Goal: Task Accomplishment & Management: Use online tool/utility

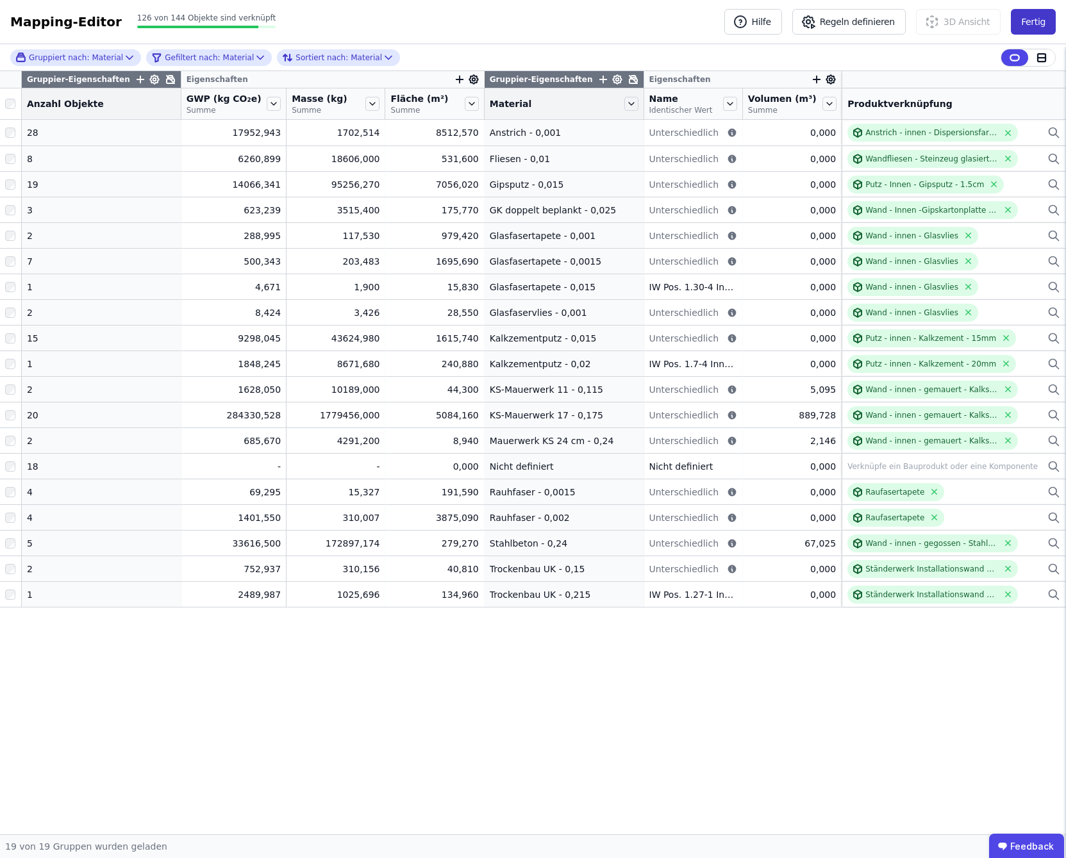
click at [1039, 18] on button "Fertig" at bounding box center [1033, 22] width 45 height 26
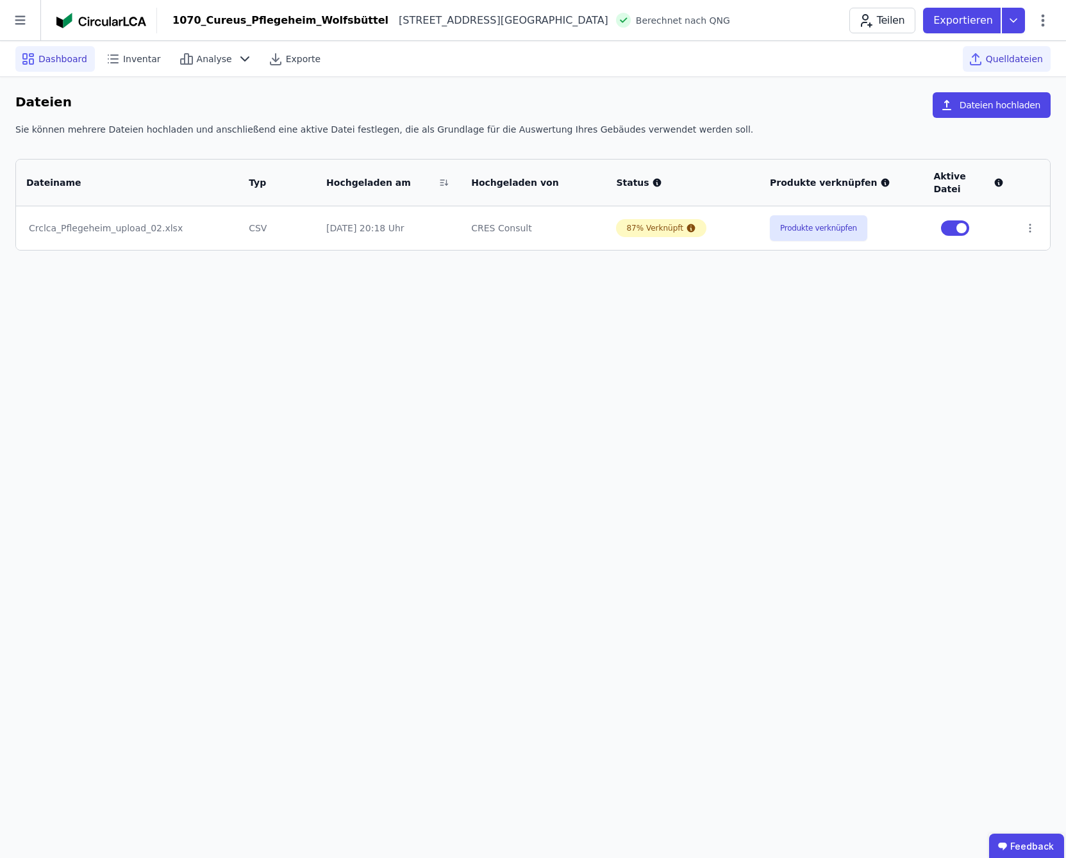
click at [72, 54] on span "Dashboard" at bounding box center [62, 59] width 49 height 13
select select "*"
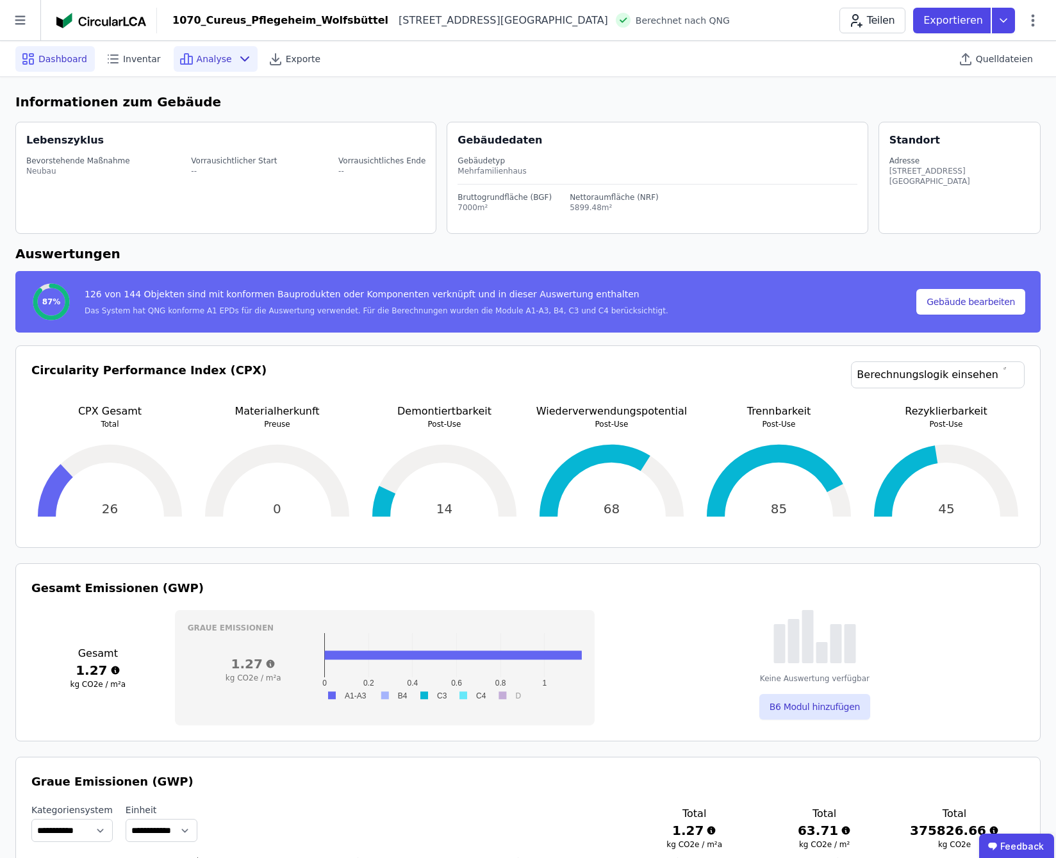
click at [237, 61] on icon at bounding box center [244, 58] width 15 height 15
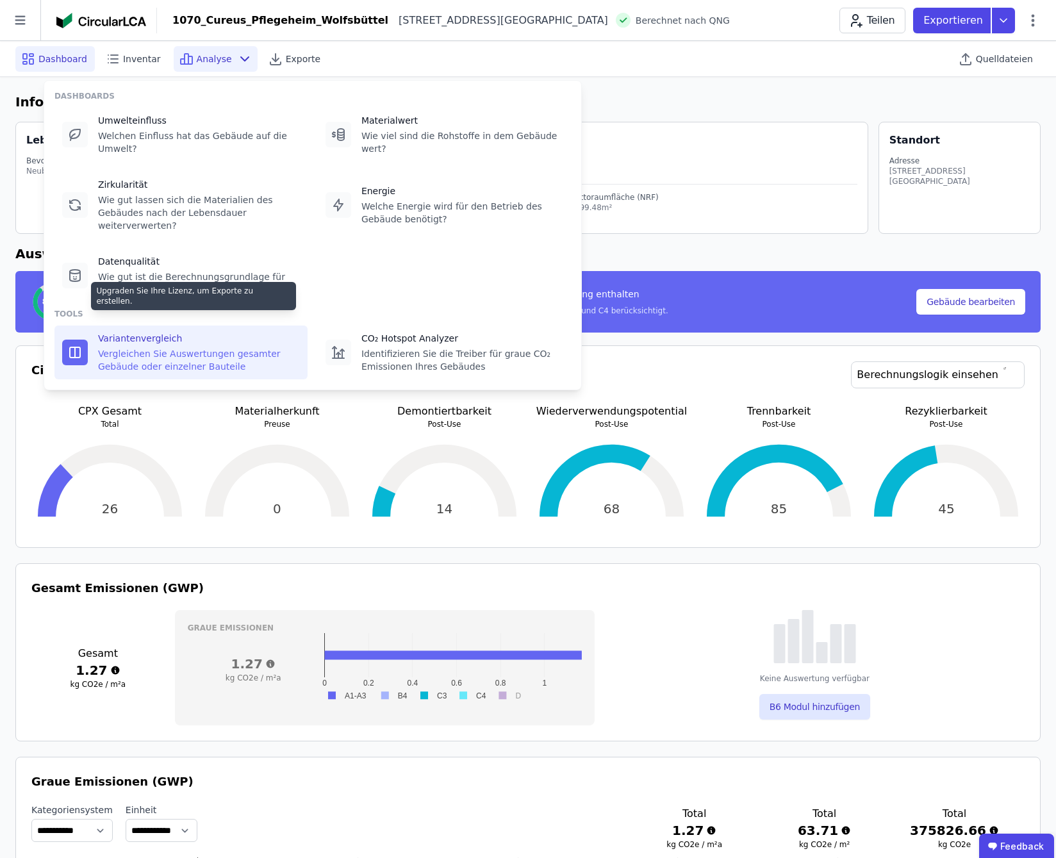
click at [198, 347] on div "Vergleichen Sie Auswertungen gesamter Gebäude oder einzelner Bauteile" at bounding box center [199, 360] width 202 height 26
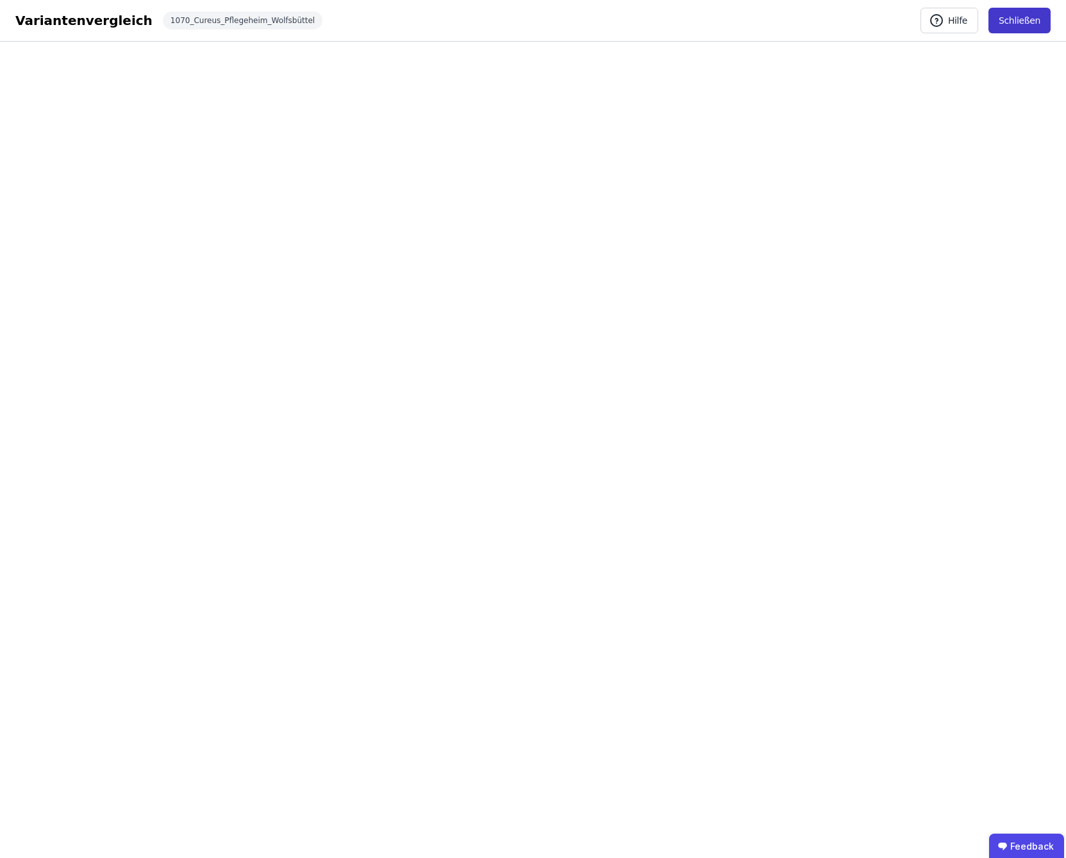
click at [1041, 25] on button "Schließen" at bounding box center [1019, 21] width 62 height 26
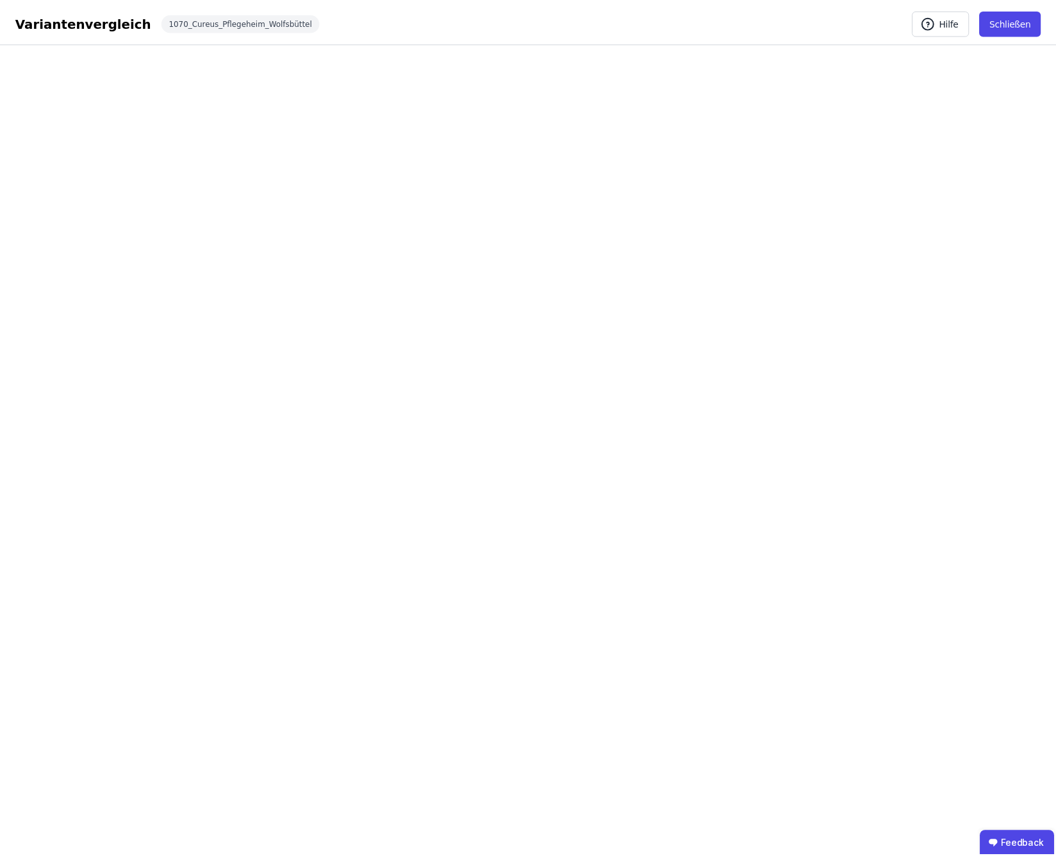
select select "*"
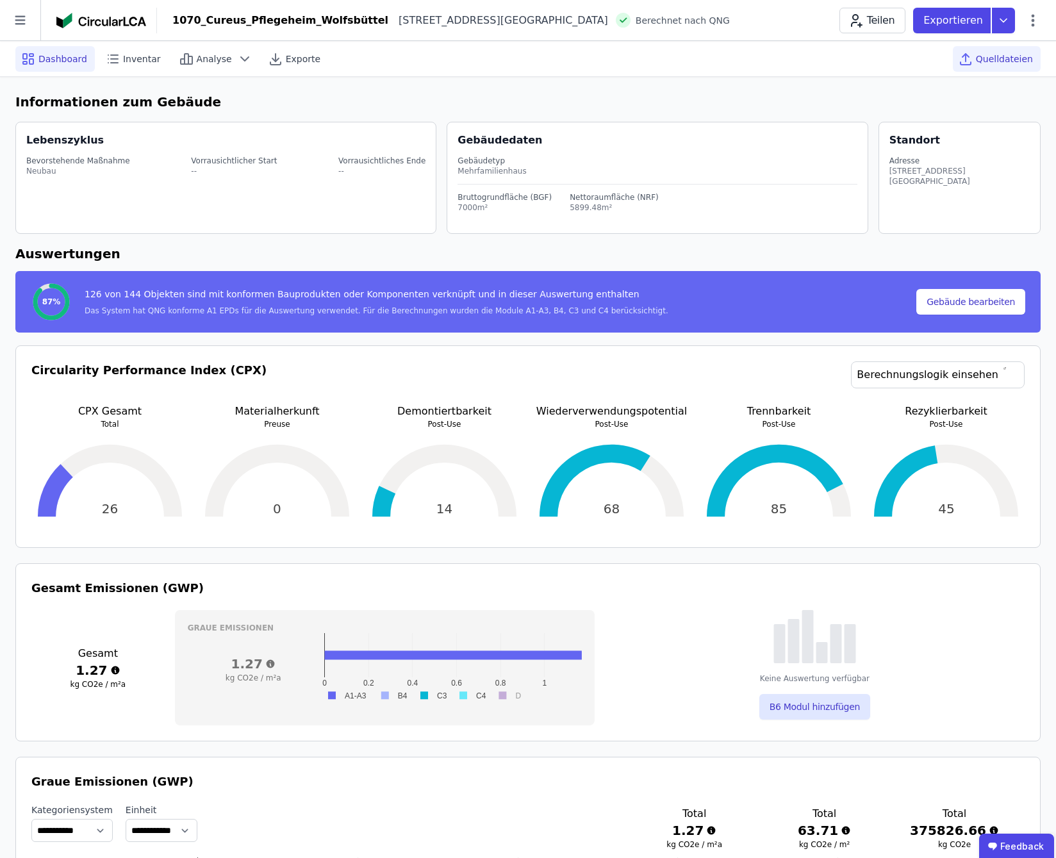
click at [985, 58] on span "Quelldateien" at bounding box center [1004, 59] width 57 height 13
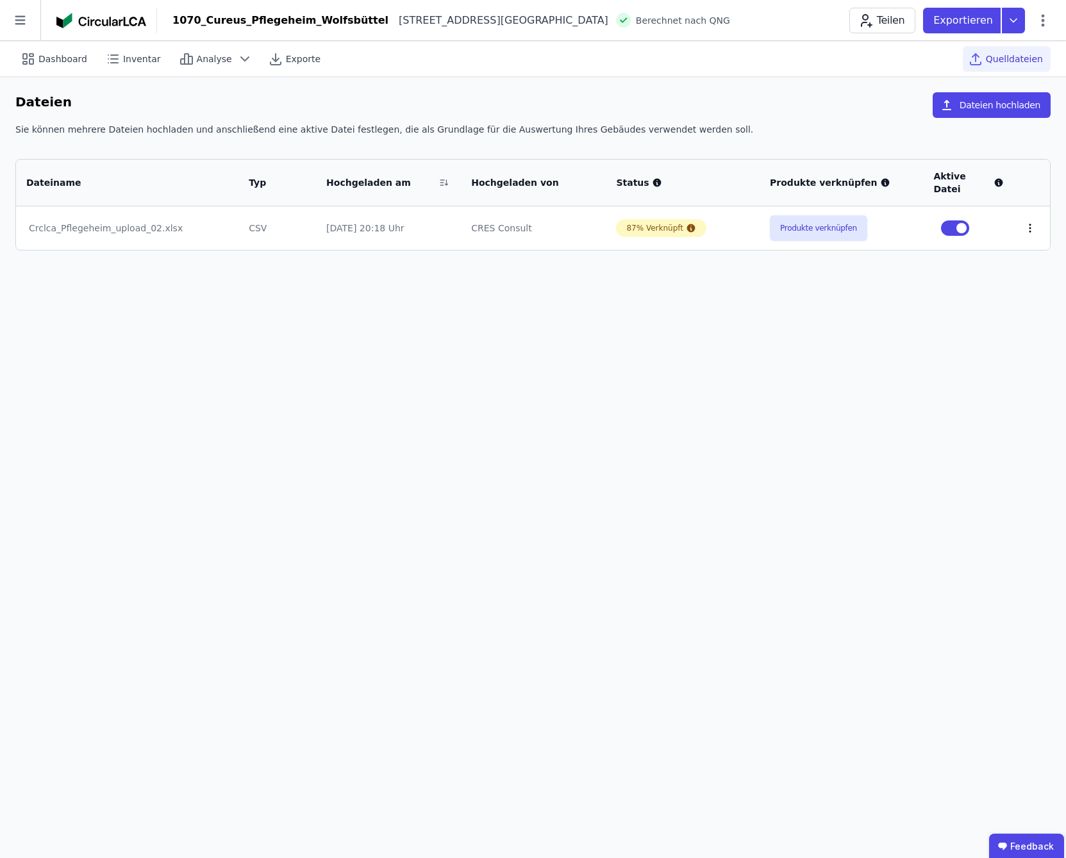
click at [1029, 222] on icon at bounding box center [1030, 228] width 12 height 12
click at [888, 386] on div "Dashboard Inventar Analyse Exporte Quelldateien Dateien Dateien hochladen Sie k…" at bounding box center [533, 449] width 1066 height 817
click at [989, 99] on button "Dateien hochladen" at bounding box center [991, 105] width 118 height 26
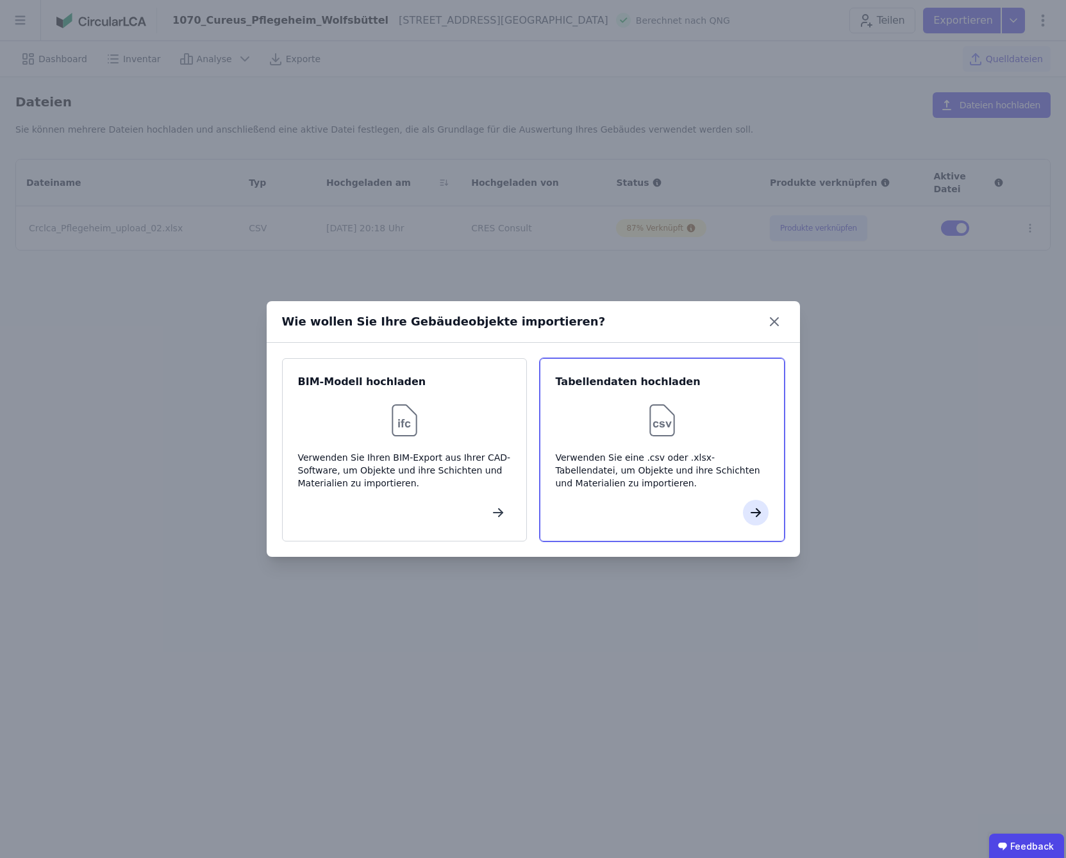
click at [759, 515] on icon "button" at bounding box center [755, 512] width 15 height 15
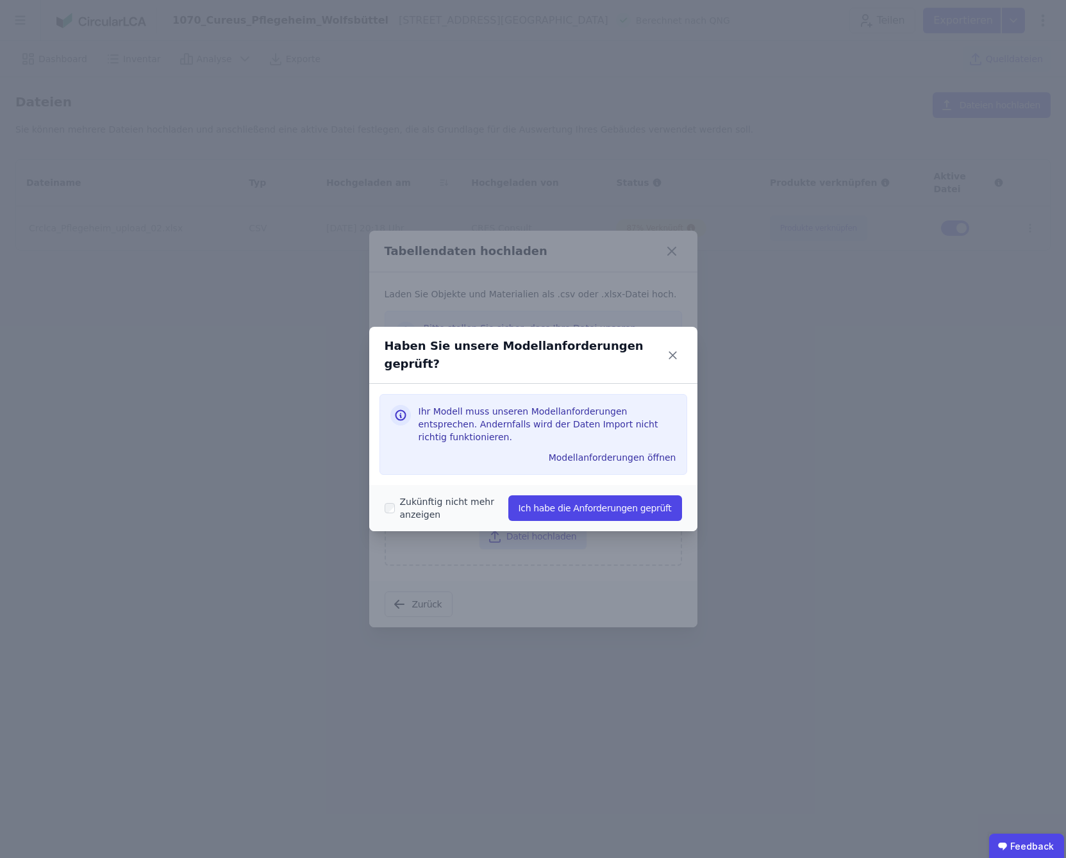
click at [486, 495] on label "Zukünftig nicht mehr anzeigen" at bounding box center [451, 508] width 113 height 26
click at [567, 498] on button "Ich habe die Anforderungen geprüft" at bounding box center [595, 508] width 174 height 26
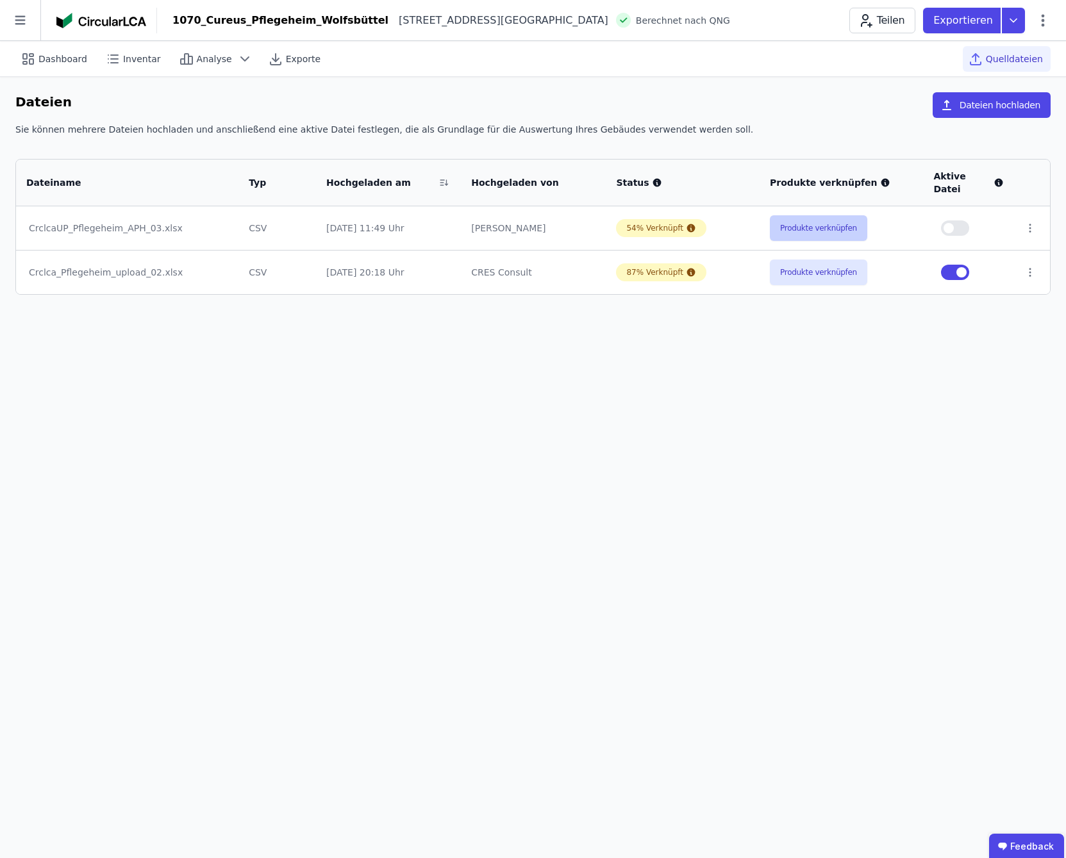
click at [818, 215] on button "Produkte verknüpfen" at bounding box center [818, 228] width 97 height 26
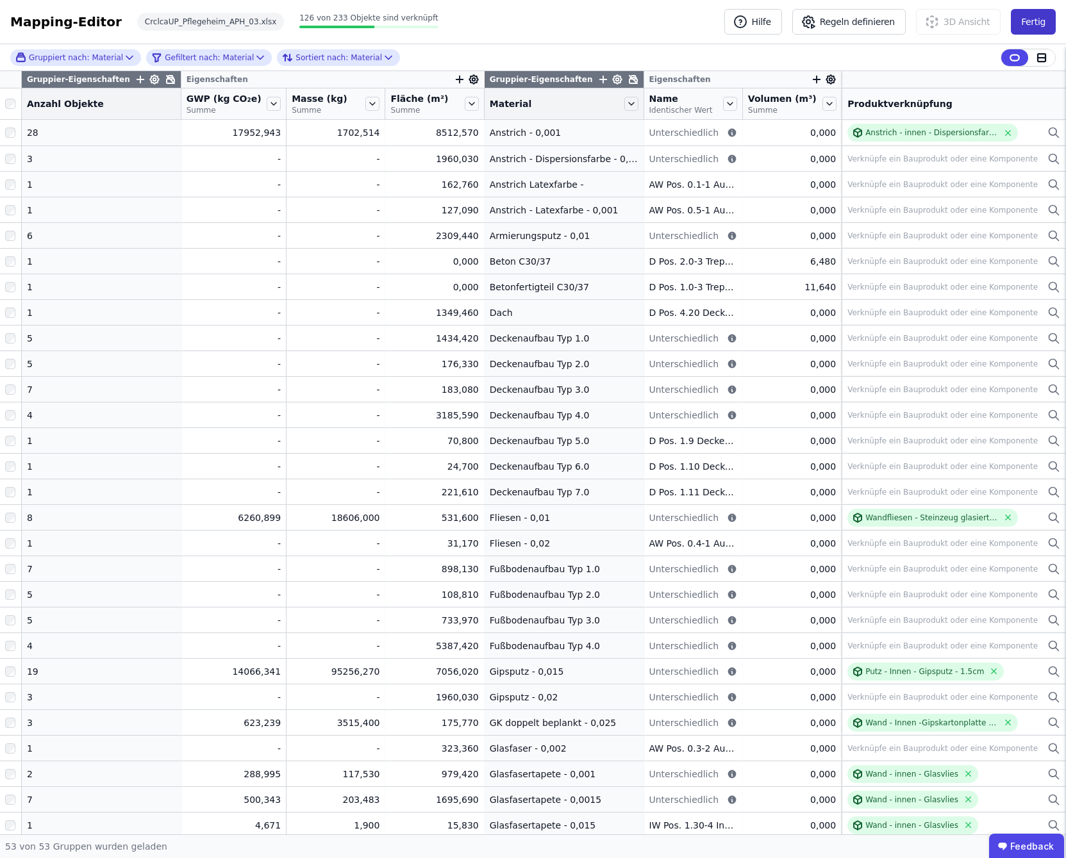
click at [1039, 23] on button "Fertig" at bounding box center [1033, 22] width 45 height 26
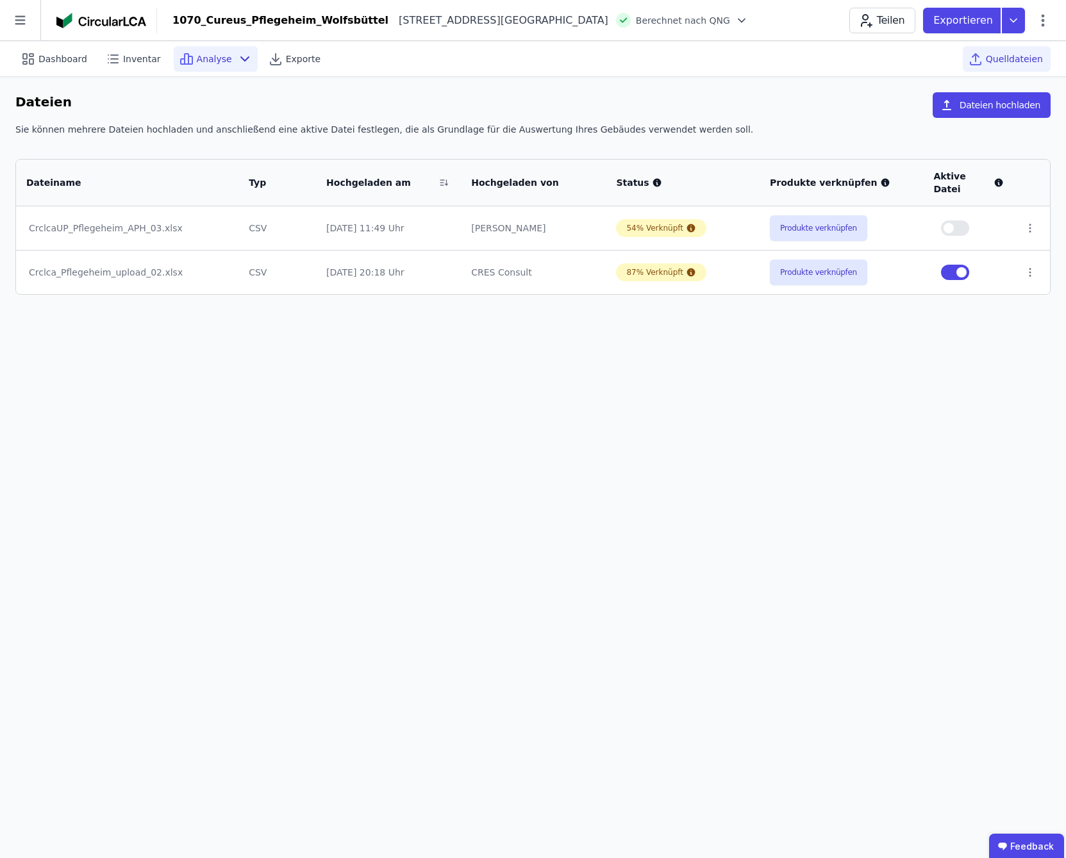
click at [223, 67] on div "Analyse" at bounding box center [216, 59] width 84 height 26
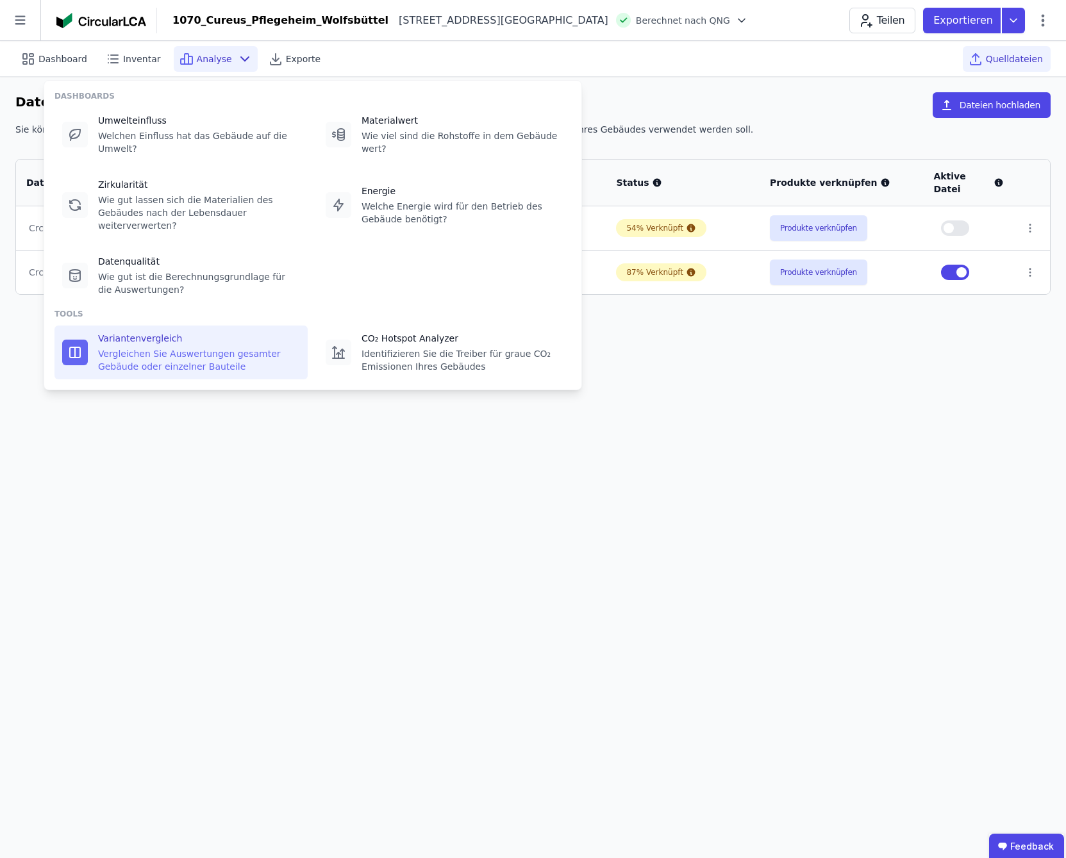
click at [99, 347] on div "Vergleichen Sie Auswertungen gesamter Gebäude oder einzelner Bauteile" at bounding box center [199, 360] width 202 height 26
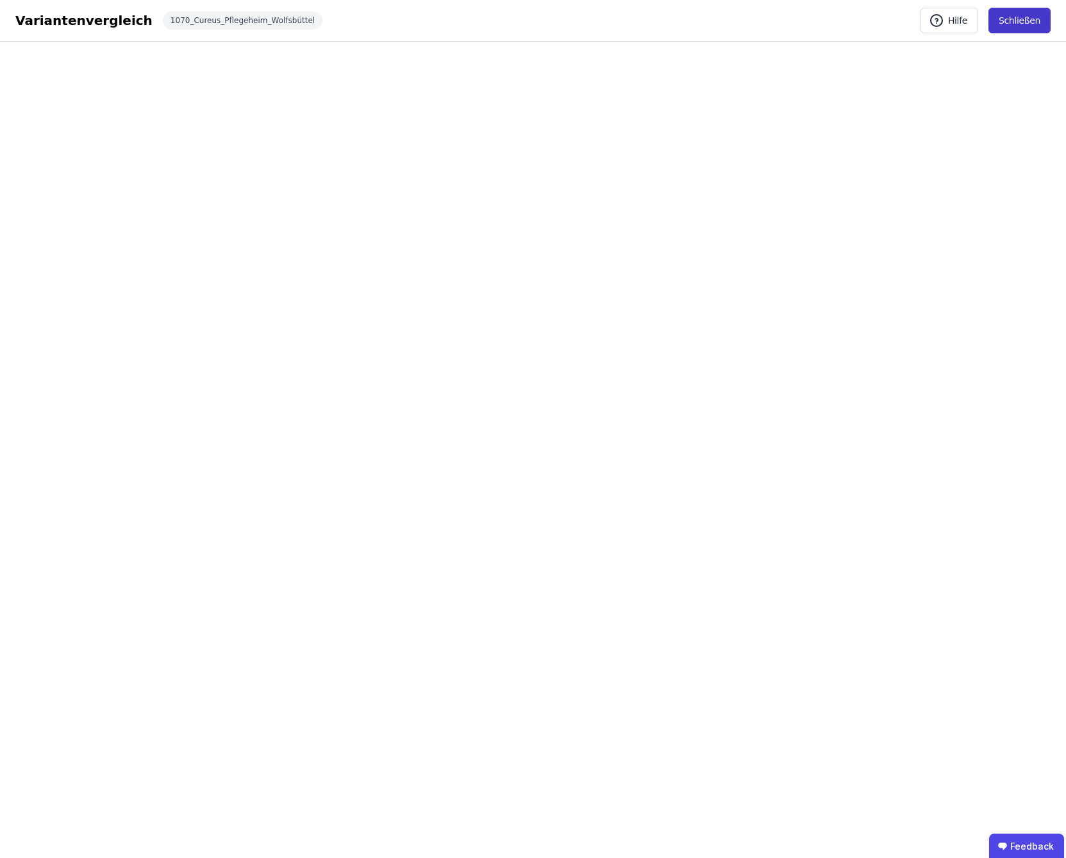
click at [1029, 21] on button "Schließen" at bounding box center [1019, 21] width 62 height 26
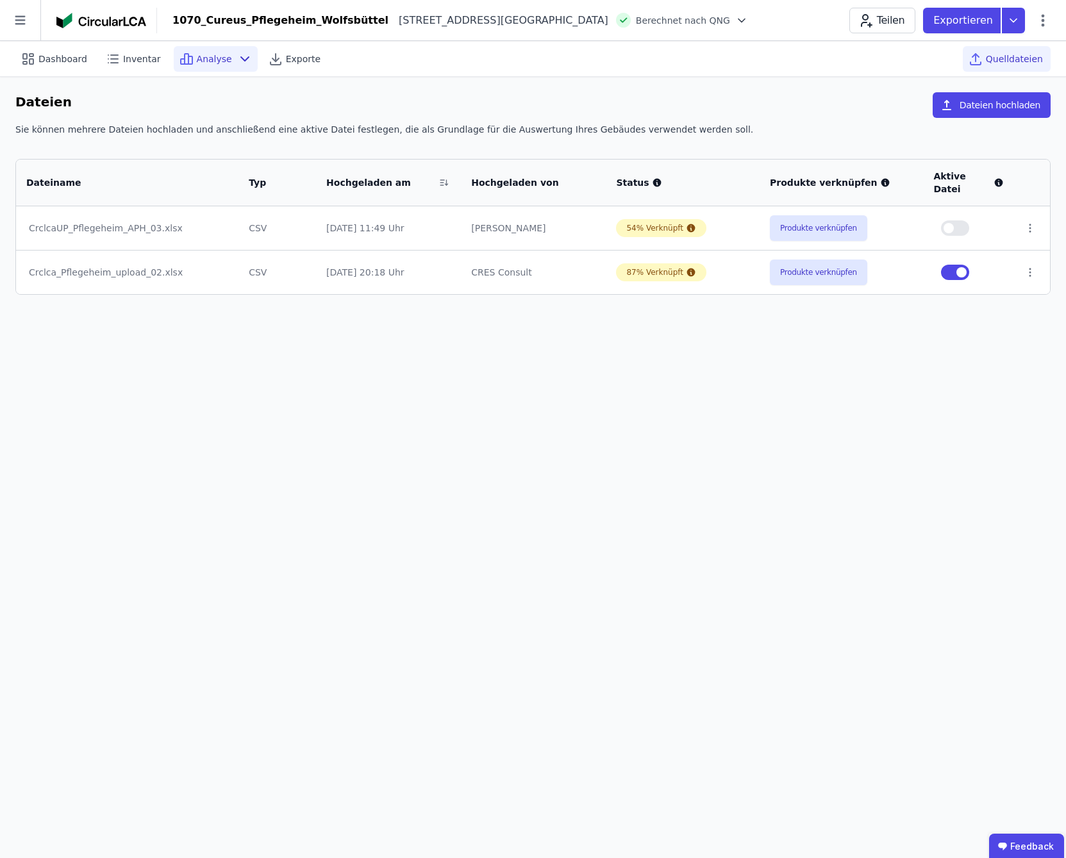
click at [202, 59] on span "Analyse" at bounding box center [214, 59] width 35 height 13
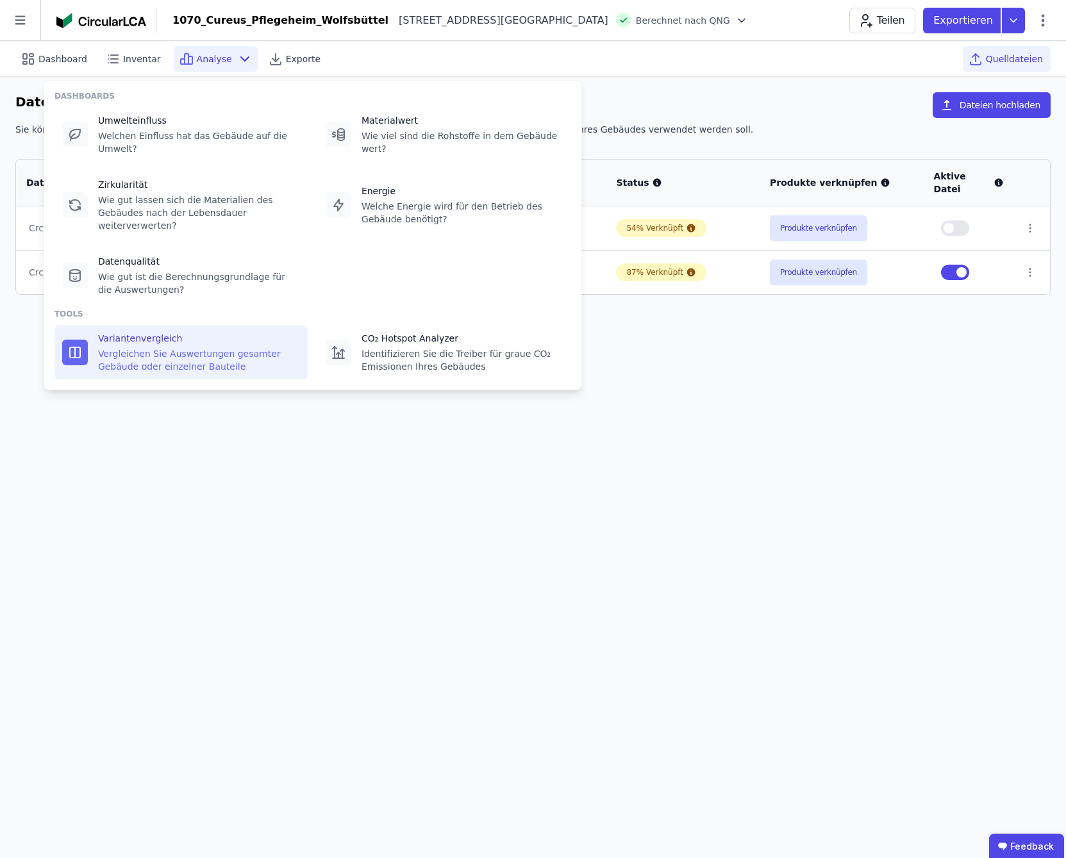
click at [145, 347] on div "Vergleichen Sie Auswertungen gesamter Gebäude oder einzelner Bauteile" at bounding box center [199, 360] width 202 height 26
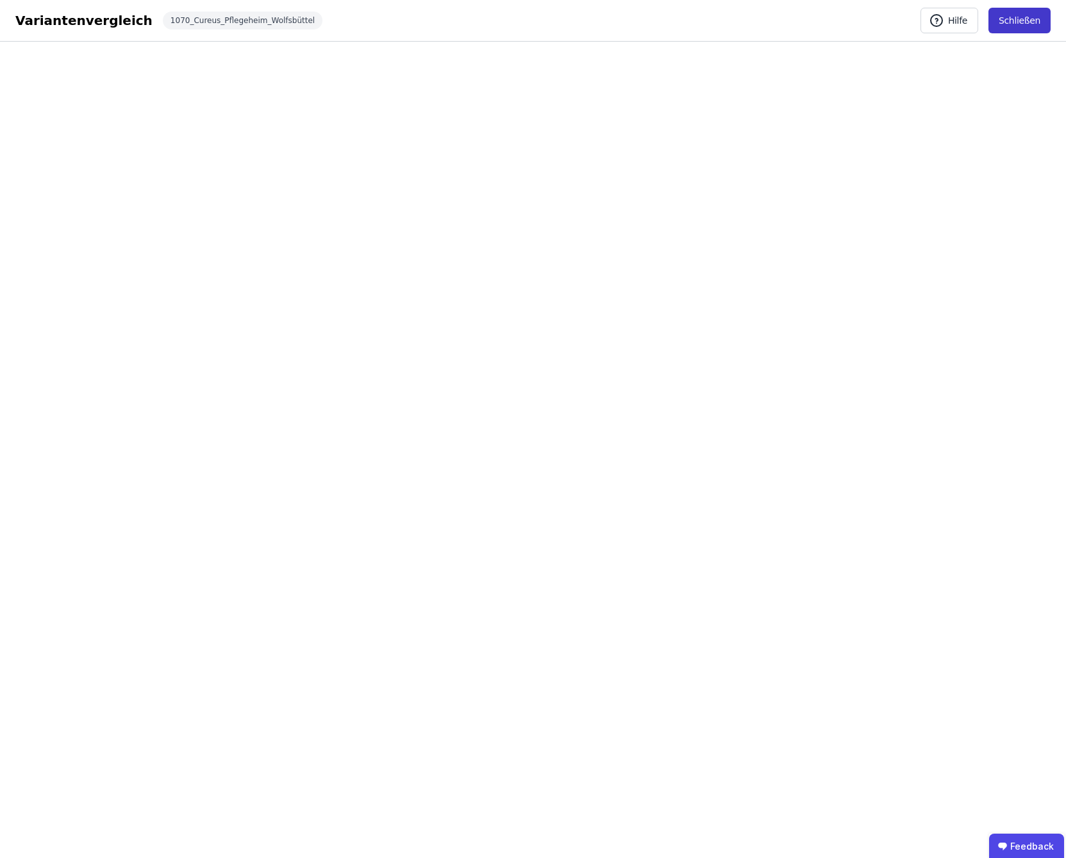
click at [1010, 20] on button "Schließen" at bounding box center [1019, 21] width 62 height 26
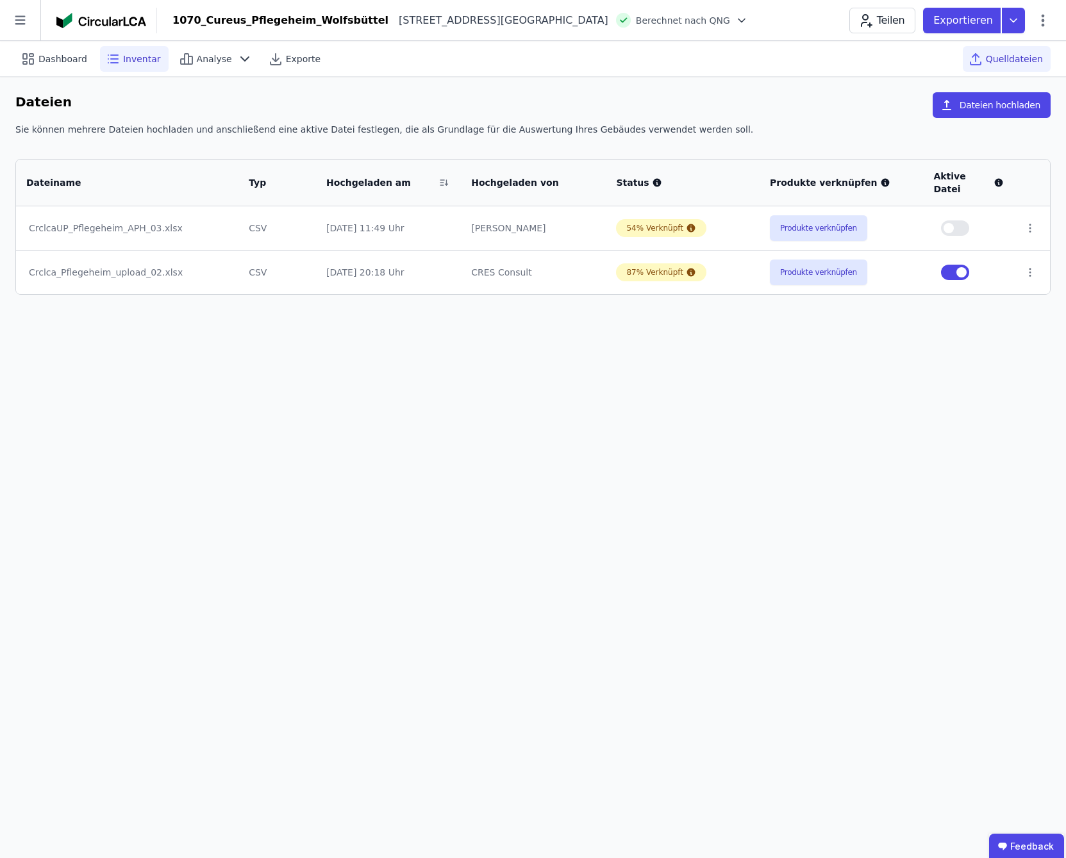
click at [127, 63] on span "Inventar" at bounding box center [142, 59] width 38 height 13
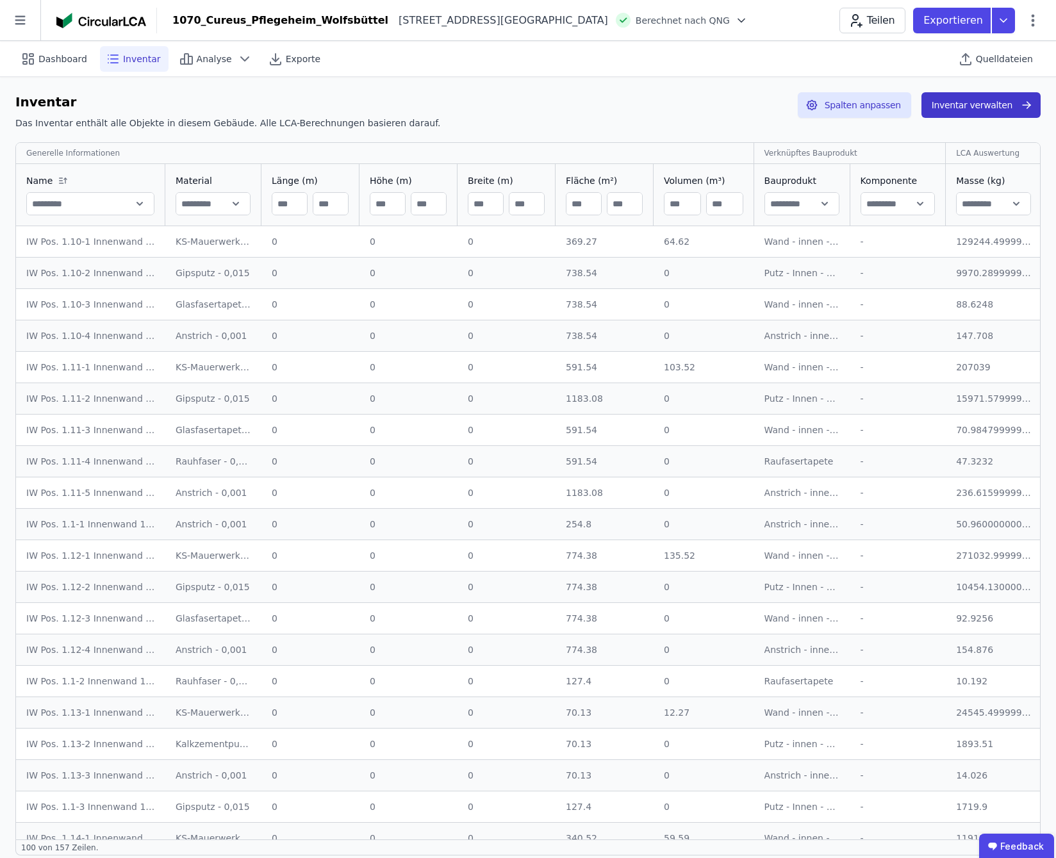
click at [973, 107] on button "Inventar verwalten" at bounding box center [981, 105] width 119 height 26
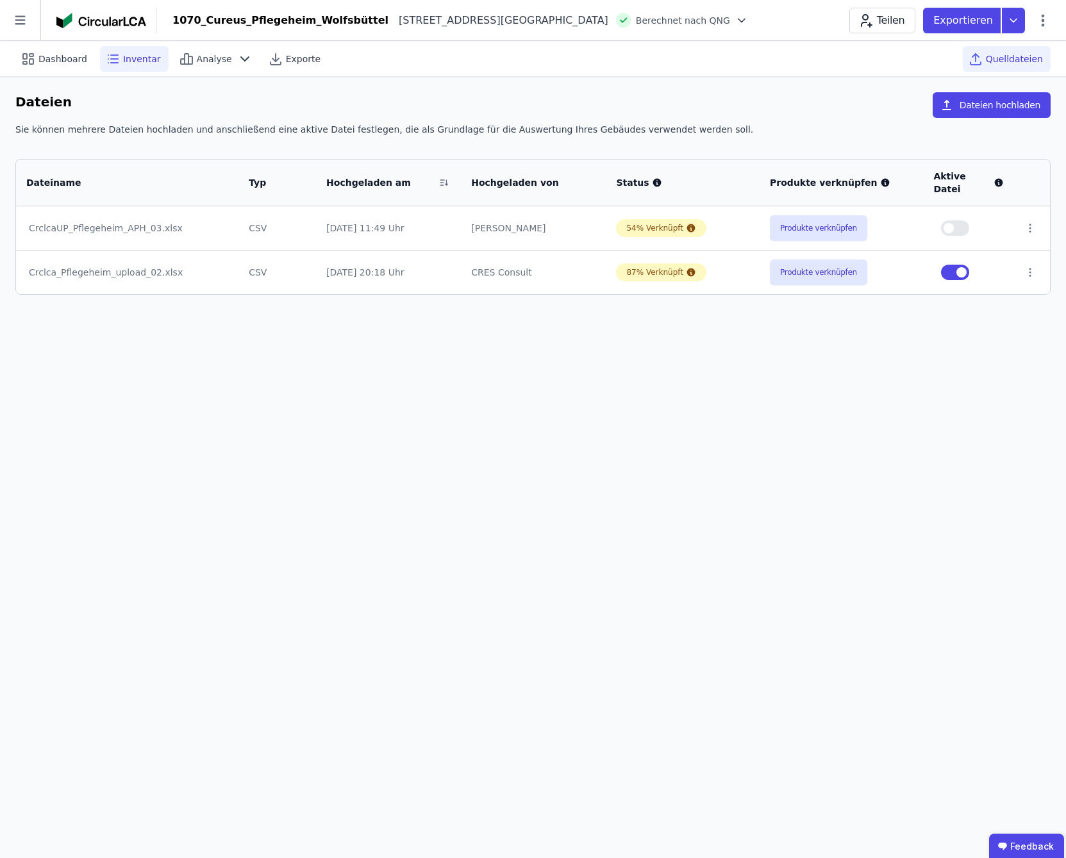
click at [146, 58] on span "Inventar" at bounding box center [142, 59] width 38 height 13
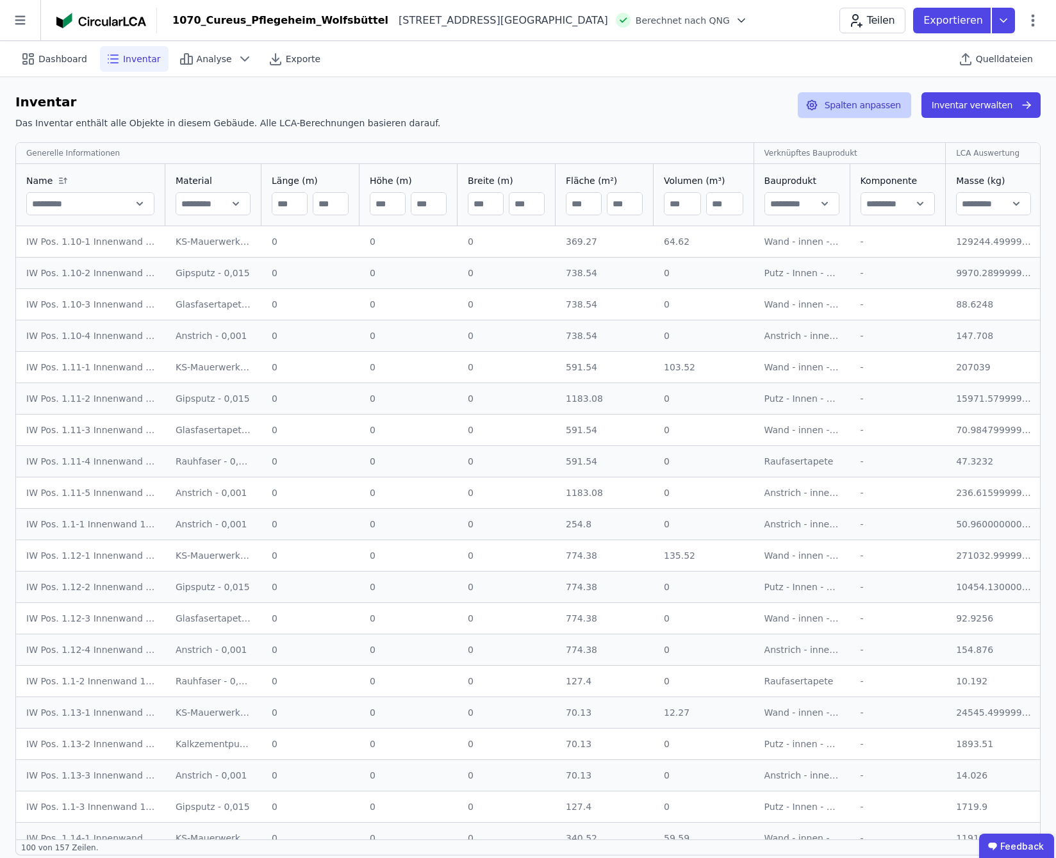
click at [880, 110] on button "Spalten anpassen" at bounding box center [854, 105] width 113 height 26
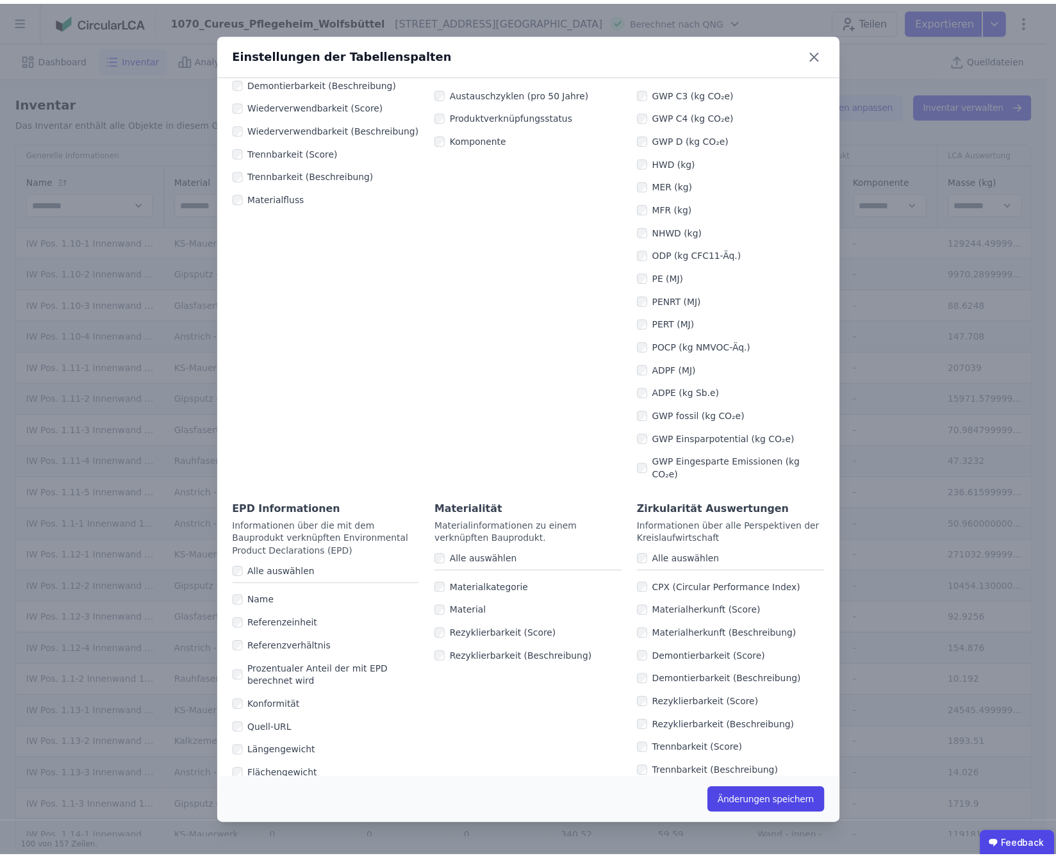
scroll to position [479, 0]
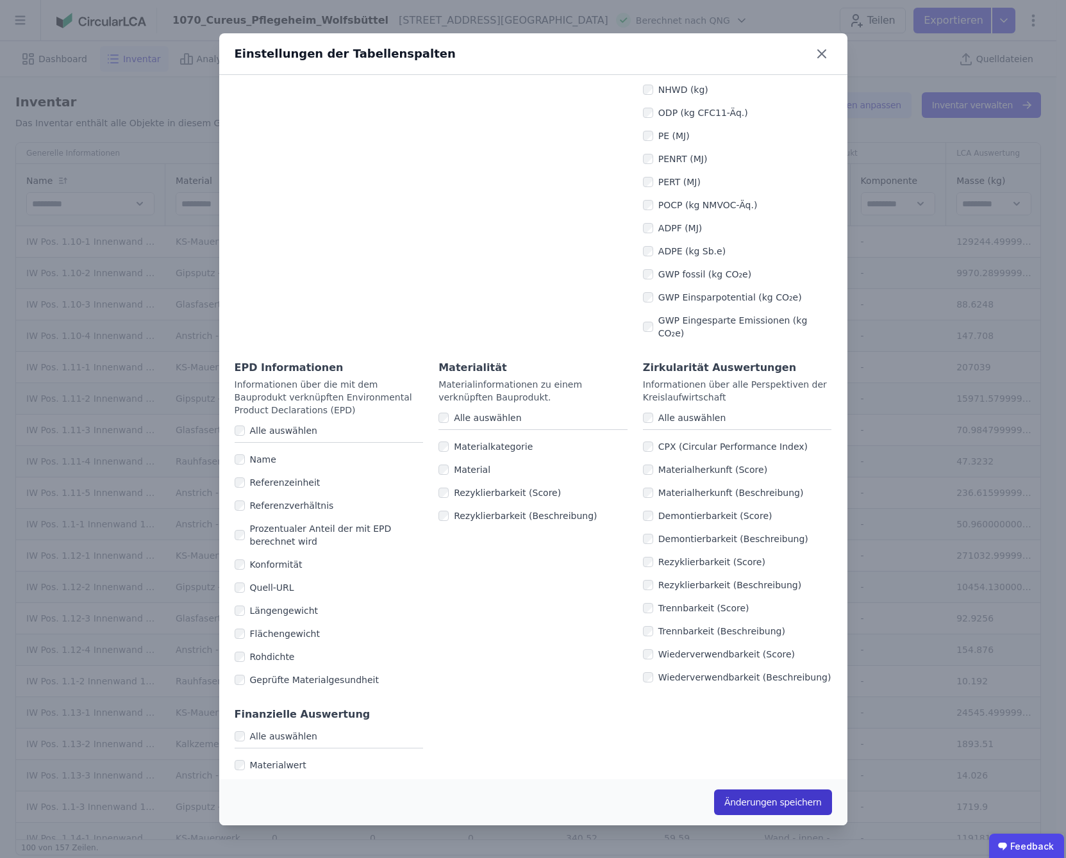
click at [779, 803] on button "Änderungen speichern" at bounding box center [773, 803] width 118 height 26
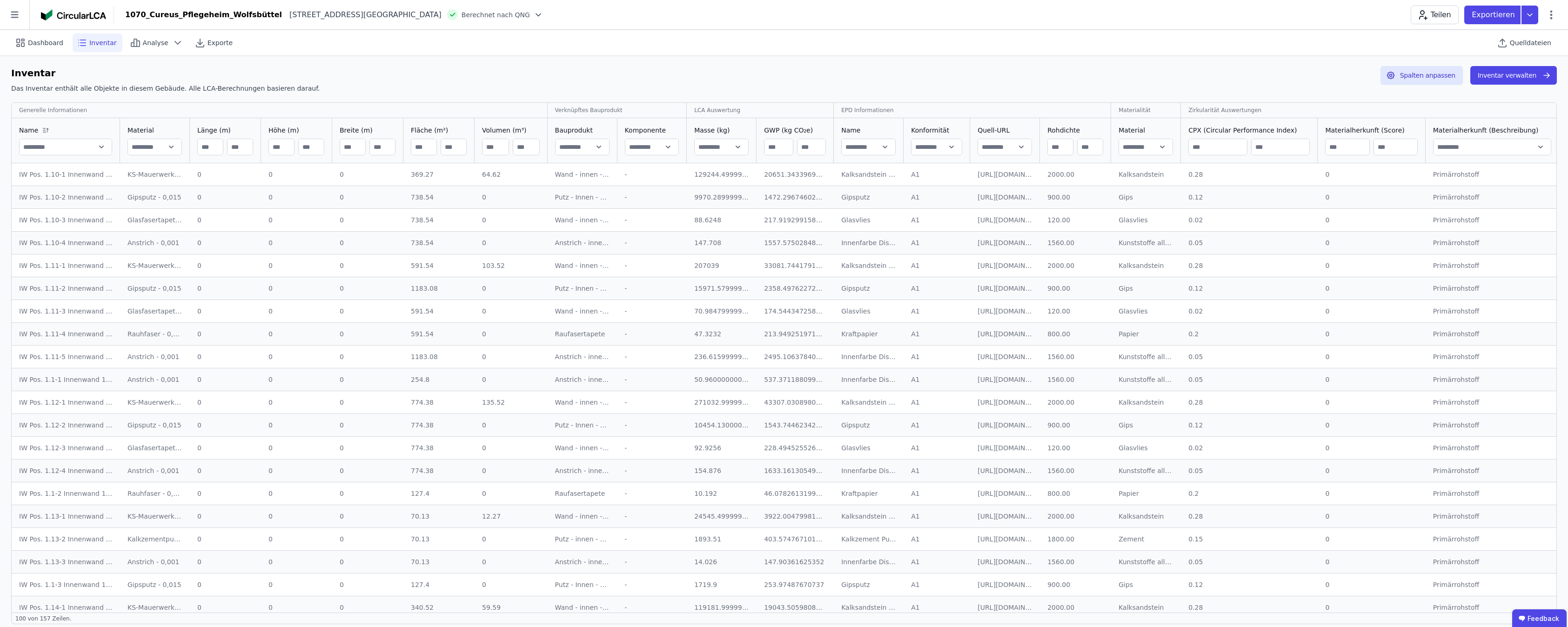
scroll to position [0, 0]
drag, startPoint x: 1542, startPoint y: 110, endPoint x: 1449, endPoint y: 104, distance: 93.2
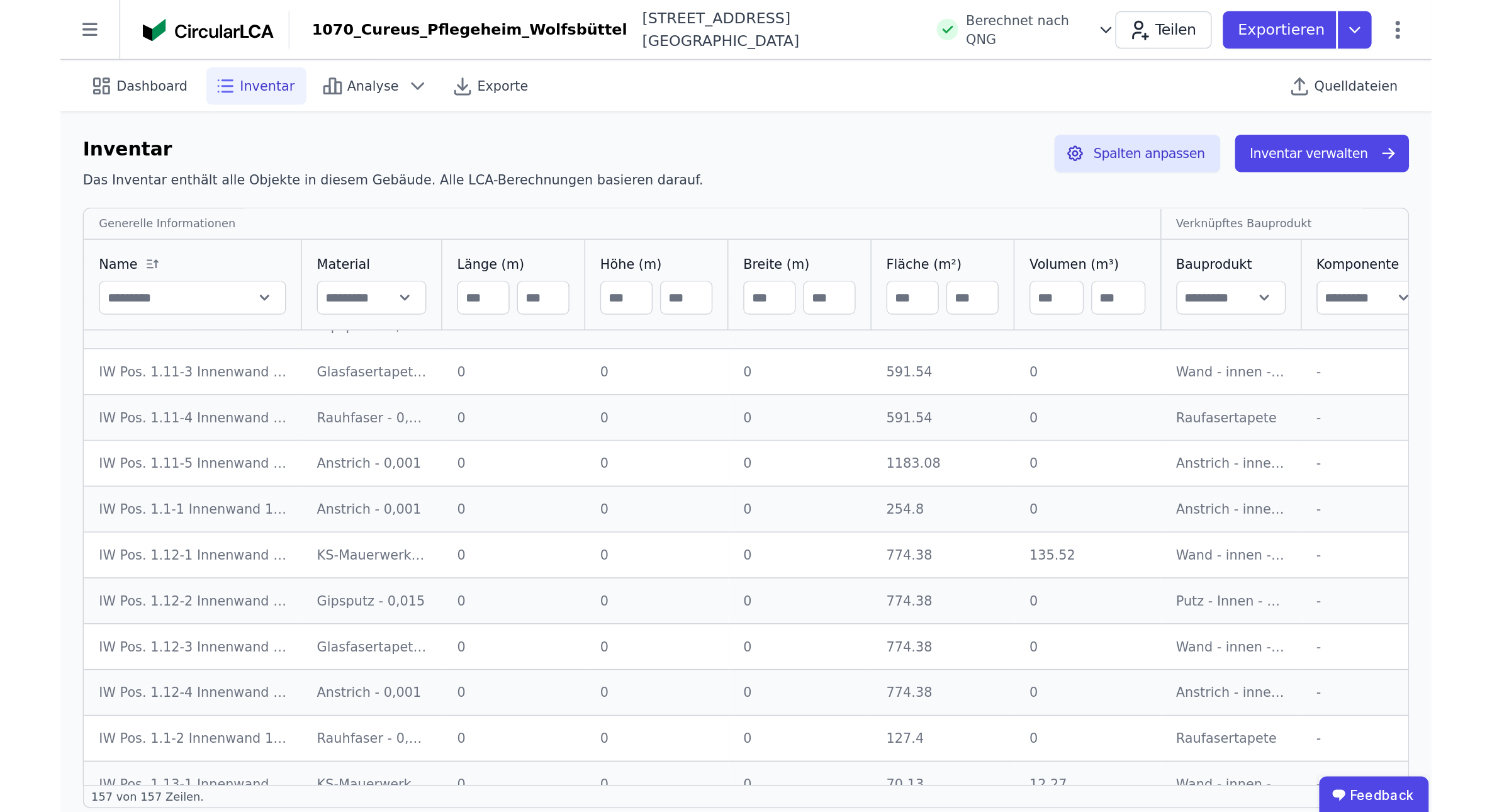
scroll to position [173, 0]
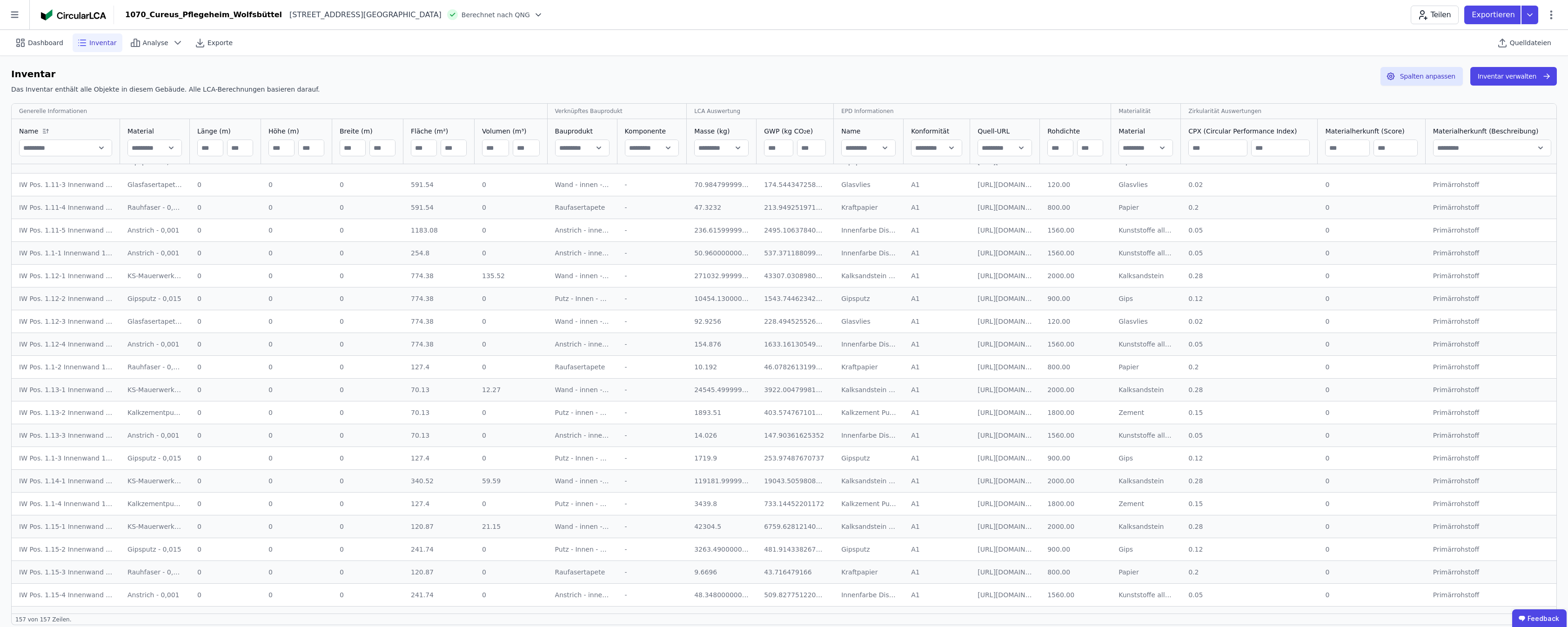
click at [773, 66] on div "Inventar Das Inventar enthält alle Objekte in diesem Gebäude. Alle LCA-Berechnu…" at bounding box center [784, 346] width 1568 height 581
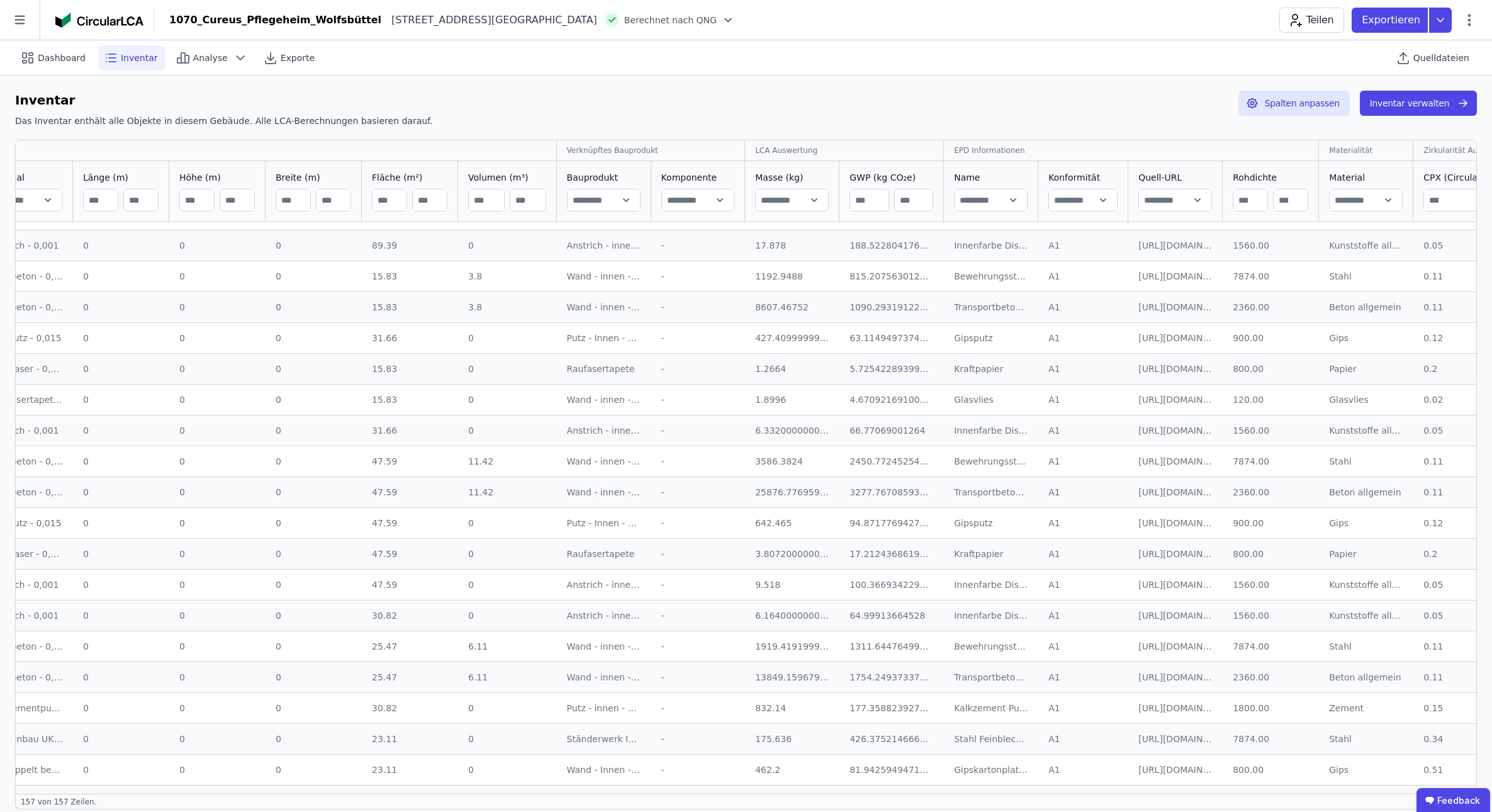
scroll to position [2797, 218]
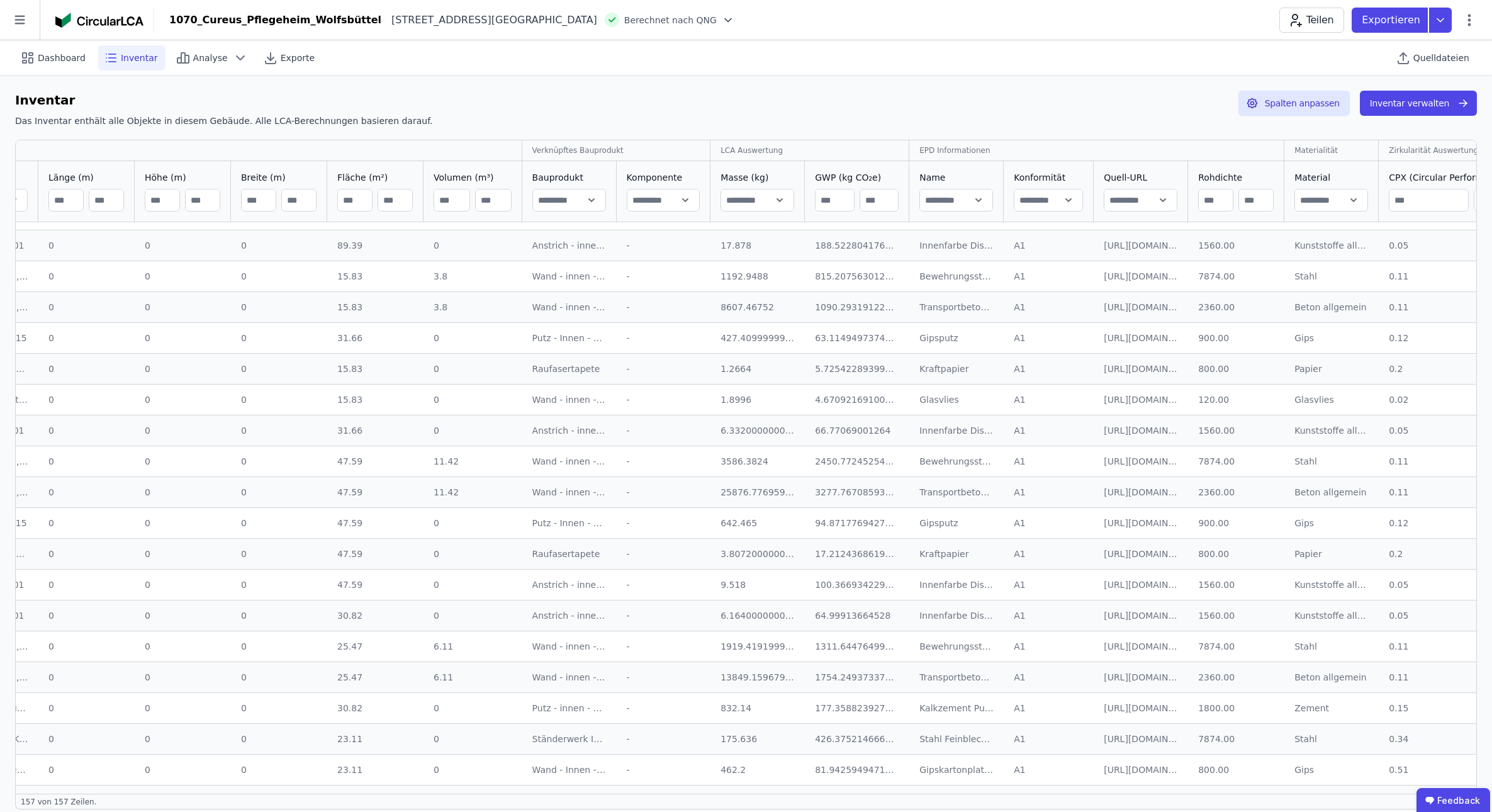
drag, startPoint x: 554, startPoint y: 793, endPoint x: 622, endPoint y: 807, distance: 69.4
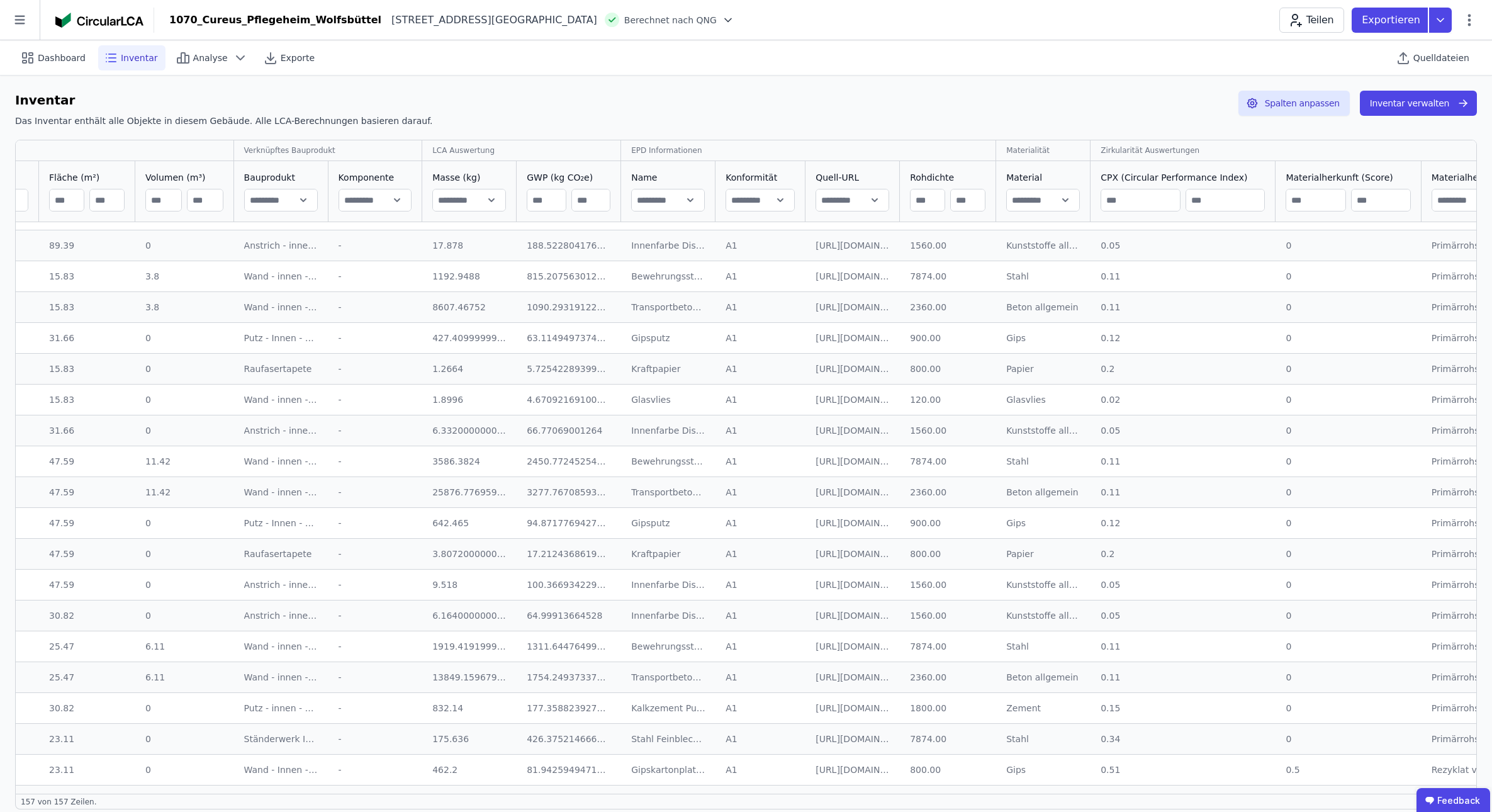
scroll to position [2797, 0]
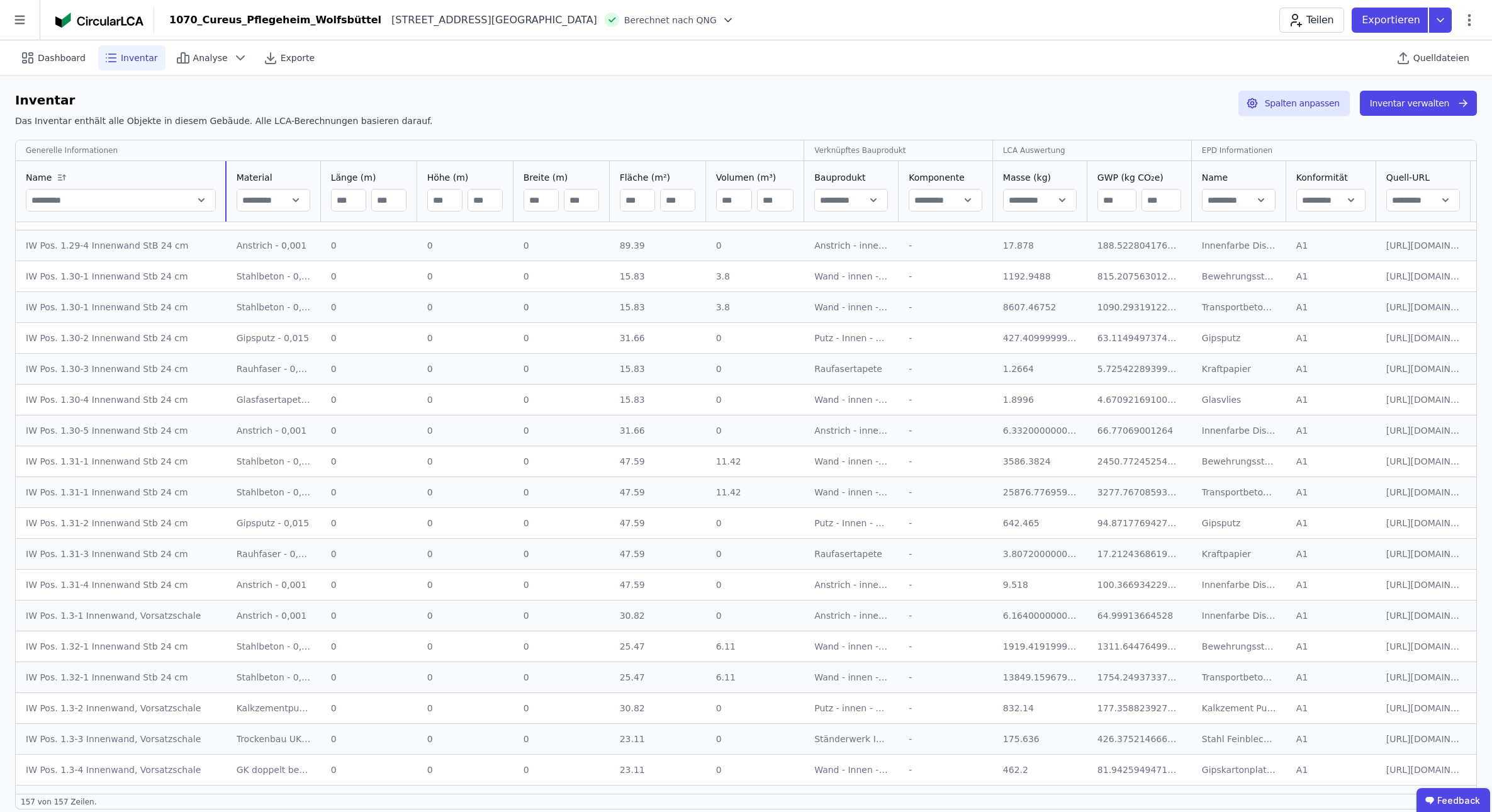
drag, startPoint x: 162, startPoint y: 169, endPoint x: 336, endPoint y: 193, distance: 175.6
click at [143, 272] on div "IW Pos. 1.30-1 Innenwand Stb 24 cm" at bounding box center [121, 276] width 191 height 13
click at [132, 278] on div "IW Pos. 1.30-1 Innenwand Stb 24 cm" at bounding box center [121, 276] width 191 height 13
click at [126, 312] on div "IW Pos. 1.30-1 Innenwand Stb 24 cm" at bounding box center [121, 306] width 191 height 13
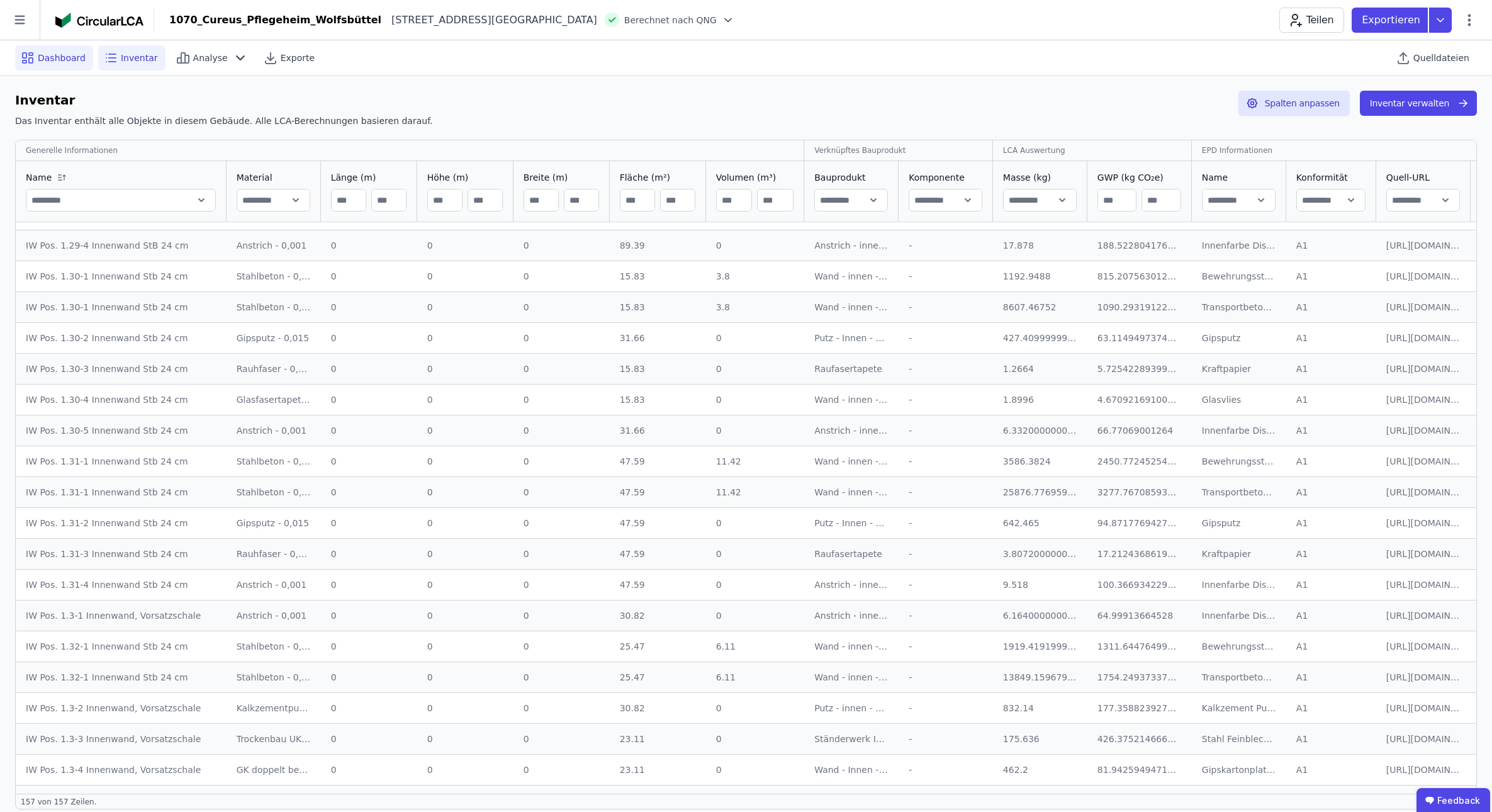
click at [53, 62] on span "Dashboard" at bounding box center [61, 58] width 48 height 13
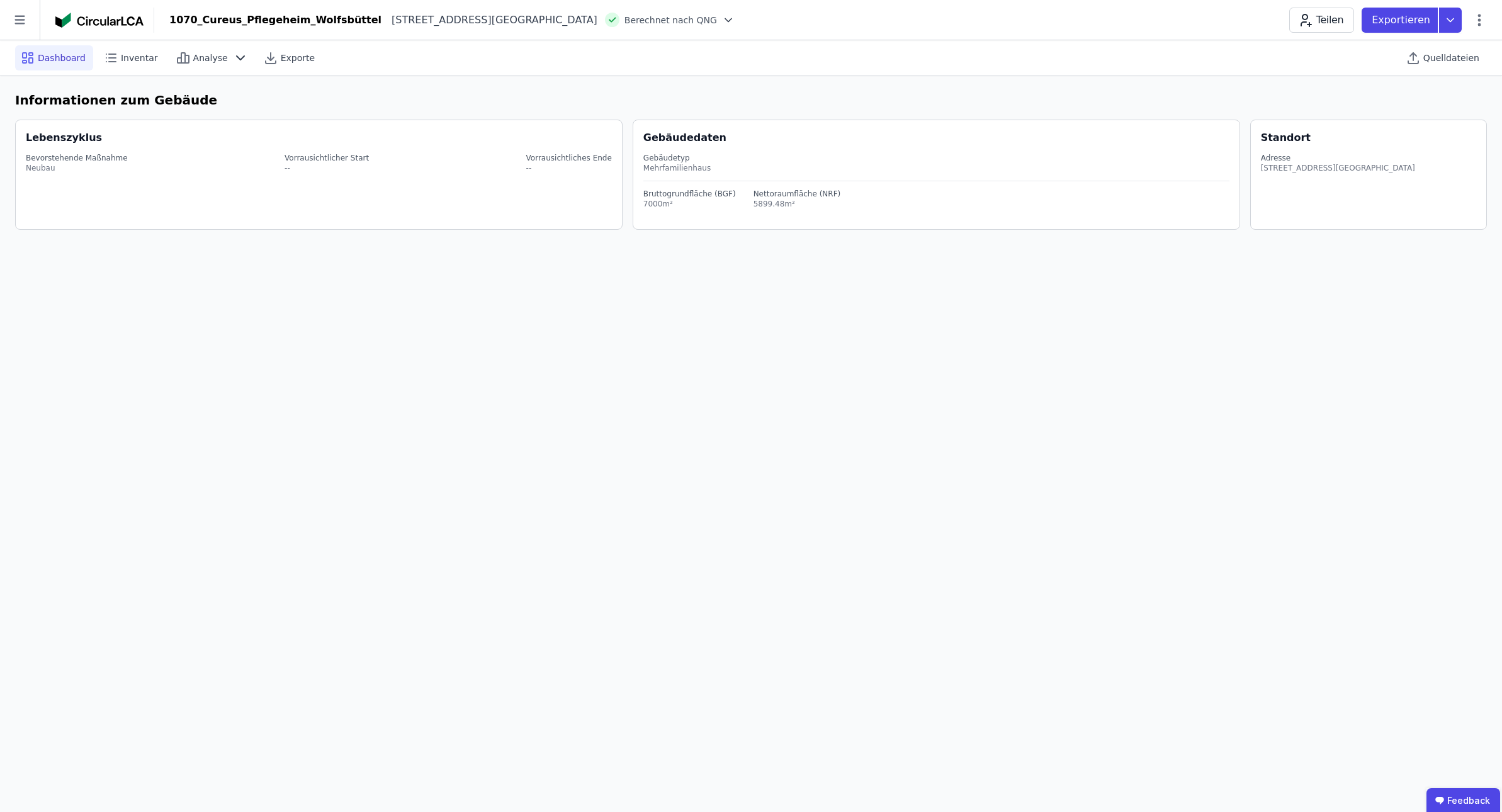
select select "*"
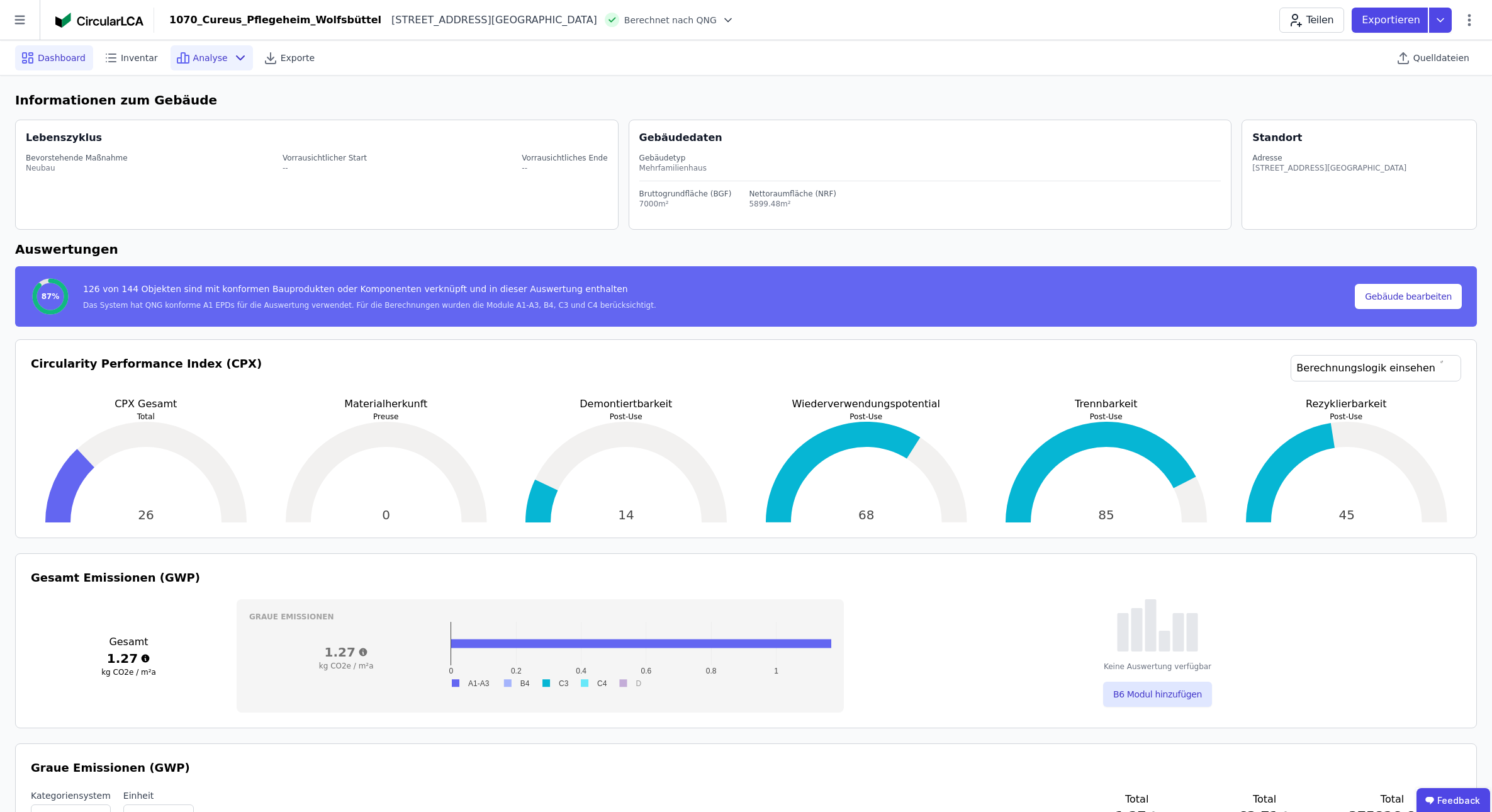
click at [215, 61] on span "Analyse" at bounding box center [210, 58] width 34 height 13
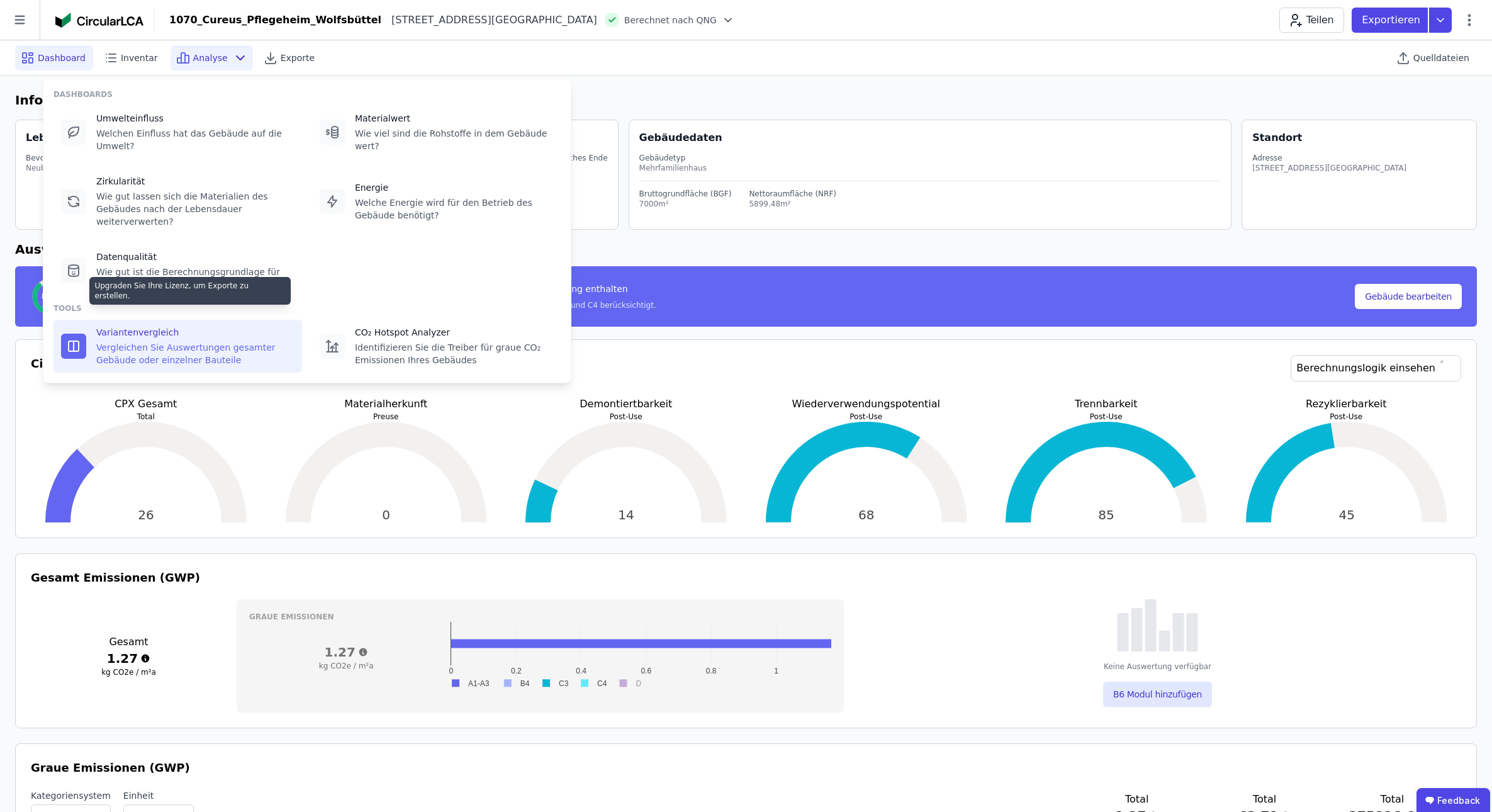
click at [138, 326] on div "Variantenvergleich" at bounding box center [195, 332] width 198 height 13
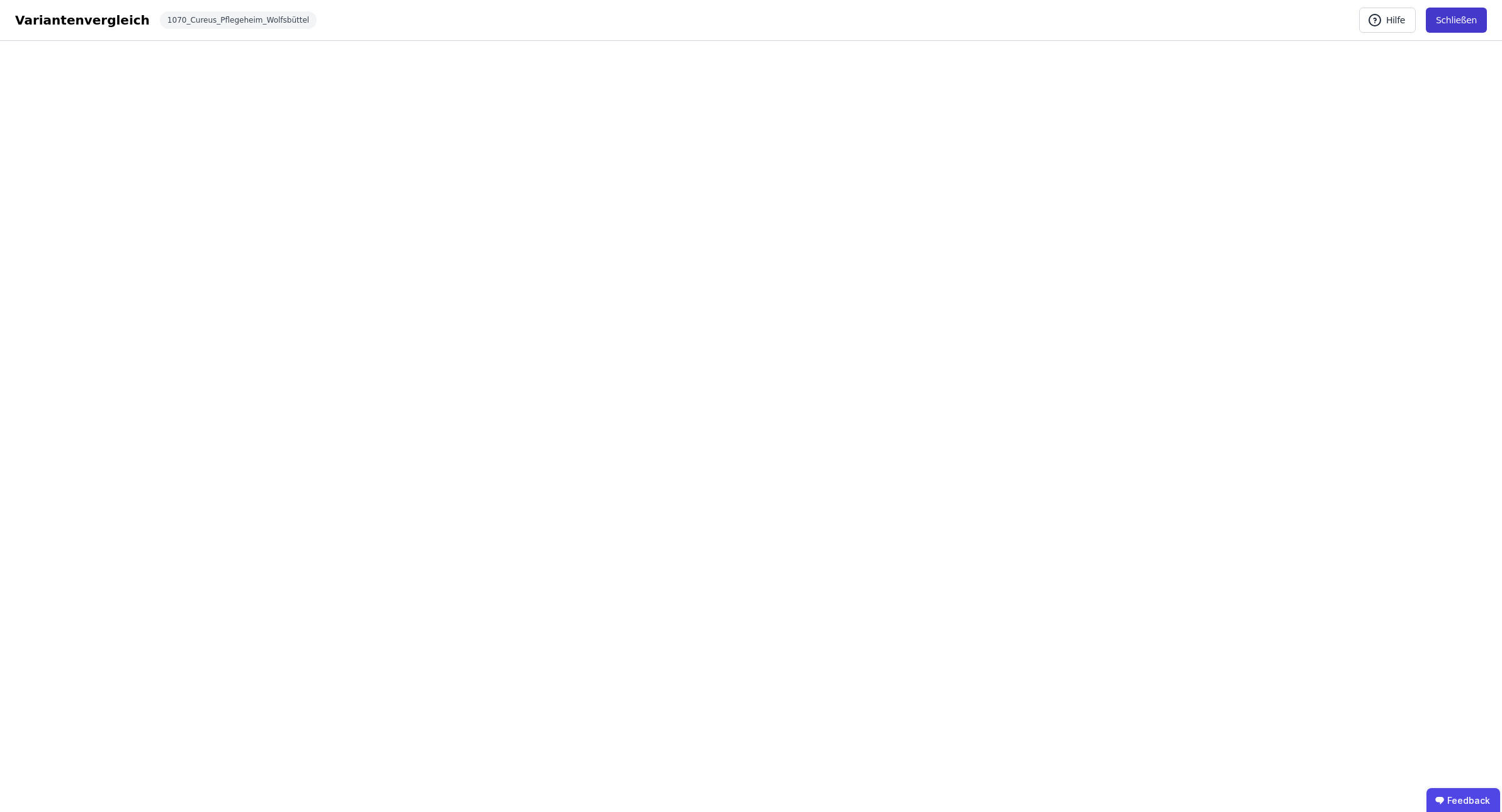
click at [1046, 22] on button "Schließen" at bounding box center [1456, 21] width 61 height 26
select select "*"
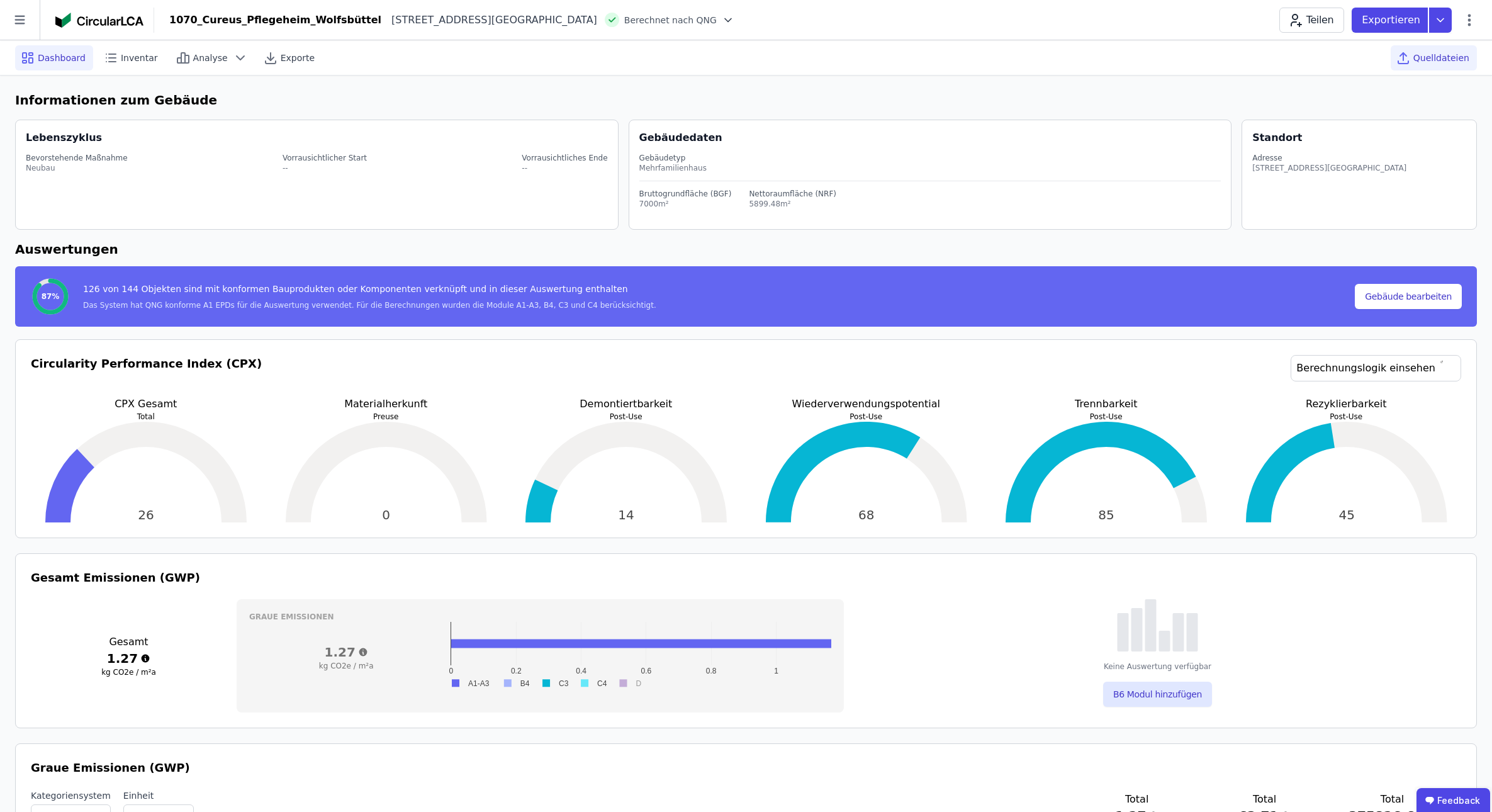
click at [1046, 57] on span "Quelldateien" at bounding box center [1441, 58] width 56 height 13
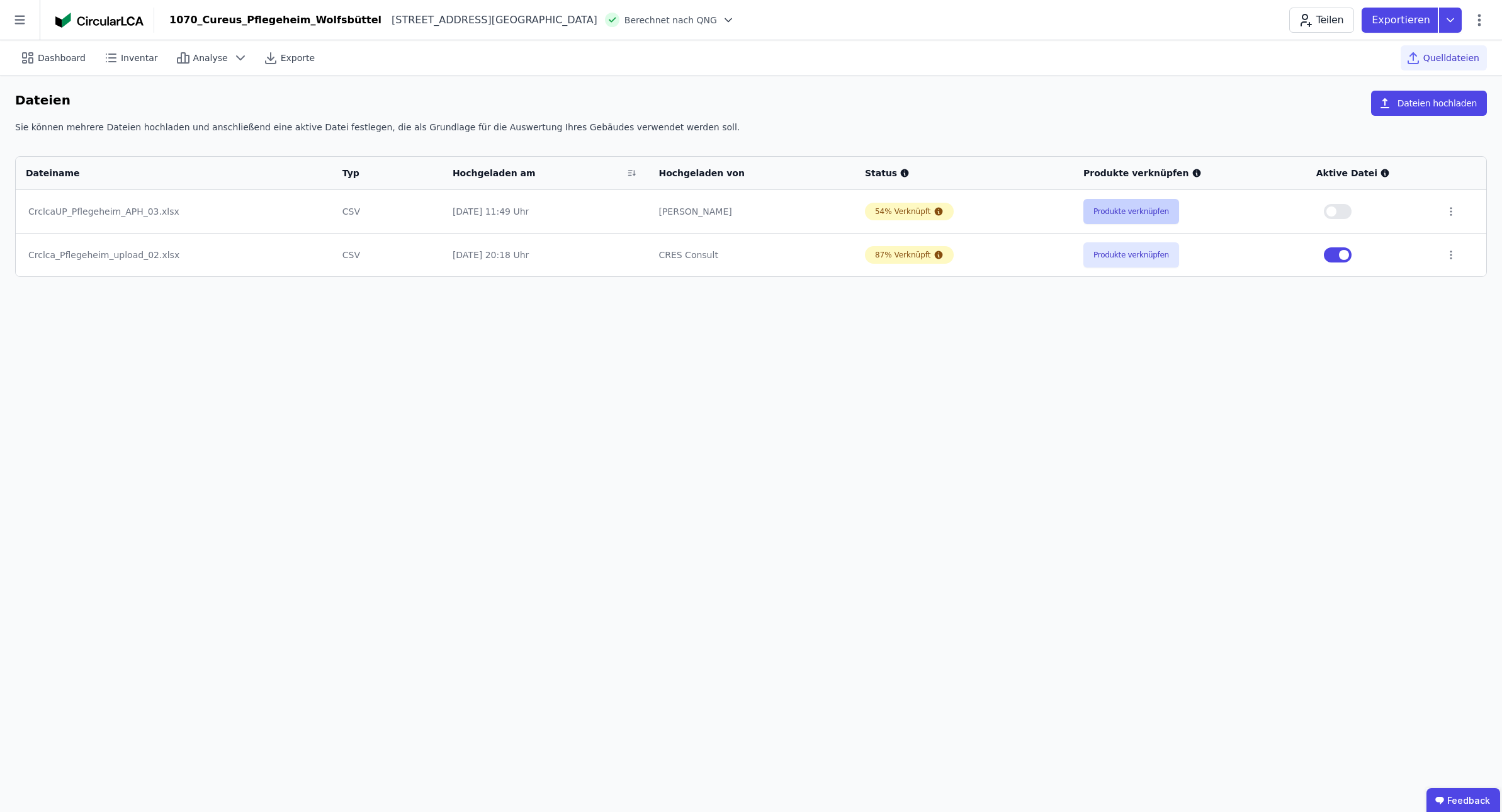
click at [1046, 216] on button "Produkte verknüpfen" at bounding box center [1131, 212] width 95 height 26
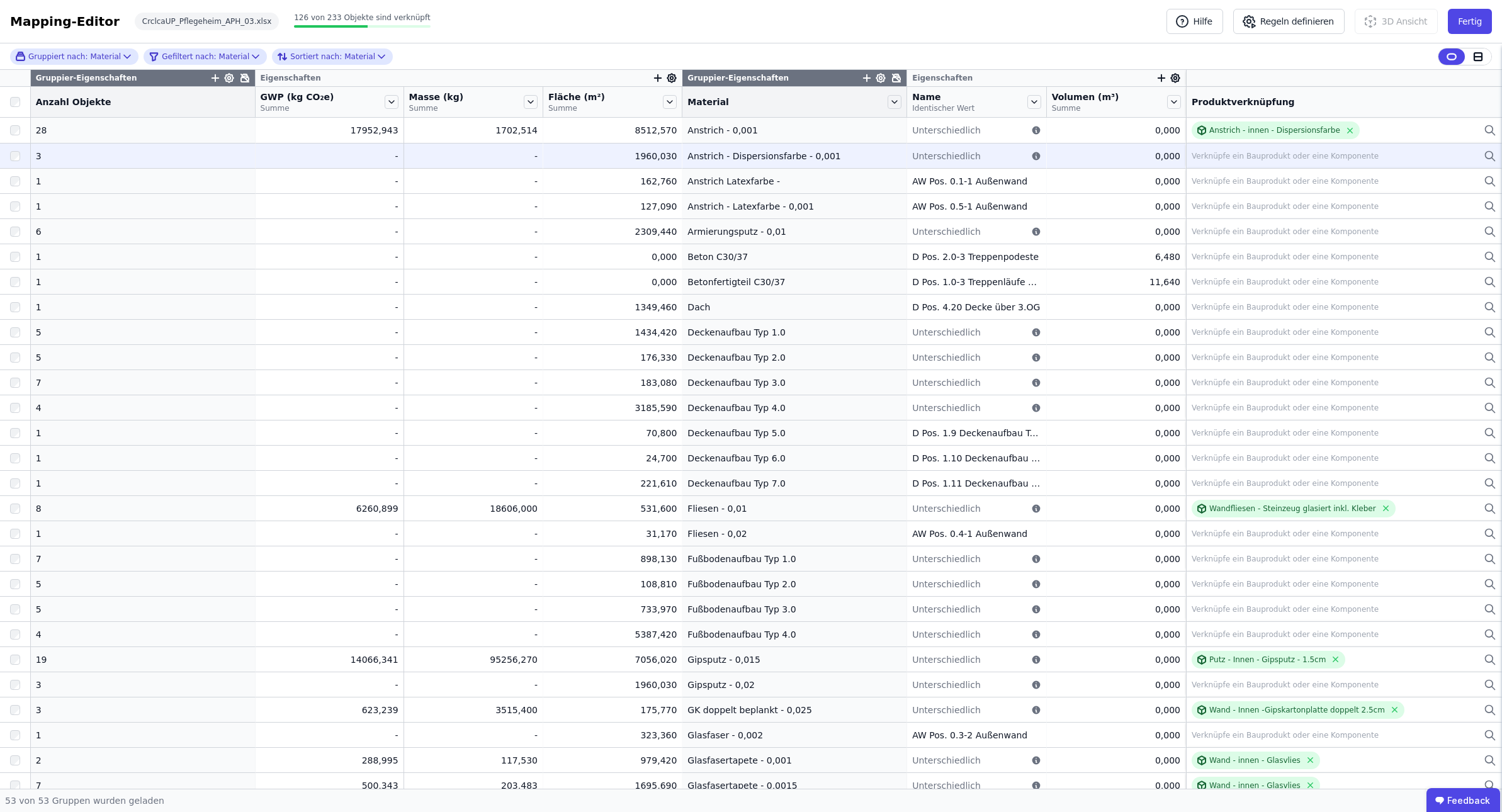
click at [1046, 158] on div "Verknüpfe ein Bauprodukt oder eine Komponente" at bounding box center [1285, 156] width 187 height 10
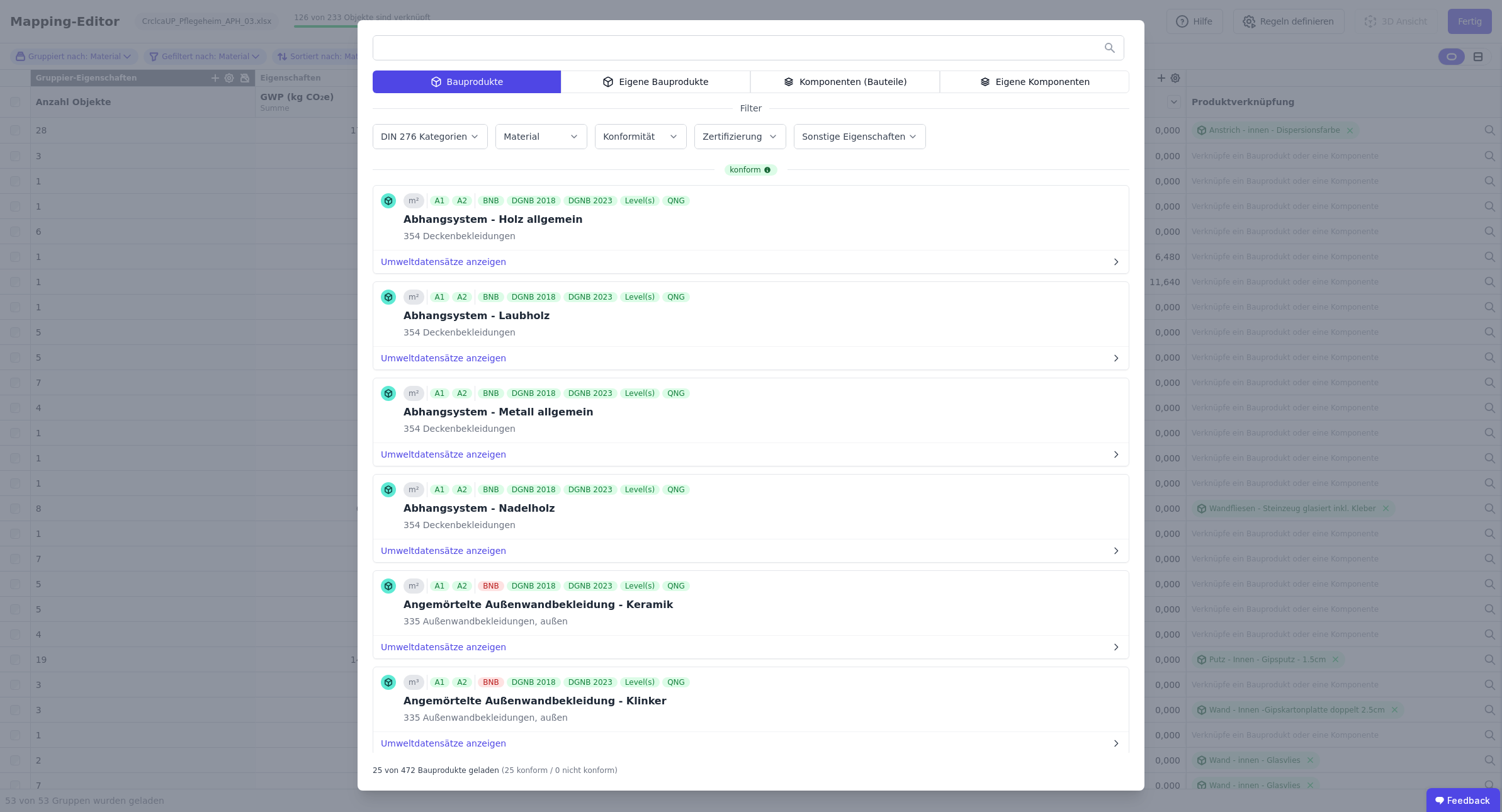
click at [650, 86] on div "Eigene Bauprodukte" at bounding box center [655, 81] width 190 height 23
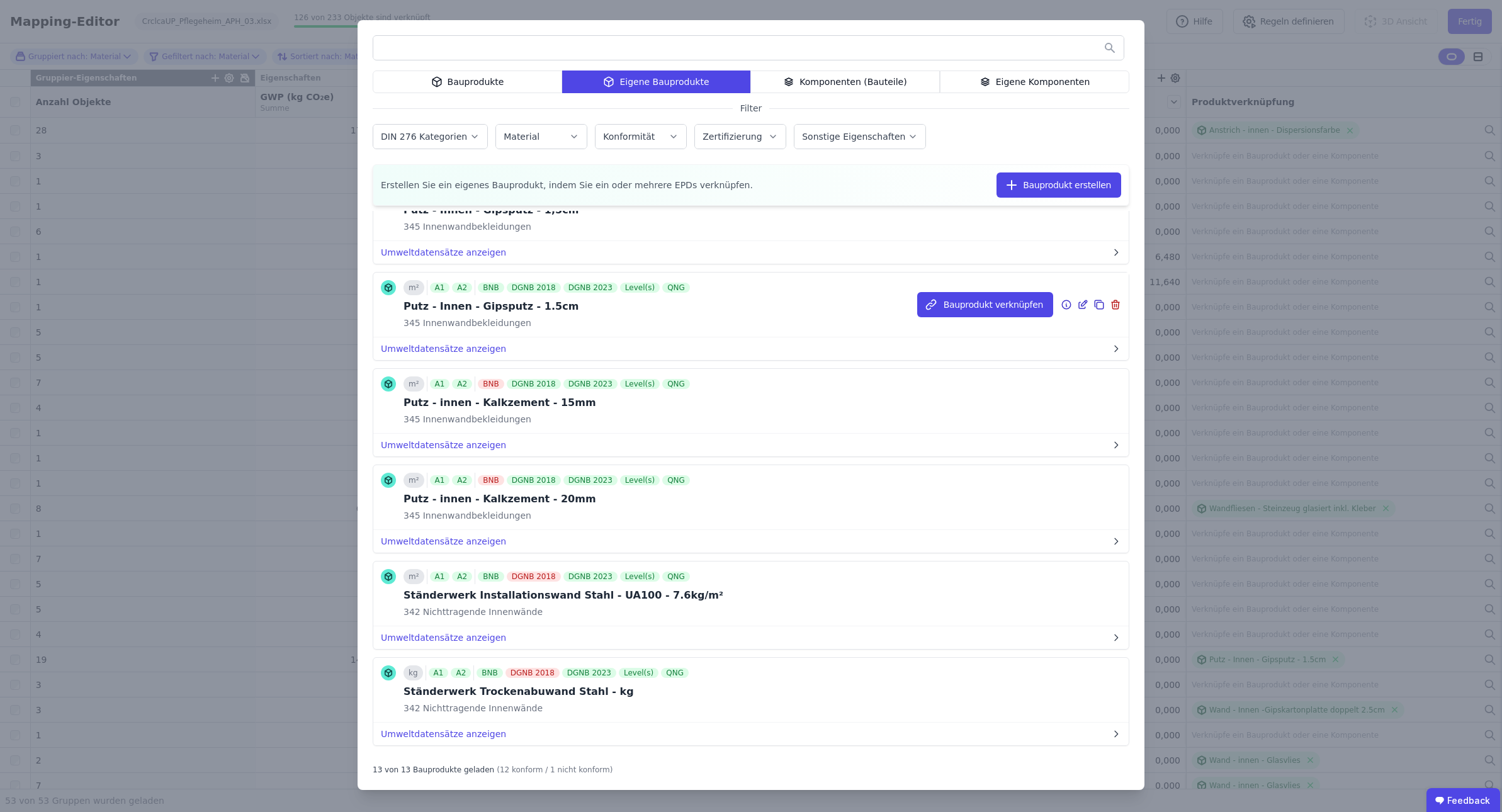
scroll to position [150, 0]
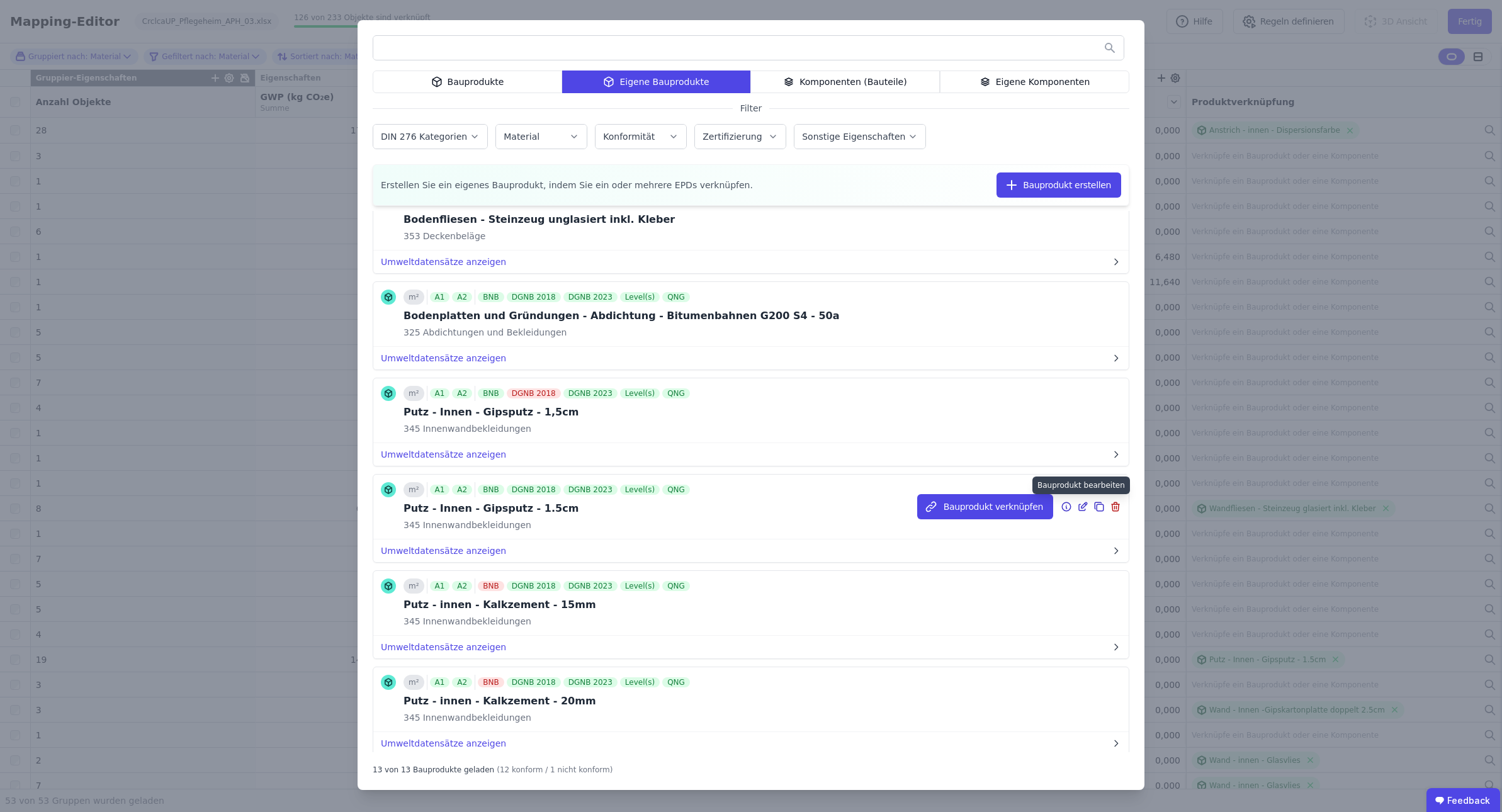
click at [1046, 507] on icon at bounding box center [1083, 506] width 12 height 15
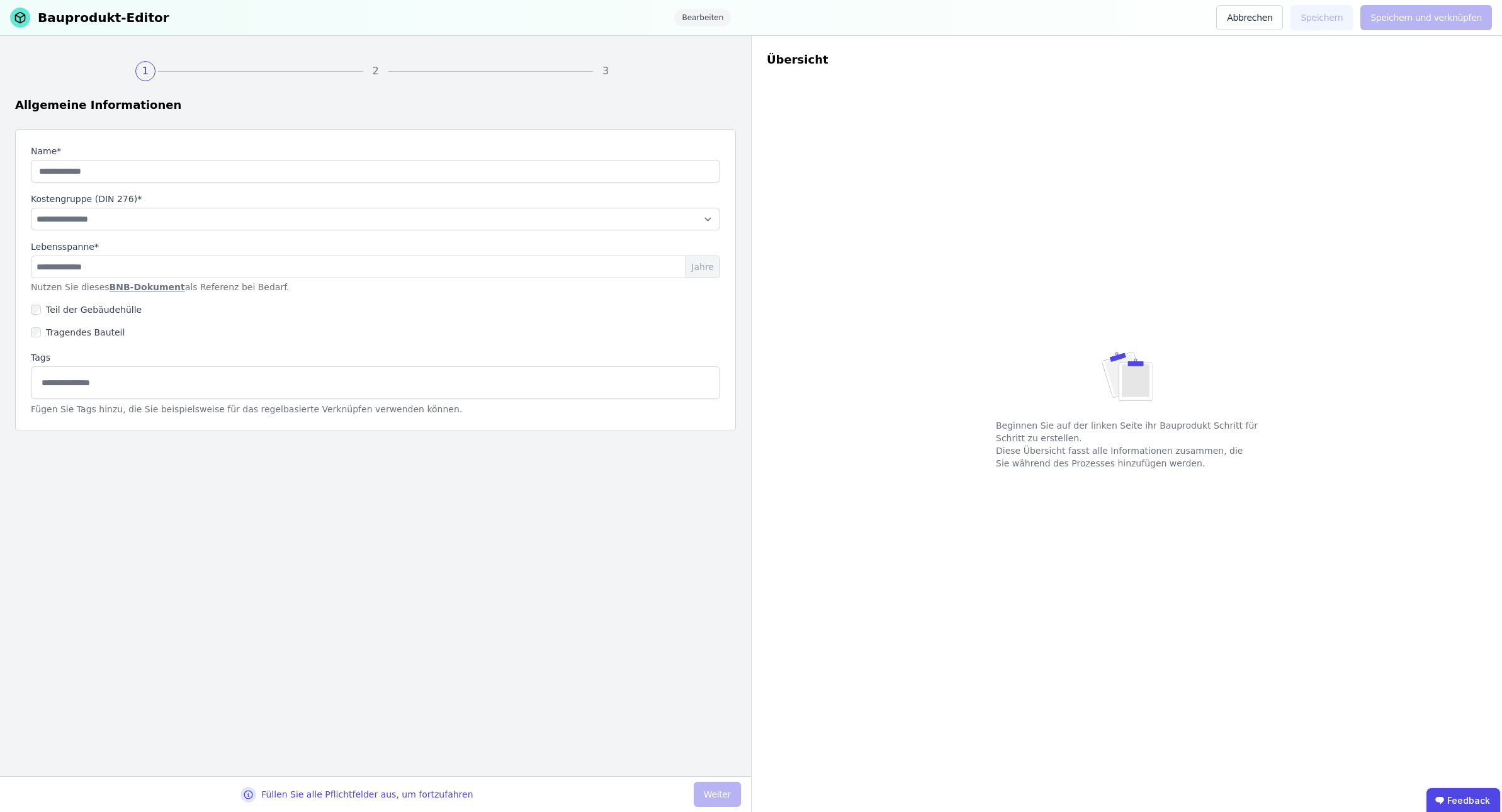
type input "**********"
select select "**********"
type input "**"
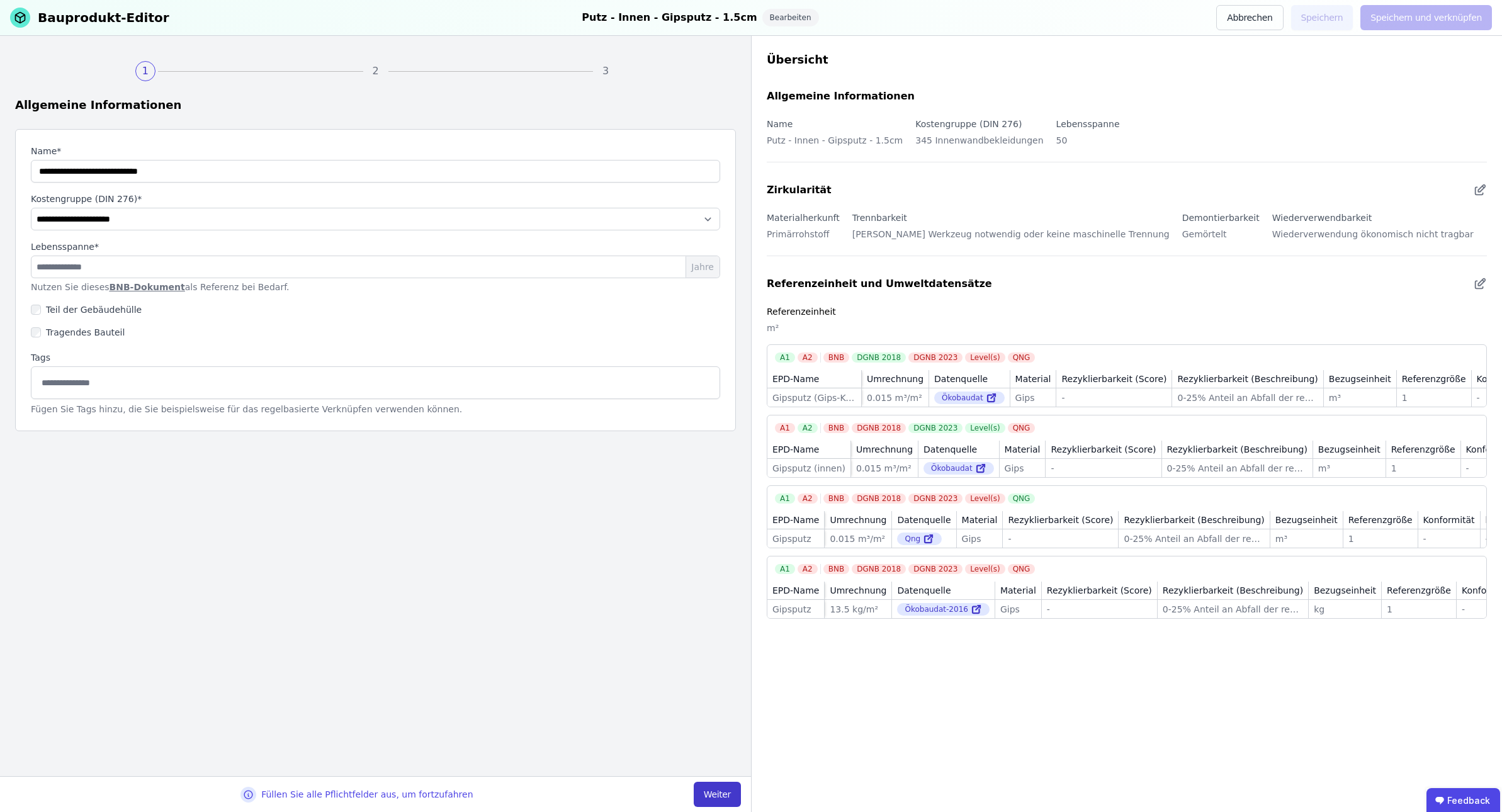
click at [708, 796] on button "Weiter" at bounding box center [717, 794] width 47 height 26
select select "**********"
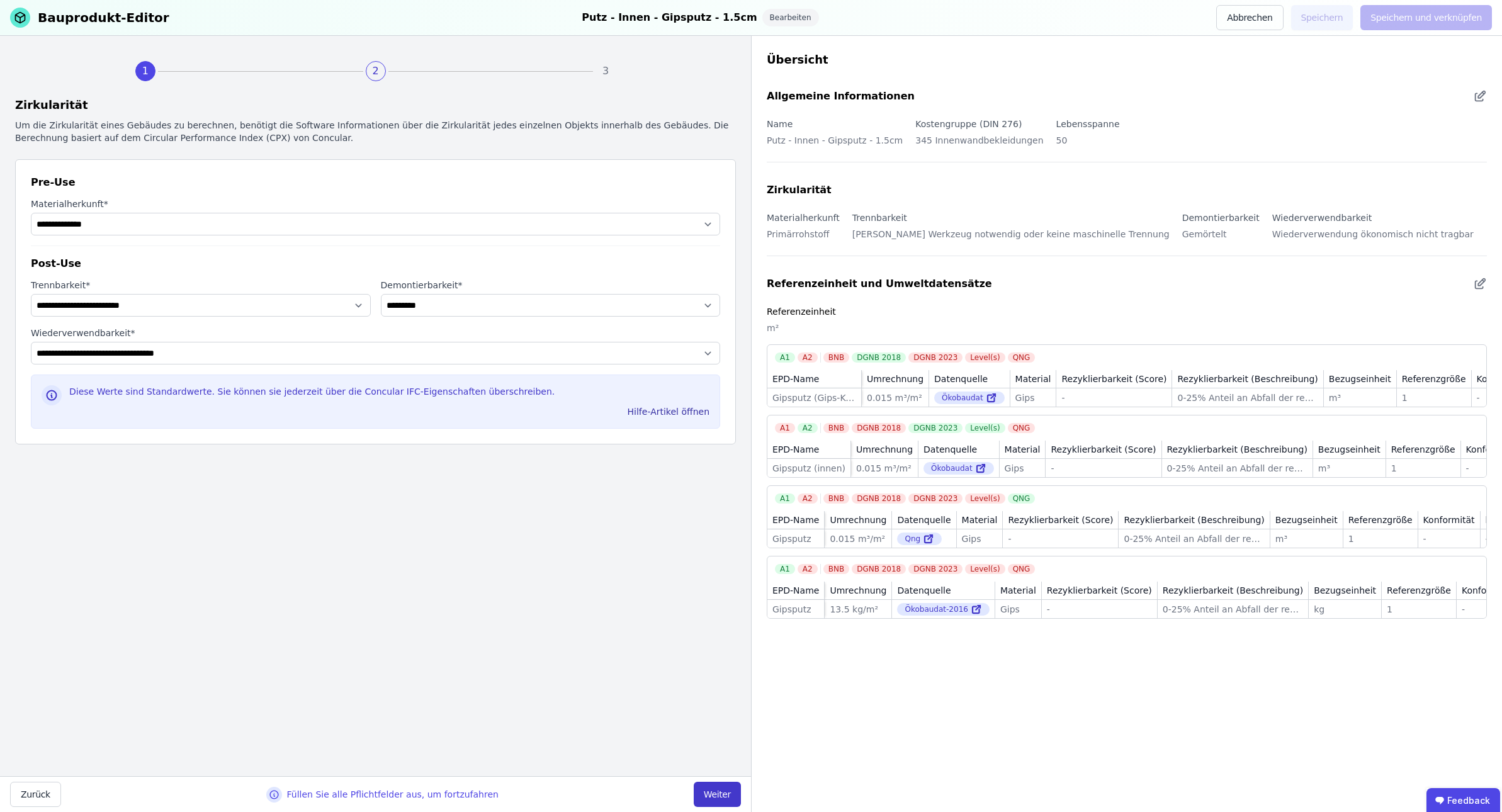
click at [719, 796] on button "Weiter" at bounding box center [717, 794] width 47 height 26
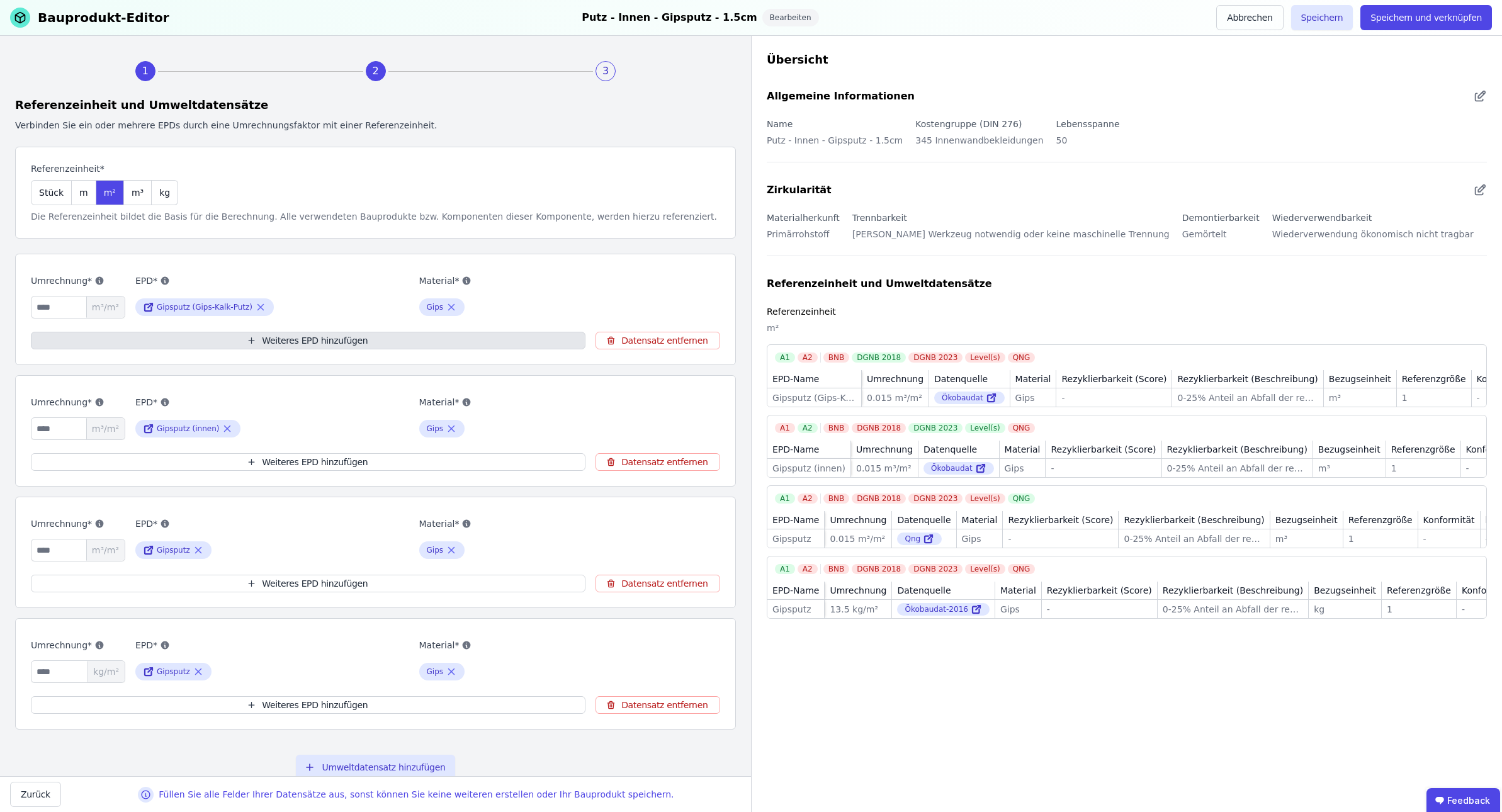
click at [287, 343] on button "Weiteres EPD hinzufügen" at bounding box center [307, 341] width 555 height 18
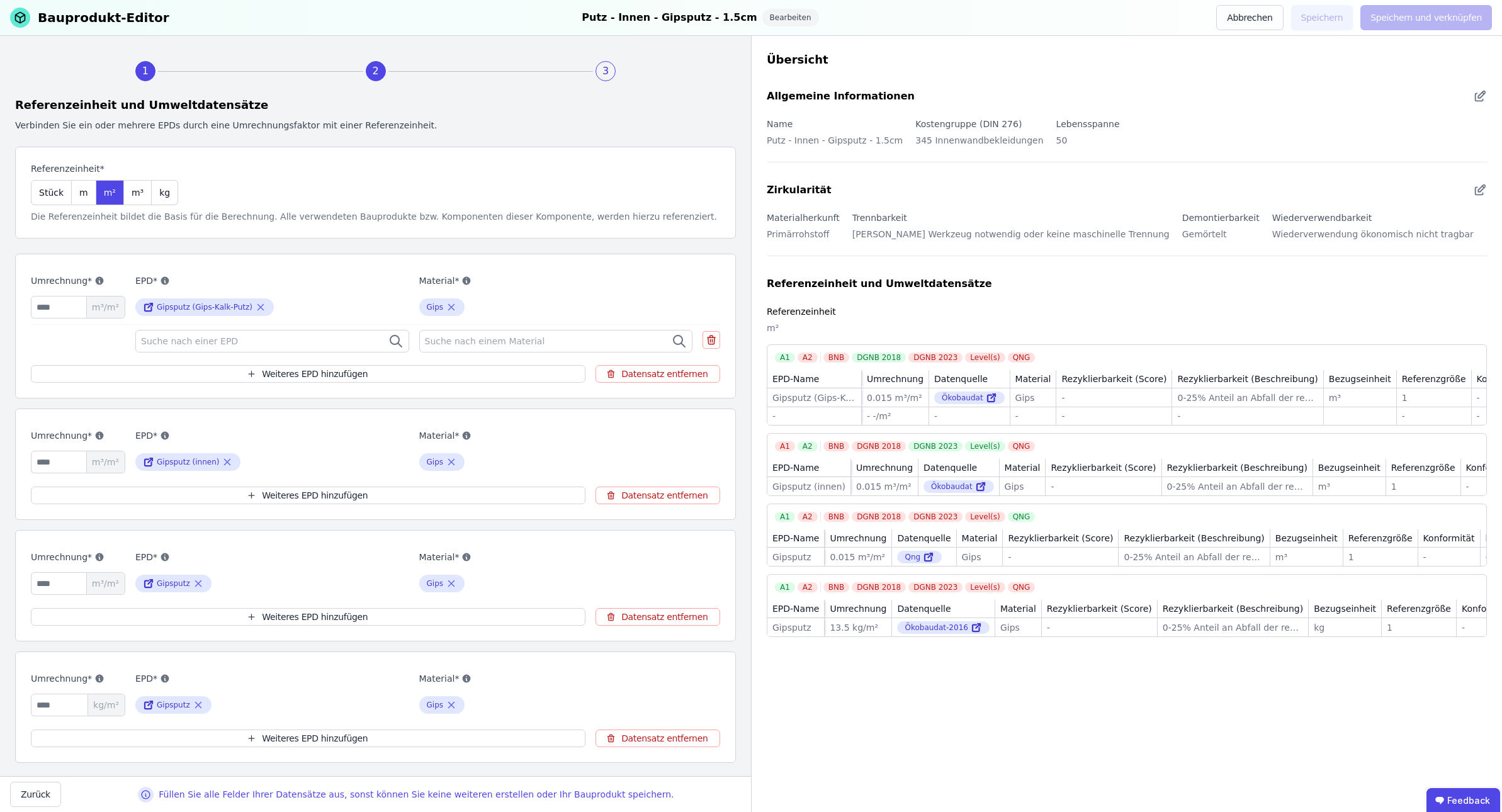
click at [276, 348] on div "Suche nach einer EPD" at bounding box center [272, 341] width 274 height 23
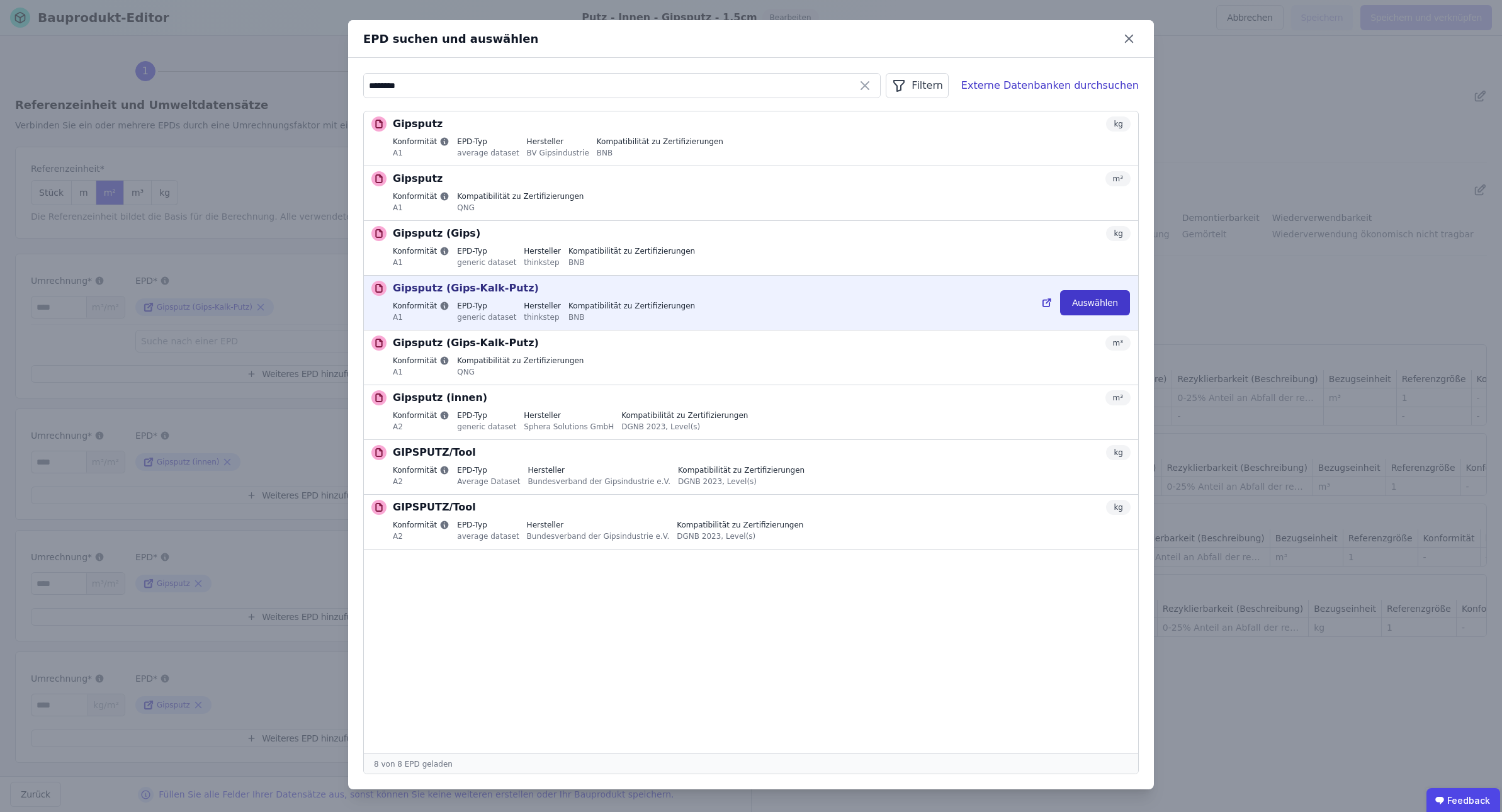
type input "********"
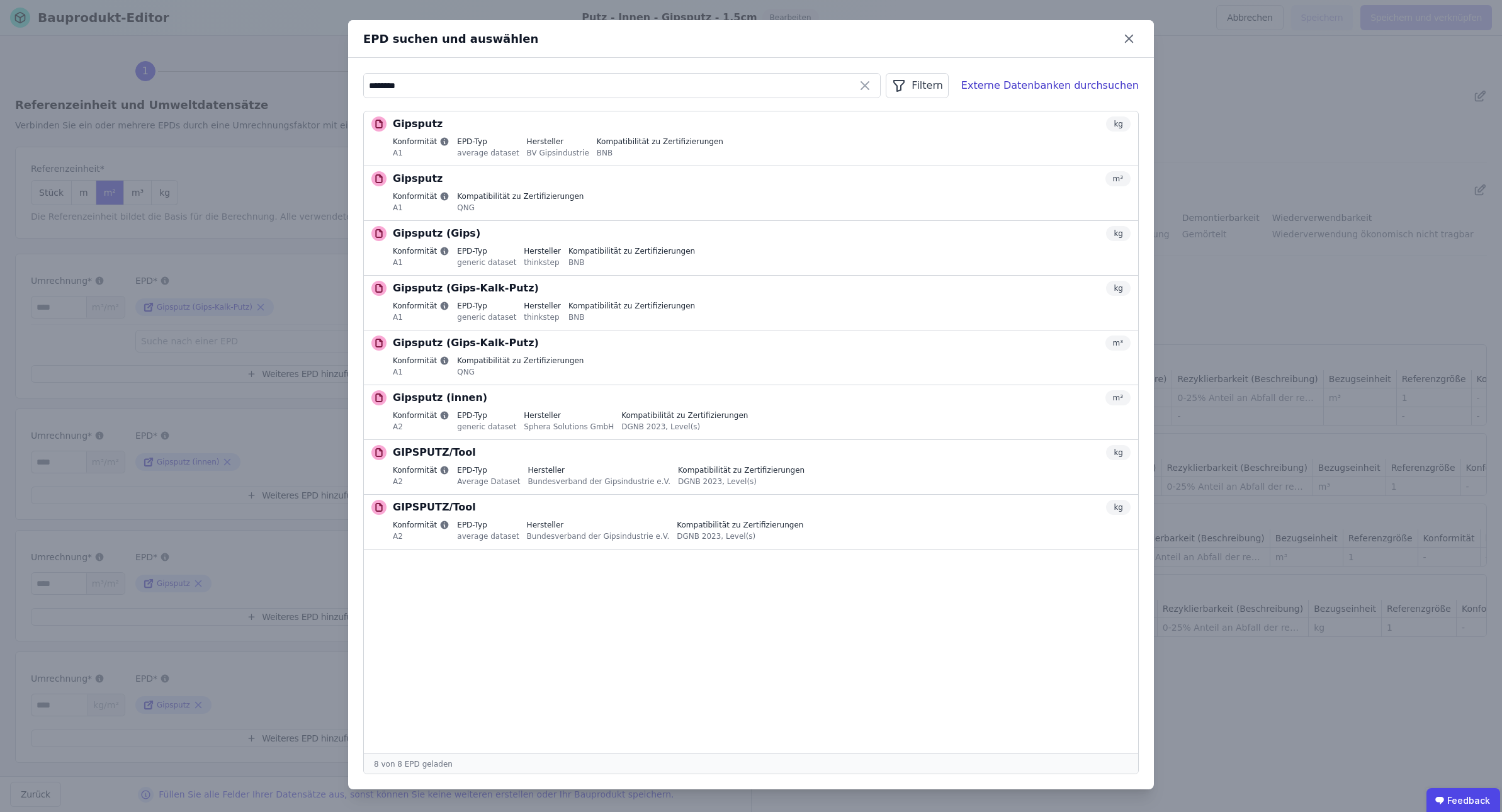
click at [0, 0] on button "Auswählen" at bounding box center [0, 0] width 0 height 0
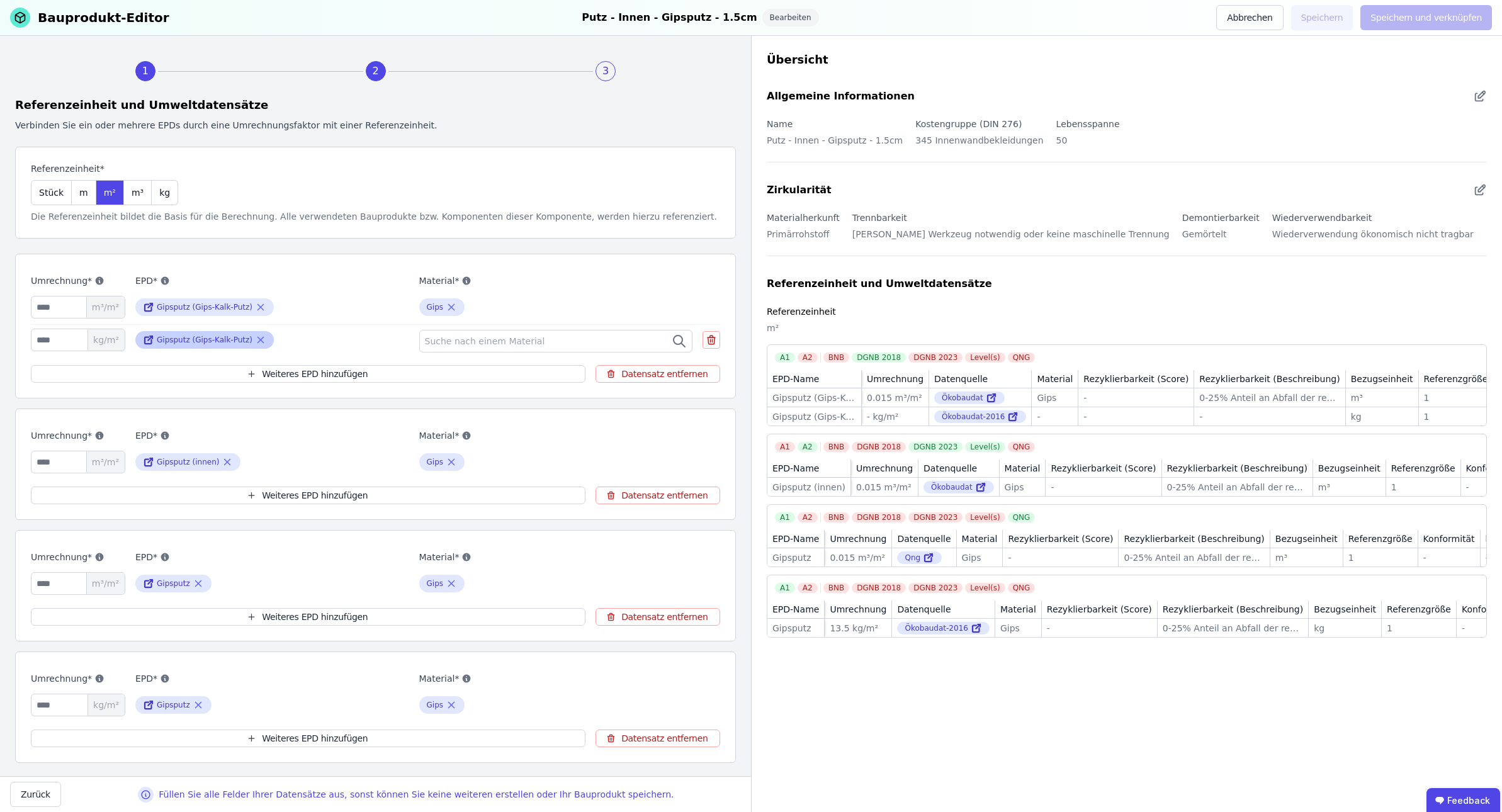
click at [258, 341] on icon at bounding box center [261, 340] width 6 height 6
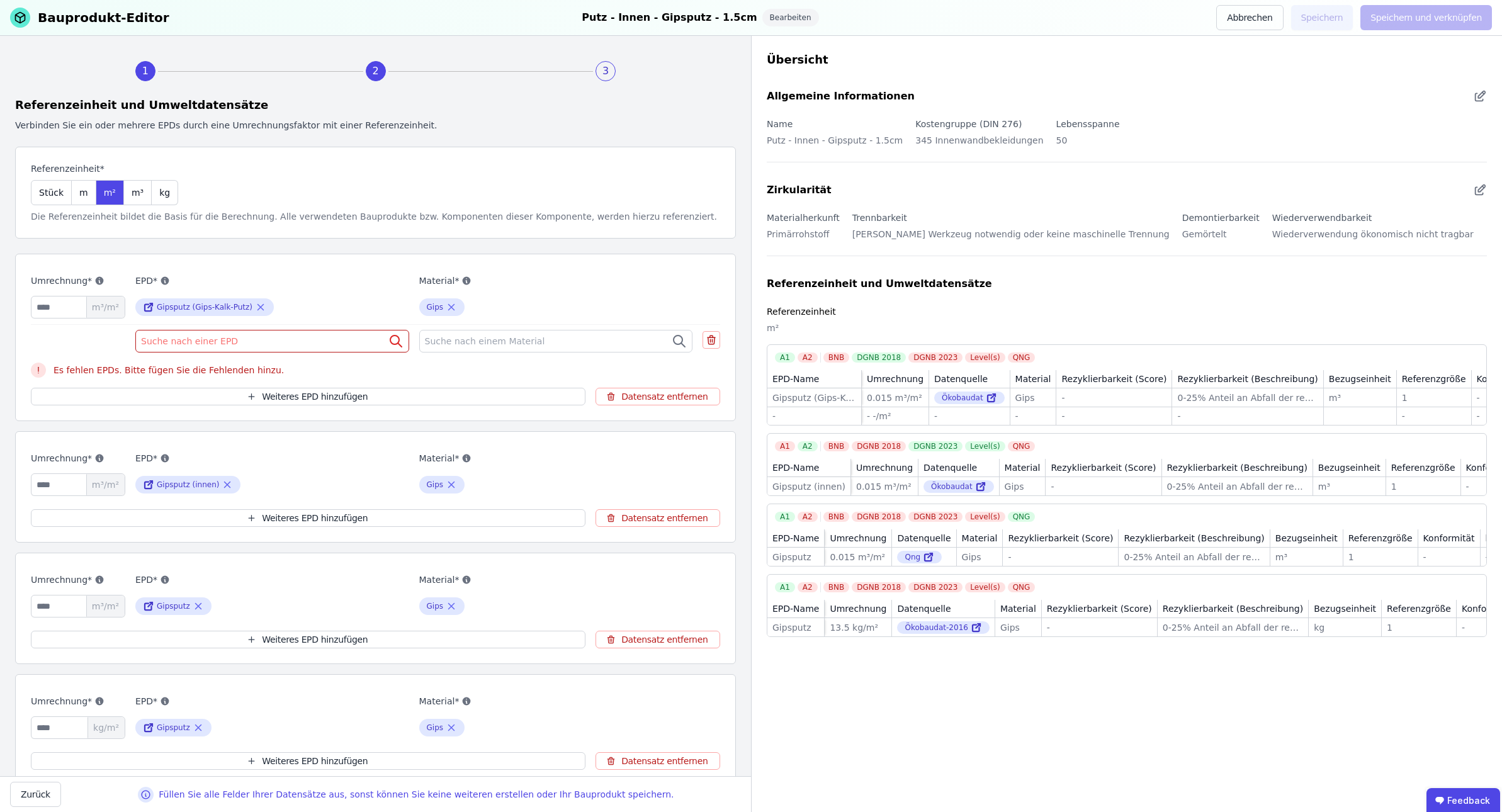
click at [203, 341] on span "Suche nach einer EPD" at bounding box center [191, 341] width 99 height 13
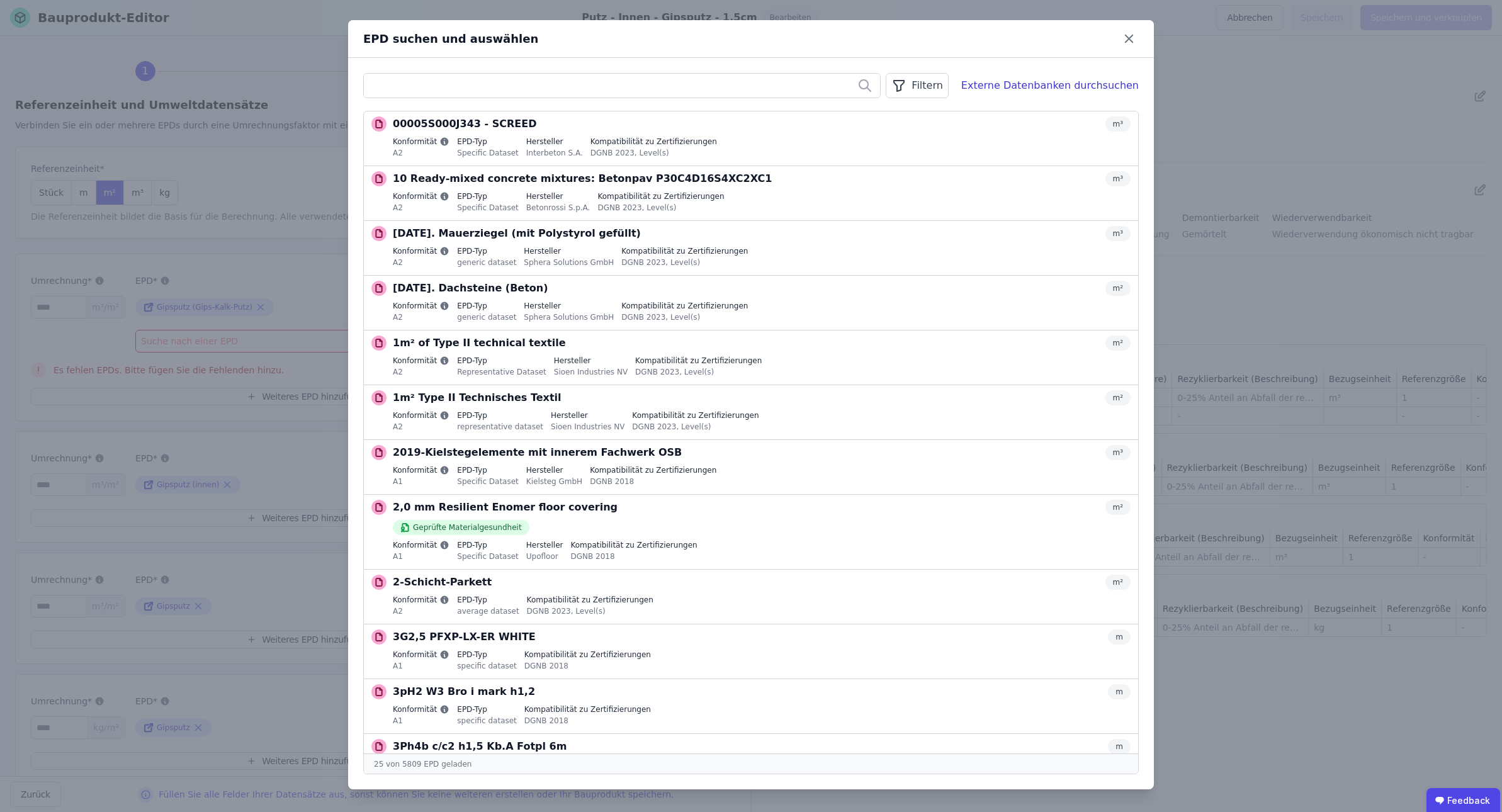
drag, startPoint x: 720, startPoint y: 39, endPoint x: 470, endPoint y: 62, distance: 251.1
click at [465, 66] on div "EPD suchen und auswählen Filtern Externe Datenbanken durchsuchen 00005S000J343 …" at bounding box center [751, 405] width 806 height 769
click at [502, 84] on input "text" at bounding box center [621, 85] width 516 height 23
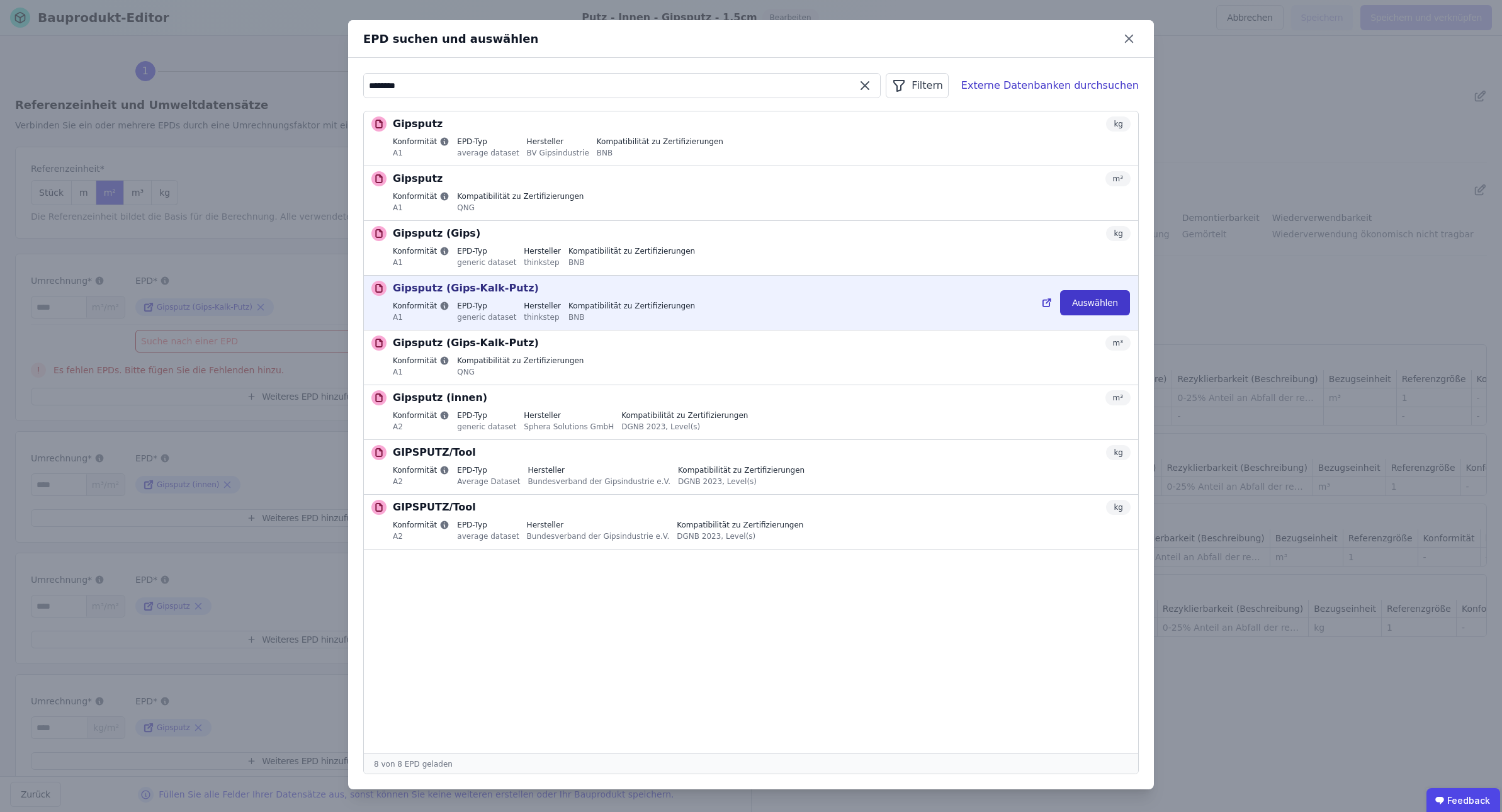
type input "********"
click at [1046, 305] on button "Auswählen" at bounding box center [1094, 302] width 70 height 26
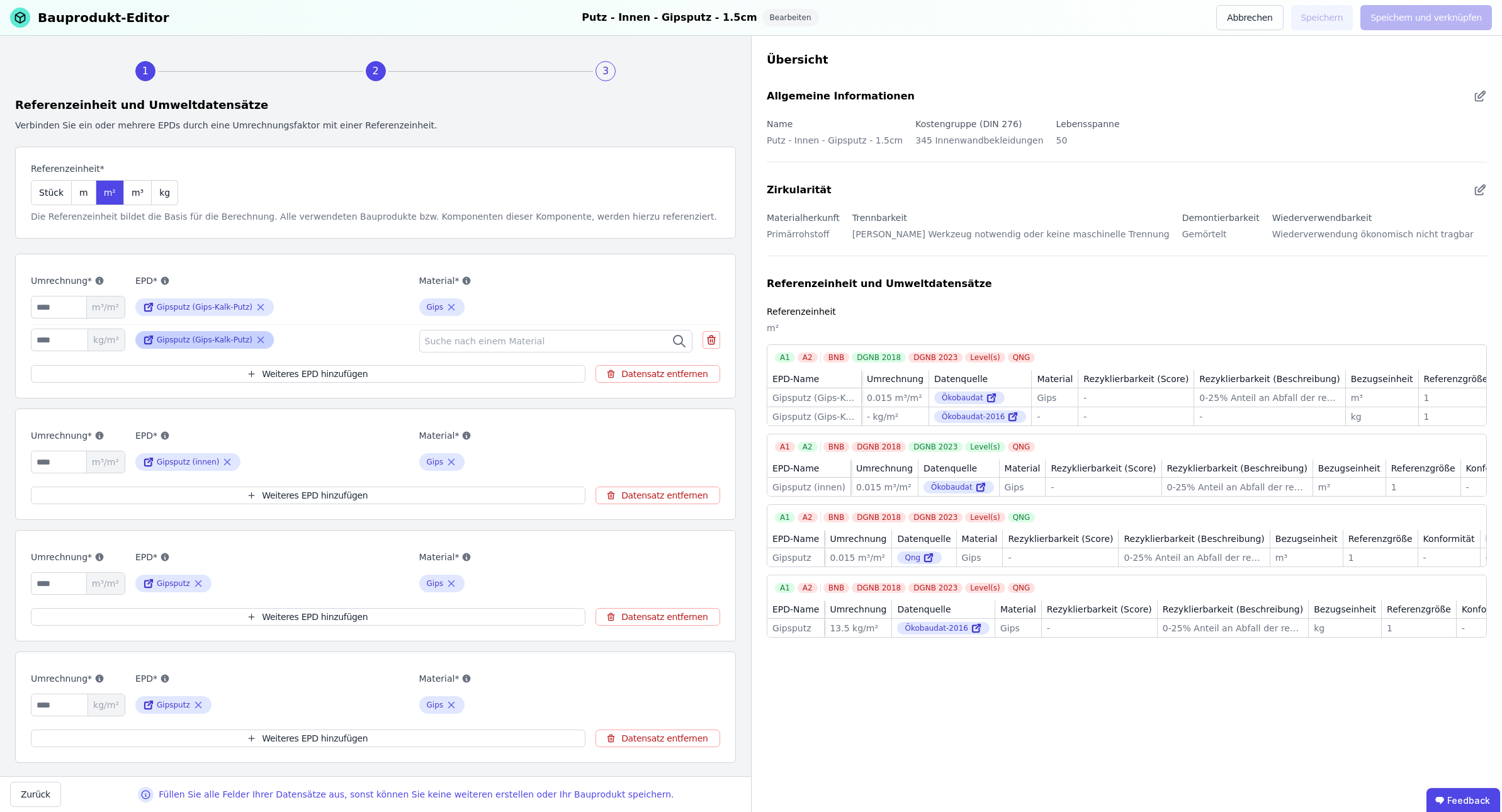
click at [258, 337] on icon at bounding box center [261, 340] width 6 height 6
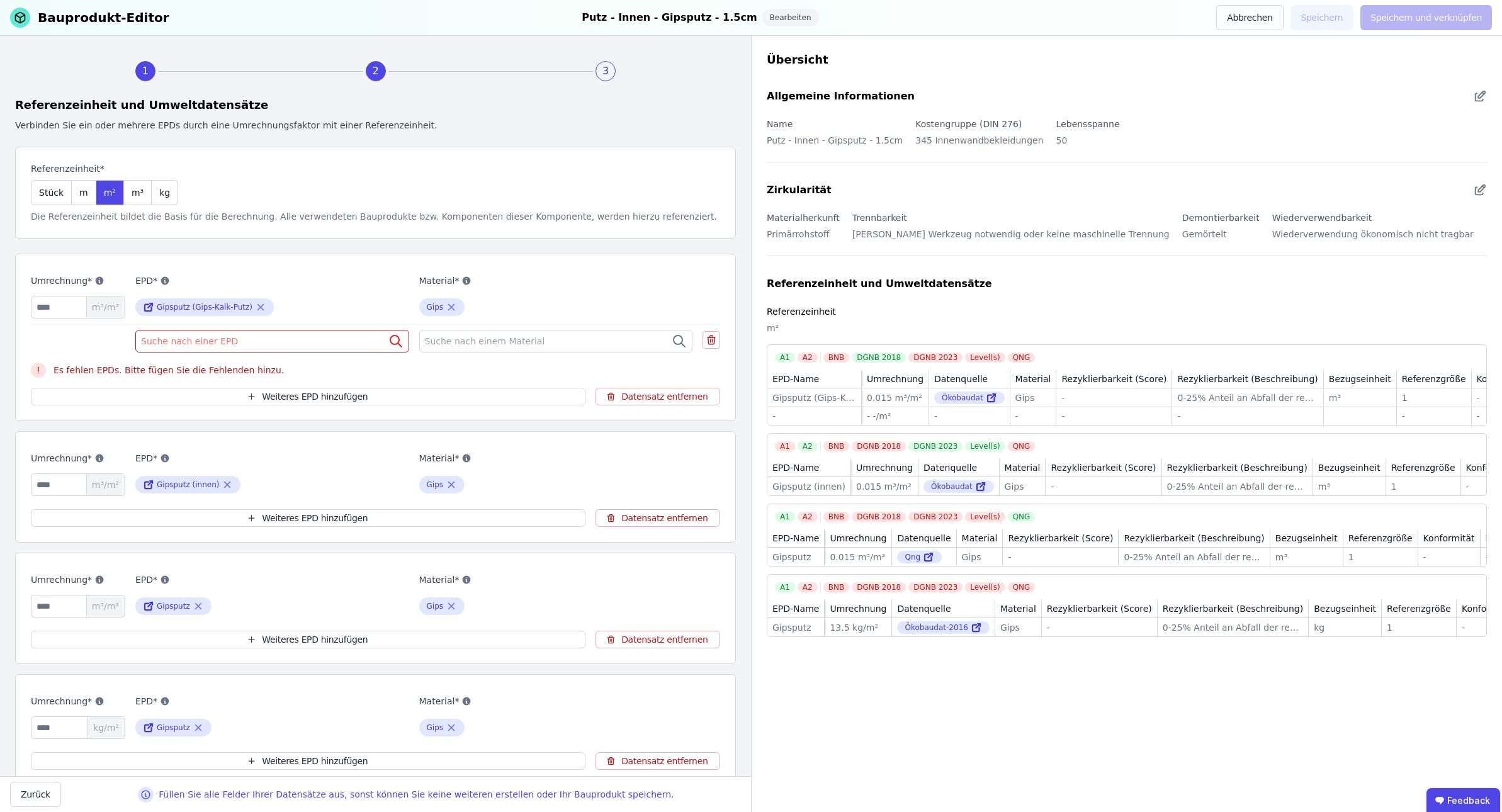
click at [234, 345] on div "Suche nach einer EPD" at bounding box center [272, 341] width 274 height 23
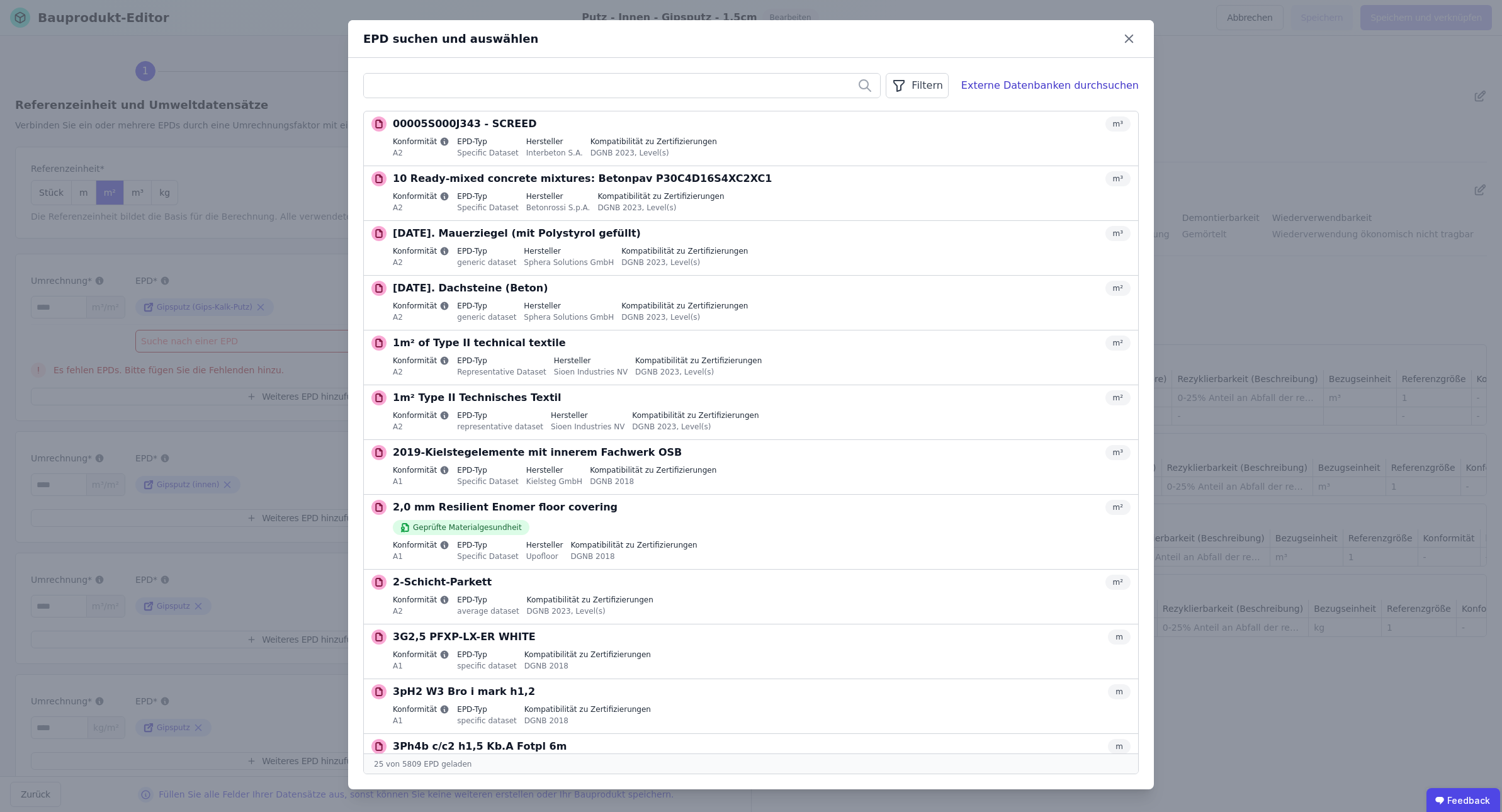
drag, startPoint x: 853, startPoint y: 34, endPoint x: 839, endPoint y: 51, distance: 22.0
click at [832, 46] on div "EPD suchen und auswählen" at bounding box center [742, 39] width 756 height 18
drag, startPoint x: 744, startPoint y: 34, endPoint x: 665, endPoint y: 44, distance: 79.6
click at [665, 44] on div "EPD suchen und auswählen" at bounding box center [742, 39] width 756 height 18
drag, startPoint x: 779, startPoint y: 30, endPoint x: 655, endPoint y: 29, distance: 124.0
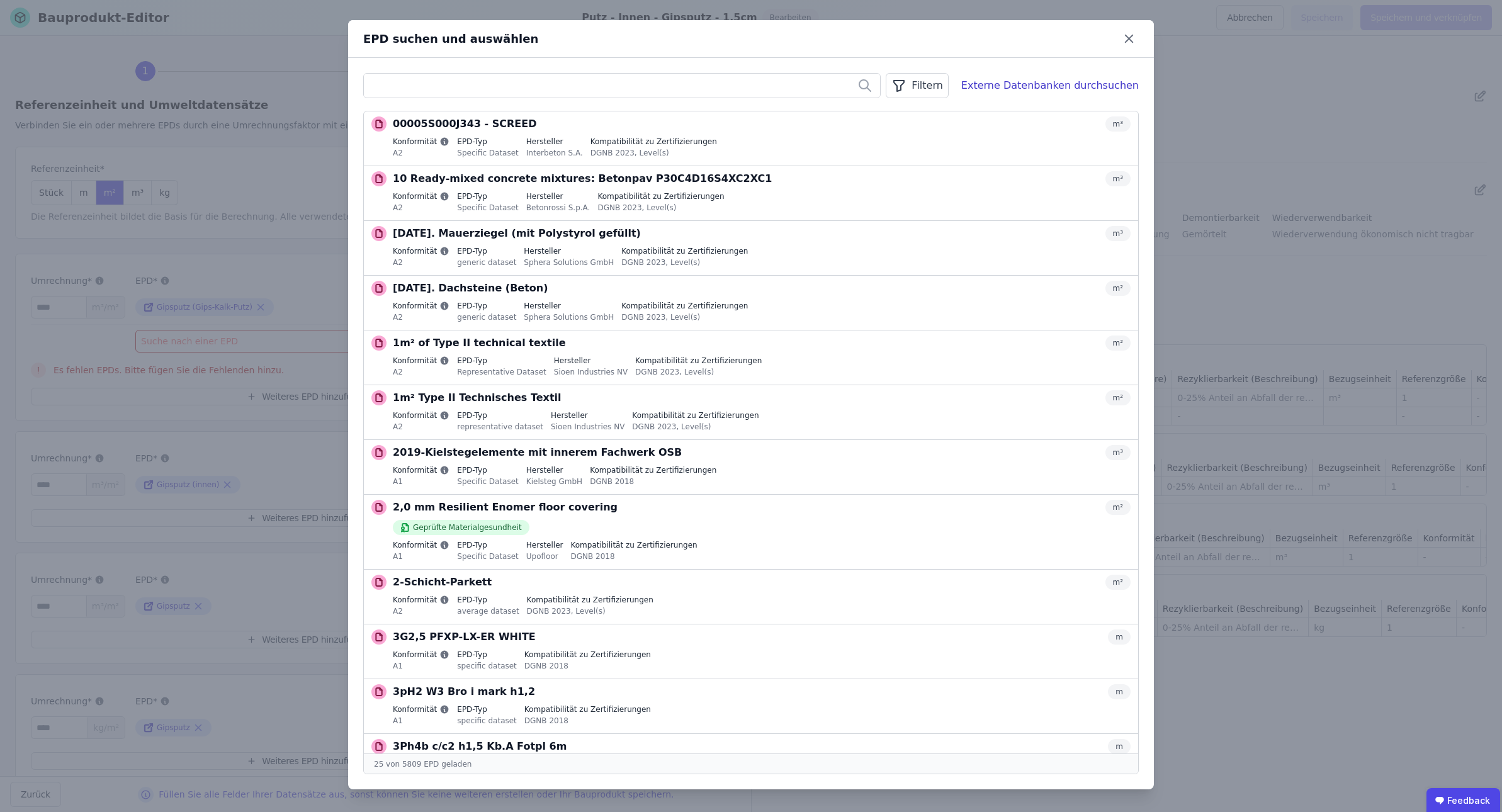
click at [655, 27] on div "EPD suchen und auswählen" at bounding box center [751, 39] width 806 height 37
click at [1046, 37] on icon at bounding box center [1129, 38] width 20 height 20
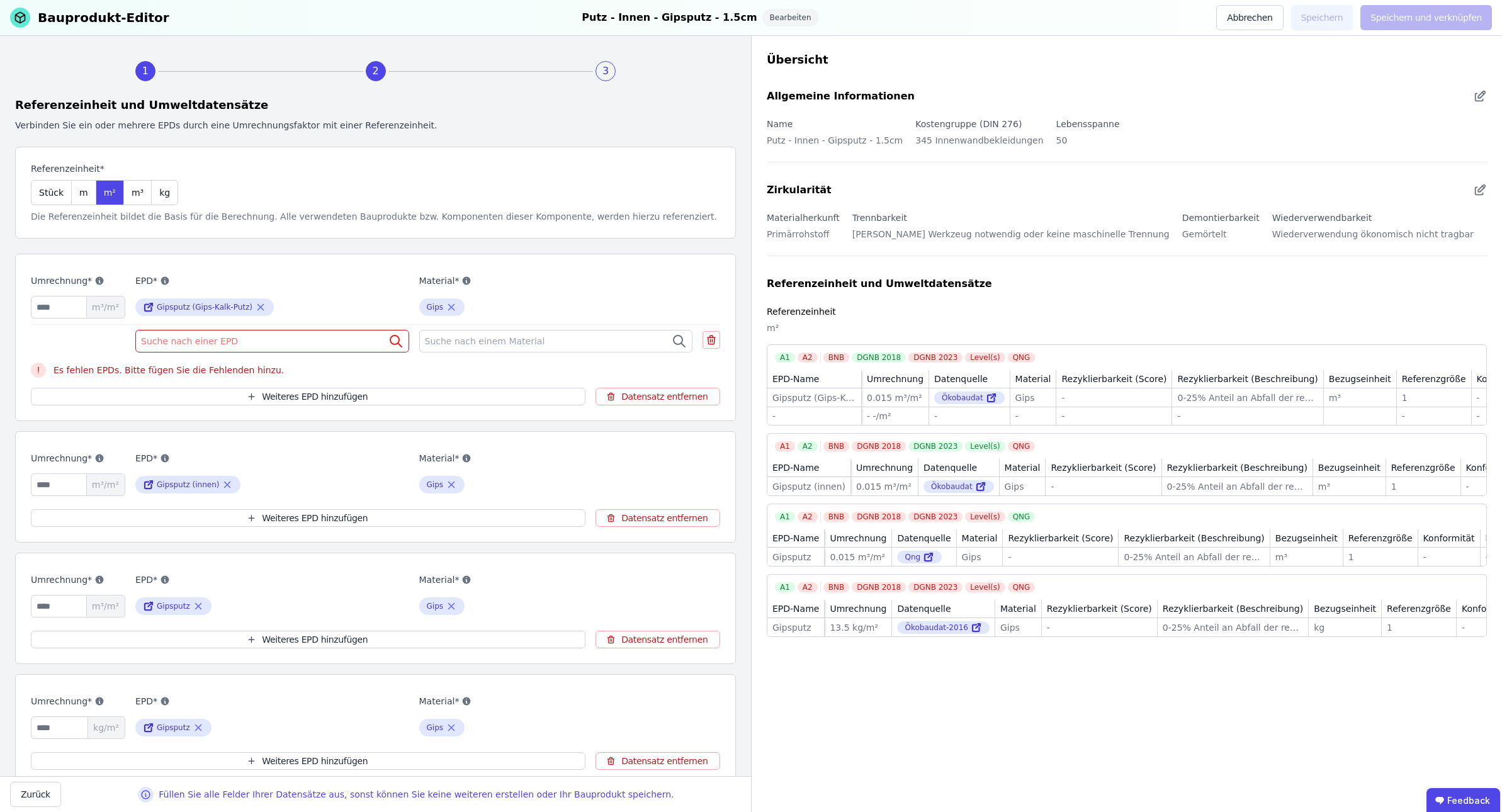
click at [208, 339] on span "Suche nach einer EPD" at bounding box center [191, 341] width 99 height 13
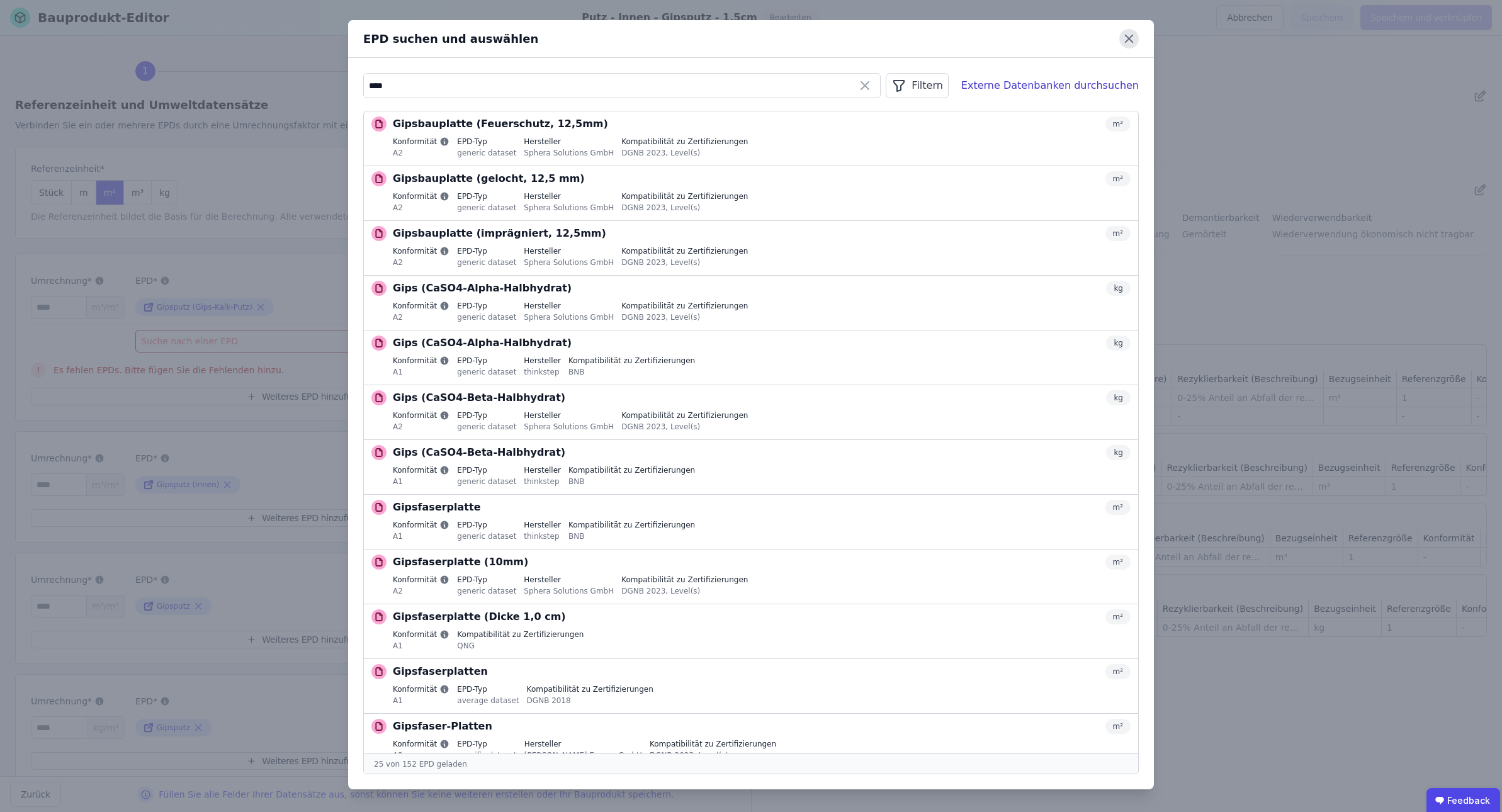
type input "****"
click at [1046, 39] on icon at bounding box center [1129, 38] width 20 height 20
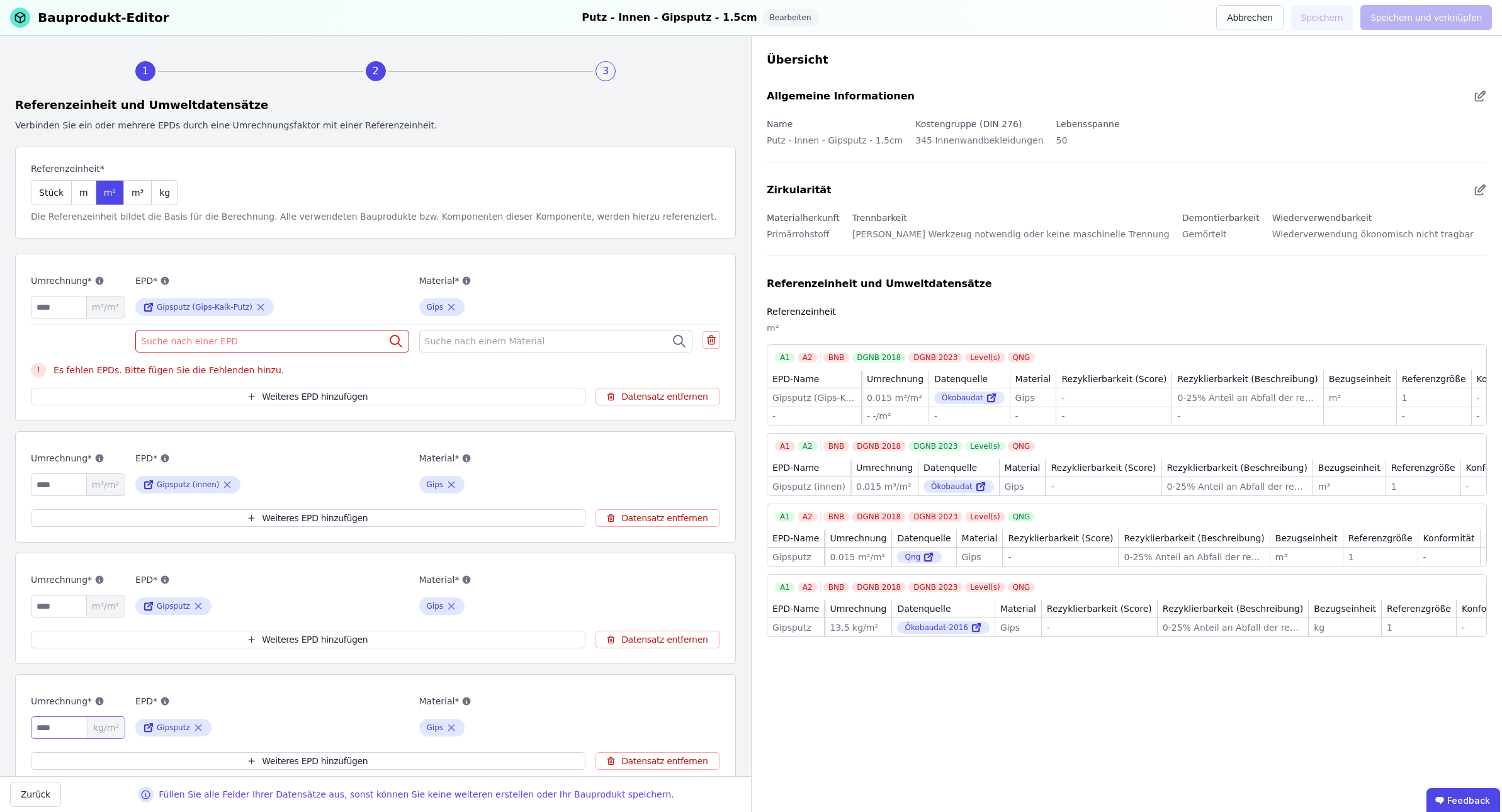
click at [78, 731] on input "****" at bounding box center [78, 727] width 94 height 23
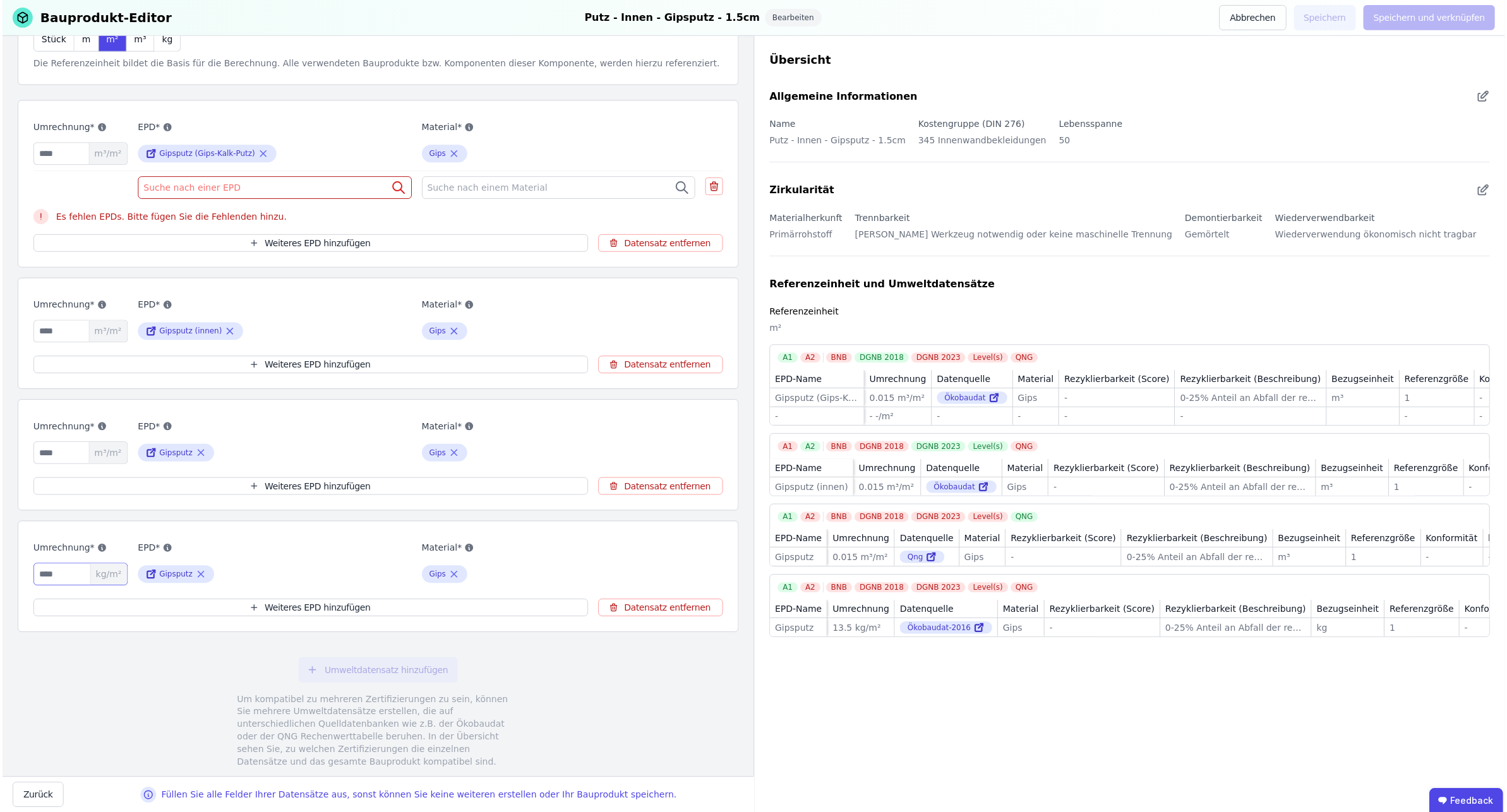
scroll to position [183, 0]
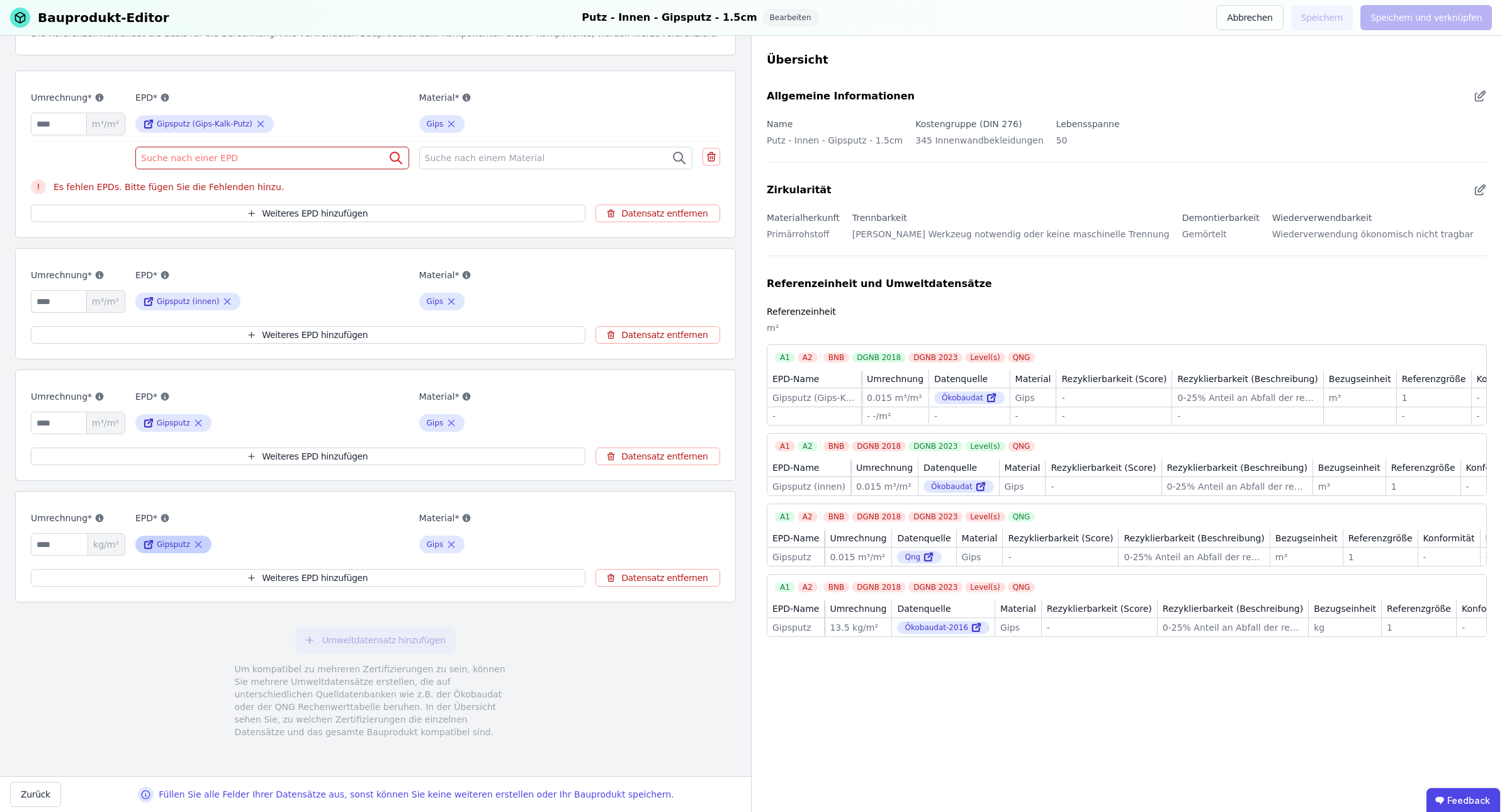
click at [150, 541] on icon at bounding box center [150, 542] width 4 height 4
drag, startPoint x: 69, startPoint y: 423, endPoint x: -12, endPoint y: 424, distance: 81.0
click at [0, 424] on html "CRES 3 Gebäude Dashboard 3 Gebäude 1 1070_Cureus_Pflegeheim_Wolfsbüttel Circula…" at bounding box center [751, 405] width 1502 height 809
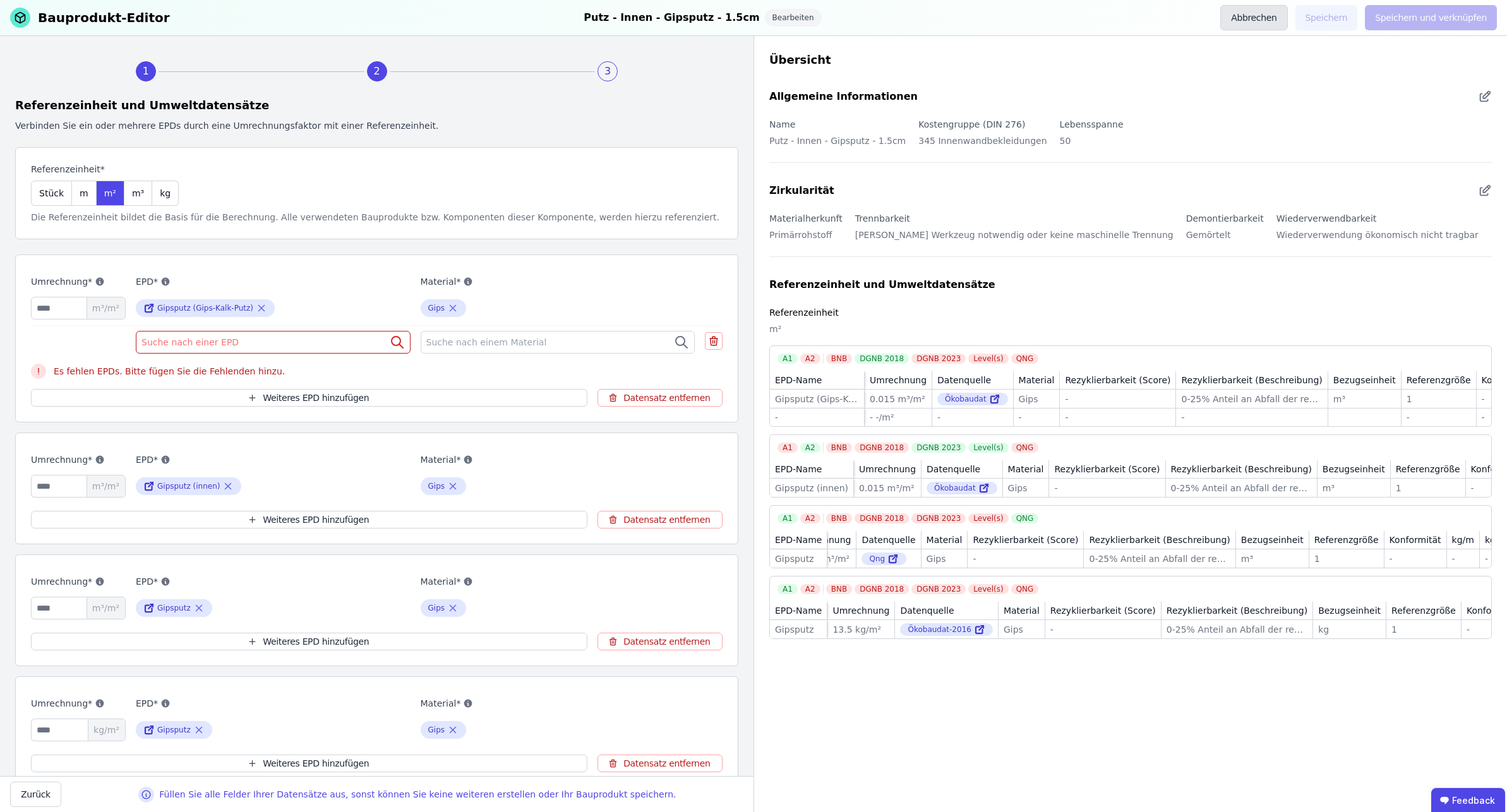
click at [1050, 23] on button "Abbrechen" at bounding box center [1254, 18] width 67 height 26
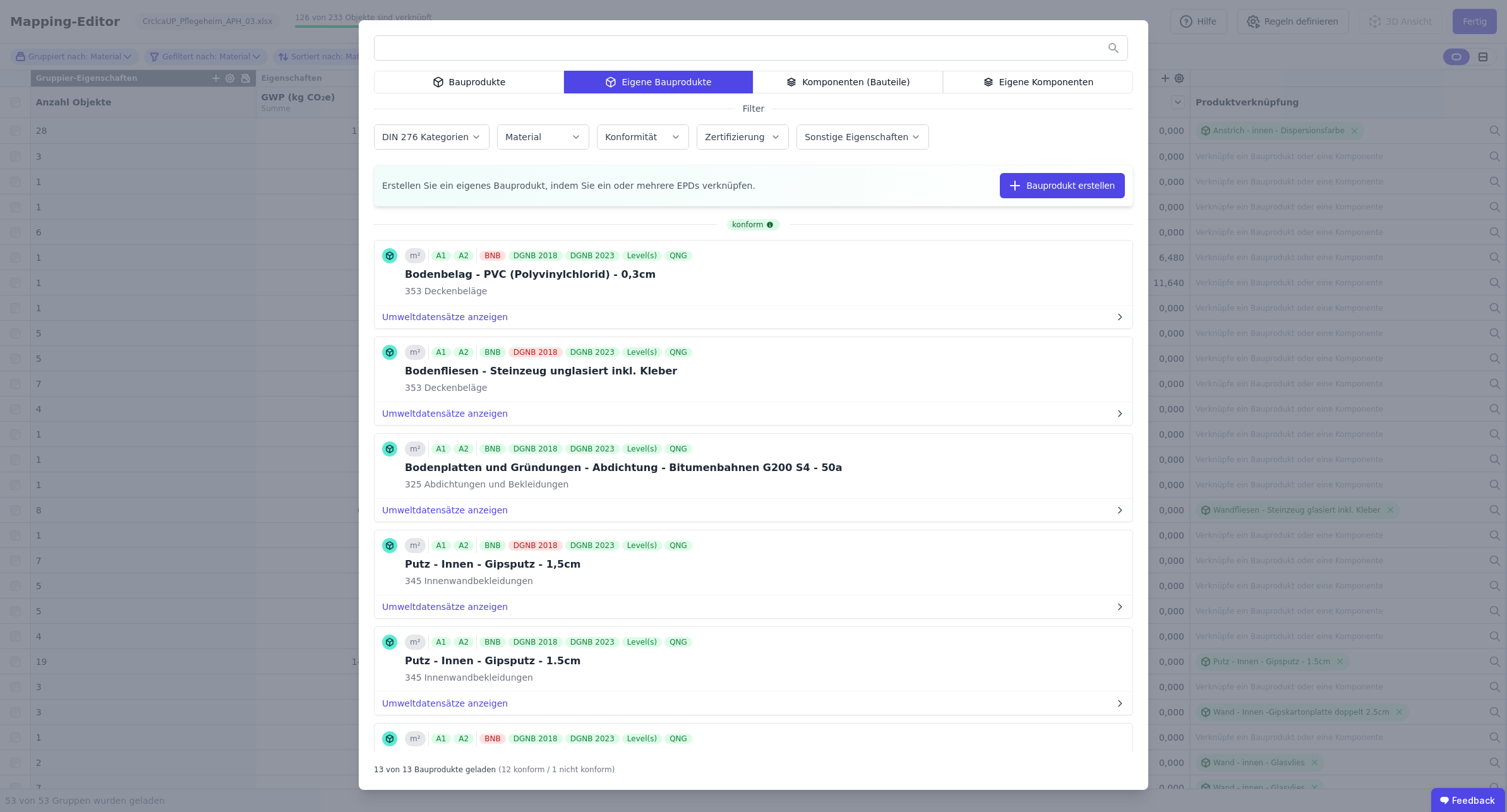
click at [499, 86] on div "Bauprodukte" at bounding box center [468, 82] width 190 height 23
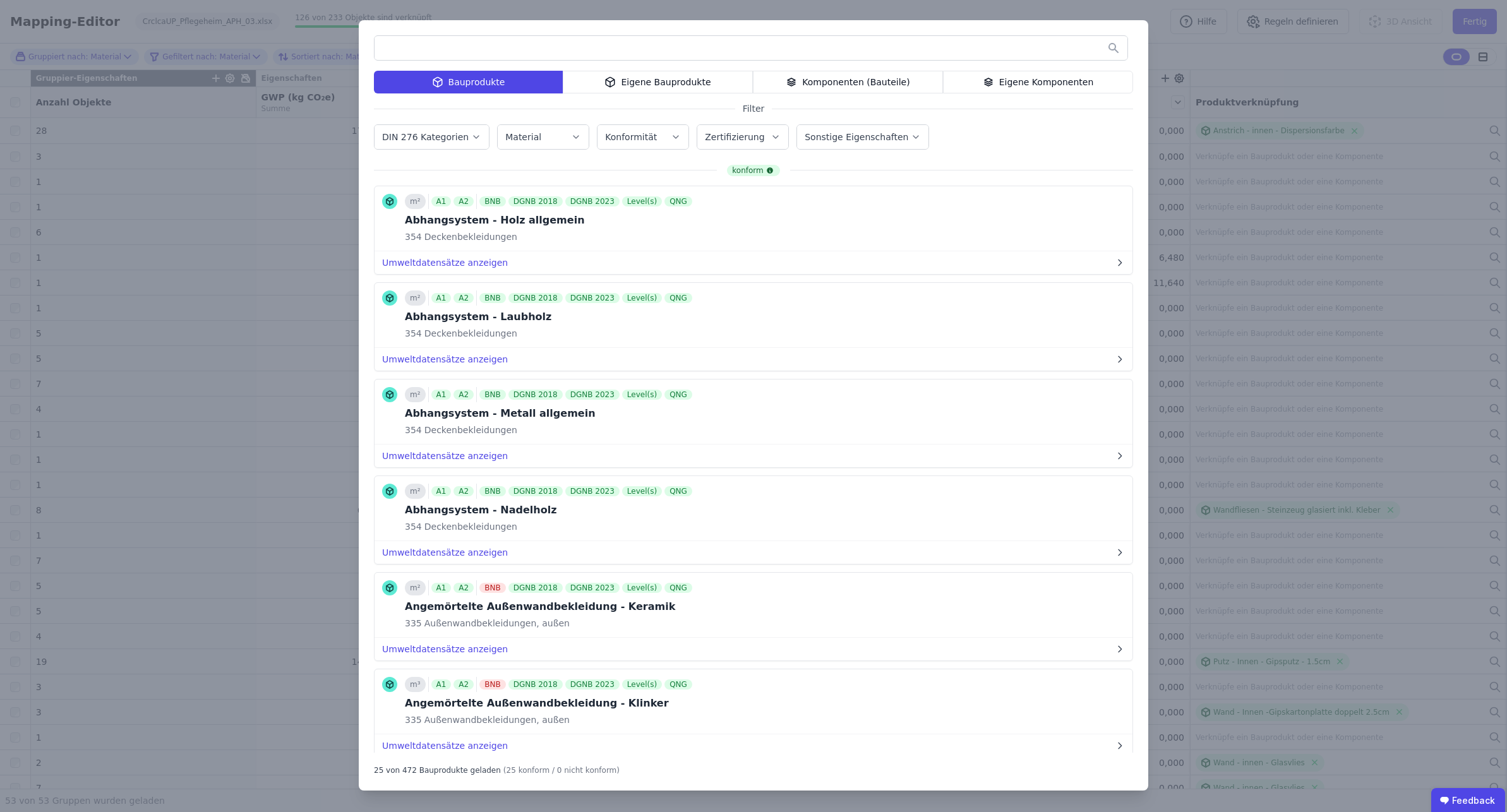
click at [889, 83] on div "Komponenten (Bauteile)" at bounding box center [848, 82] width 190 height 23
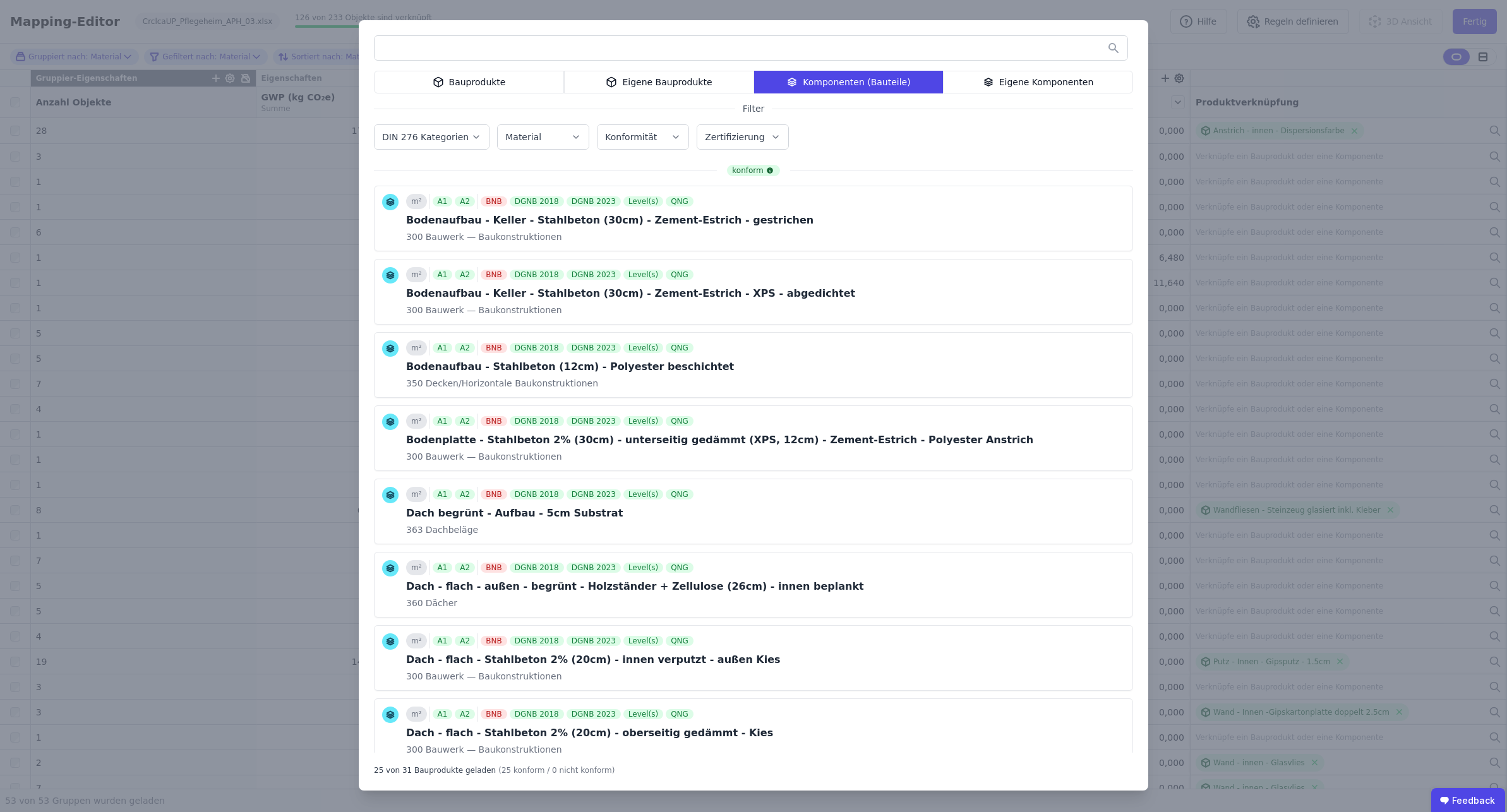
click at [664, 82] on div "Eigene Bauprodukte" at bounding box center [658, 82] width 190 height 23
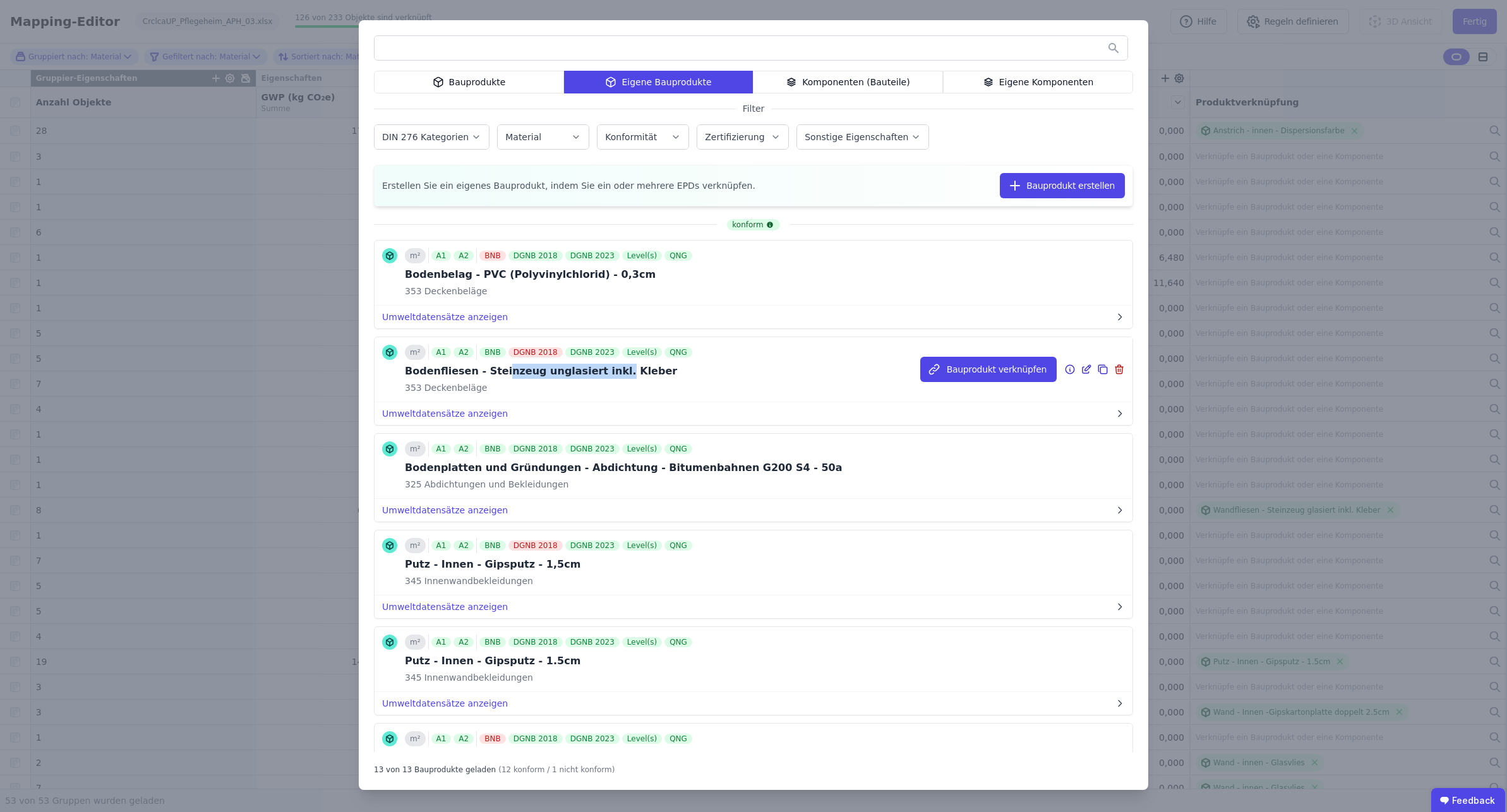
drag, startPoint x: 492, startPoint y: 369, endPoint x: 590, endPoint y: 376, distance: 98.2
click at [590, 377] on div "Bodenfliesen - Steinzeug unglasiert inkl. Kleber" at bounding box center [550, 371] width 290 height 15
click at [638, 380] on div "m² A1 A2 BNB DGNB 2018 DGNB 2023 Level(s) QNG Bodenfliesen - Steinzeug unglasie…" at bounding box center [550, 370] width 290 height 49
drag, startPoint x: 402, startPoint y: 372, endPoint x: 629, endPoint y: 374, distance: 227.0
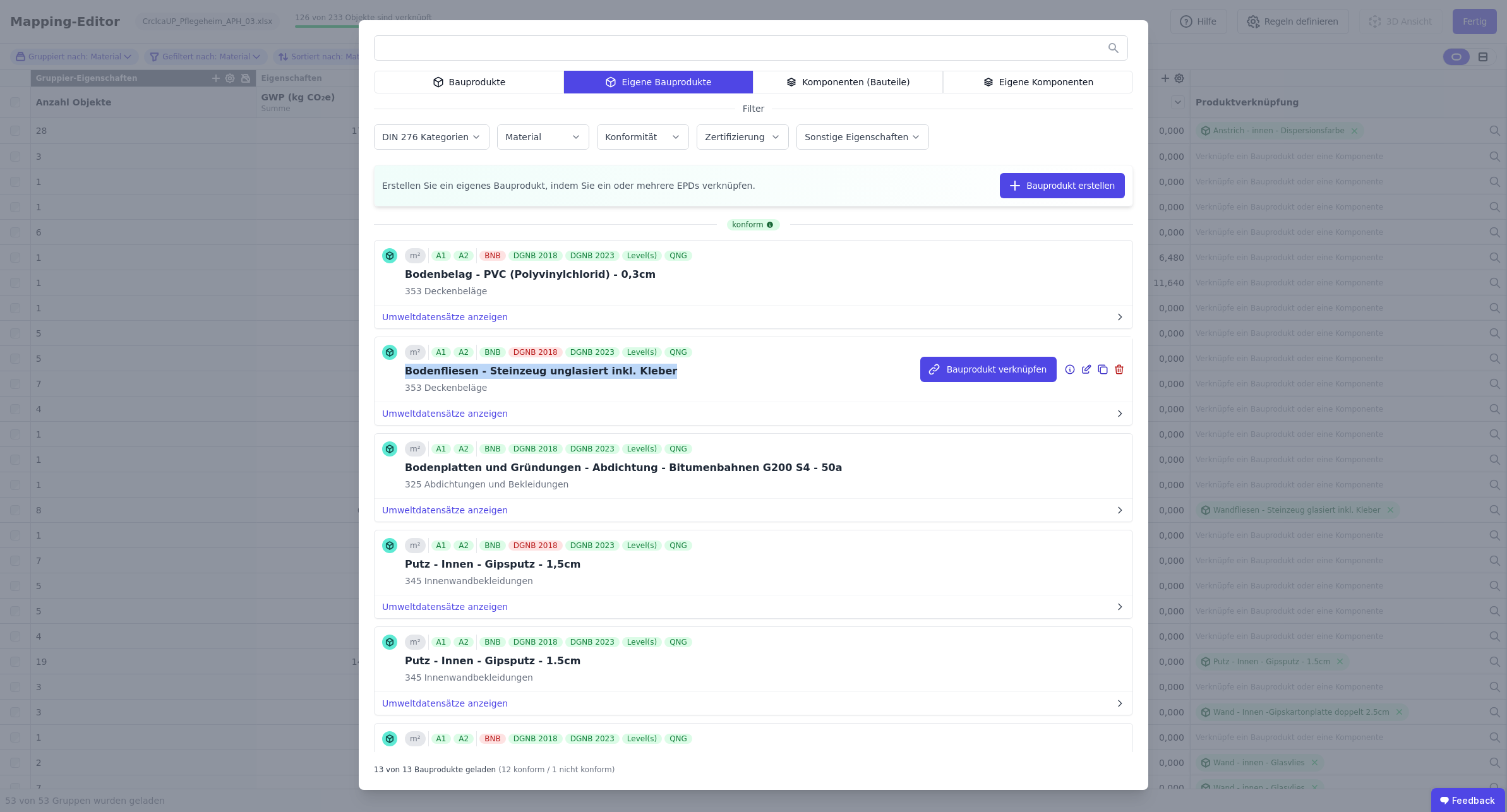
click at [629, 374] on div "m² A1 A2 BNB DGNB 2018 DGNB 2023 Level(s) QNG Bodenfliesen - Steinzeug unglasie…" at bounding box center [538, 370] width 312 height 49
click at [1050, 17] on div "Bauprodukte Eigene Bauprodukte Komponenten (Bauteile) Eigene Komponenten Filter…" at bounding box center [753, 406] width 1507 height 812
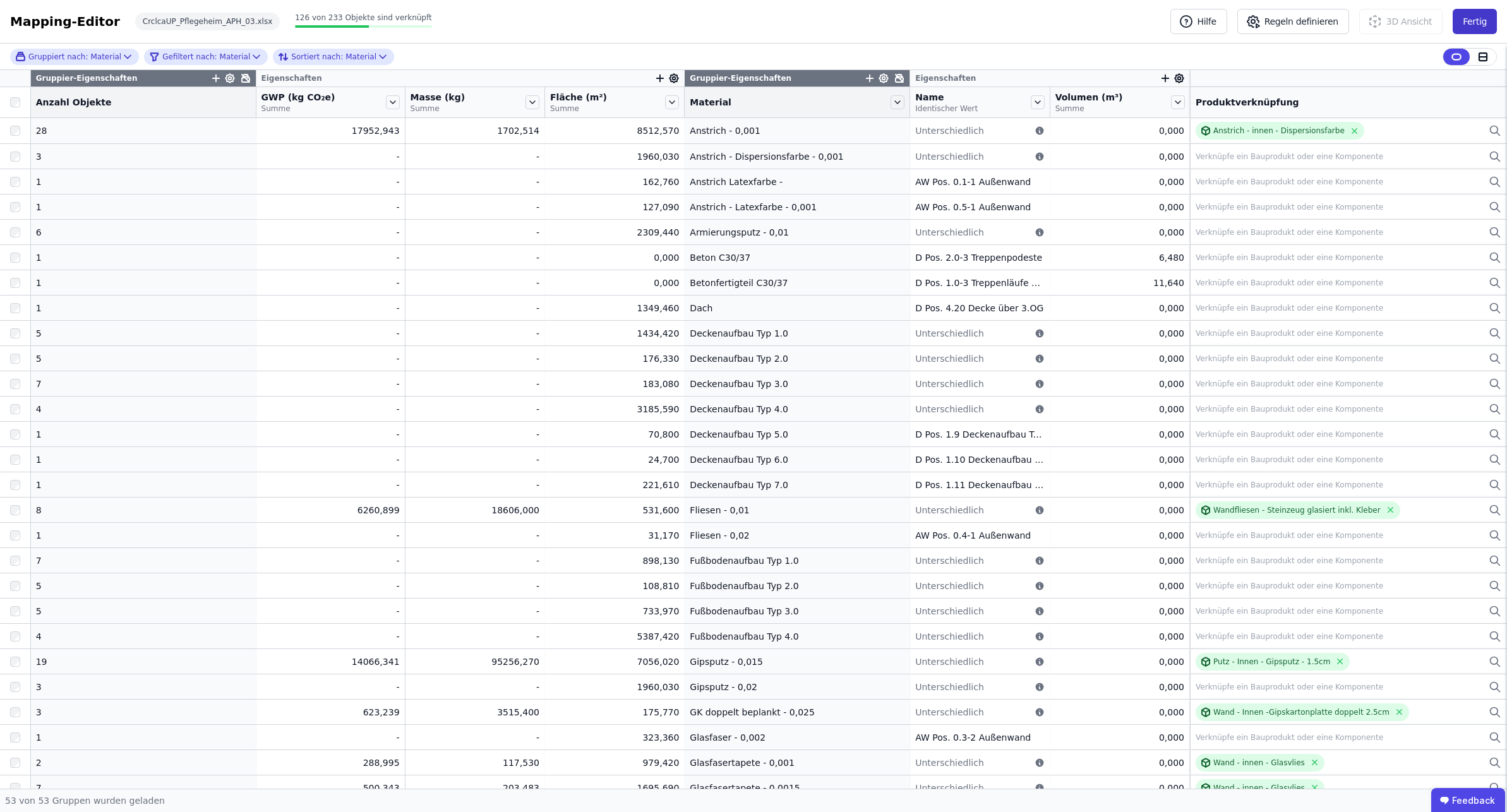
click at [1050, 25] on button "Fertig" at bounding box center [1474, 22] width 44 height 26
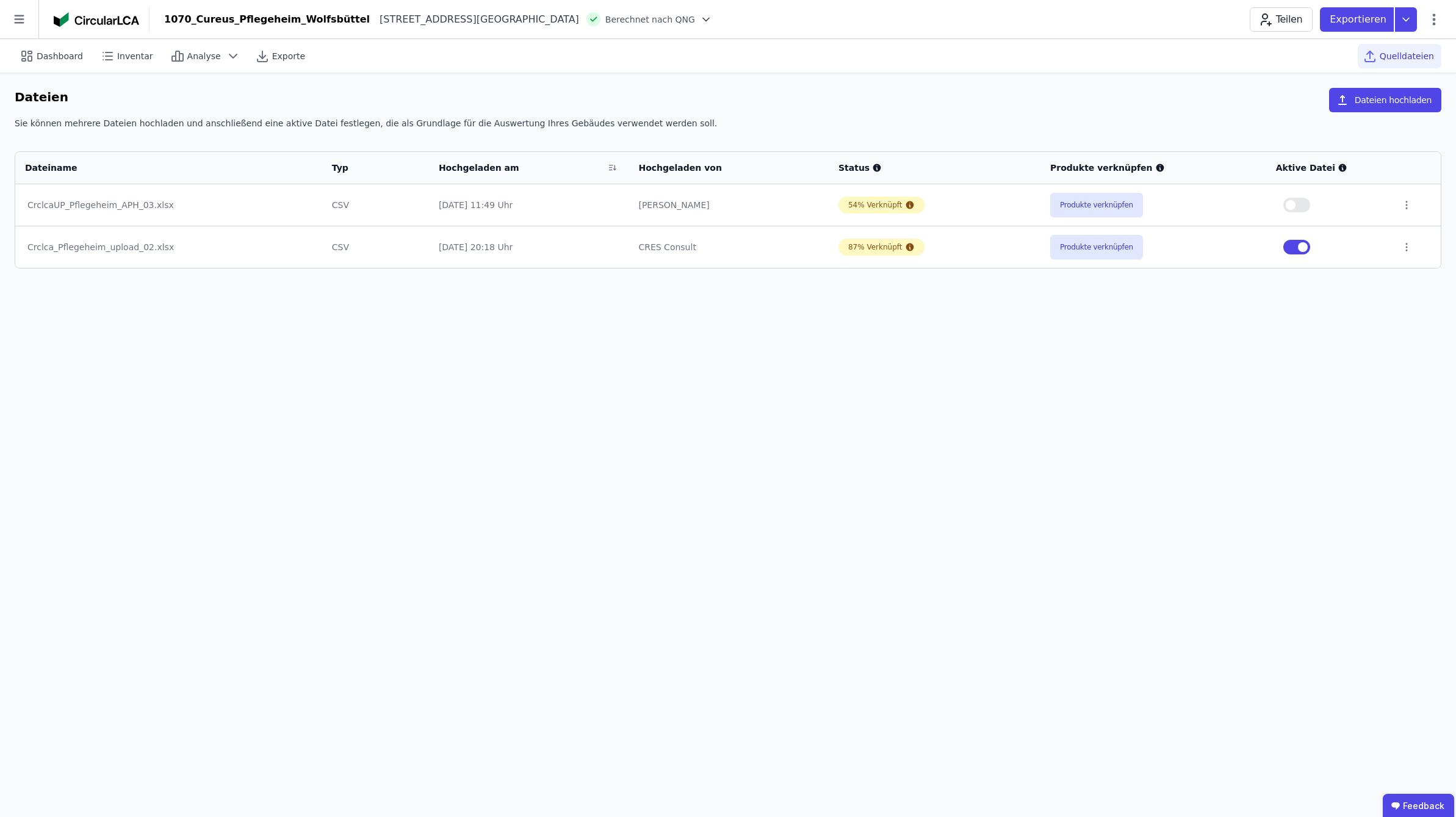
click at [766, 678] on div "Dashboard Inventar Analyse Exporte Quelldateien Dateien Dateien hochladen Sie k…" at bounding box center [728, 428] width 1456 height 778
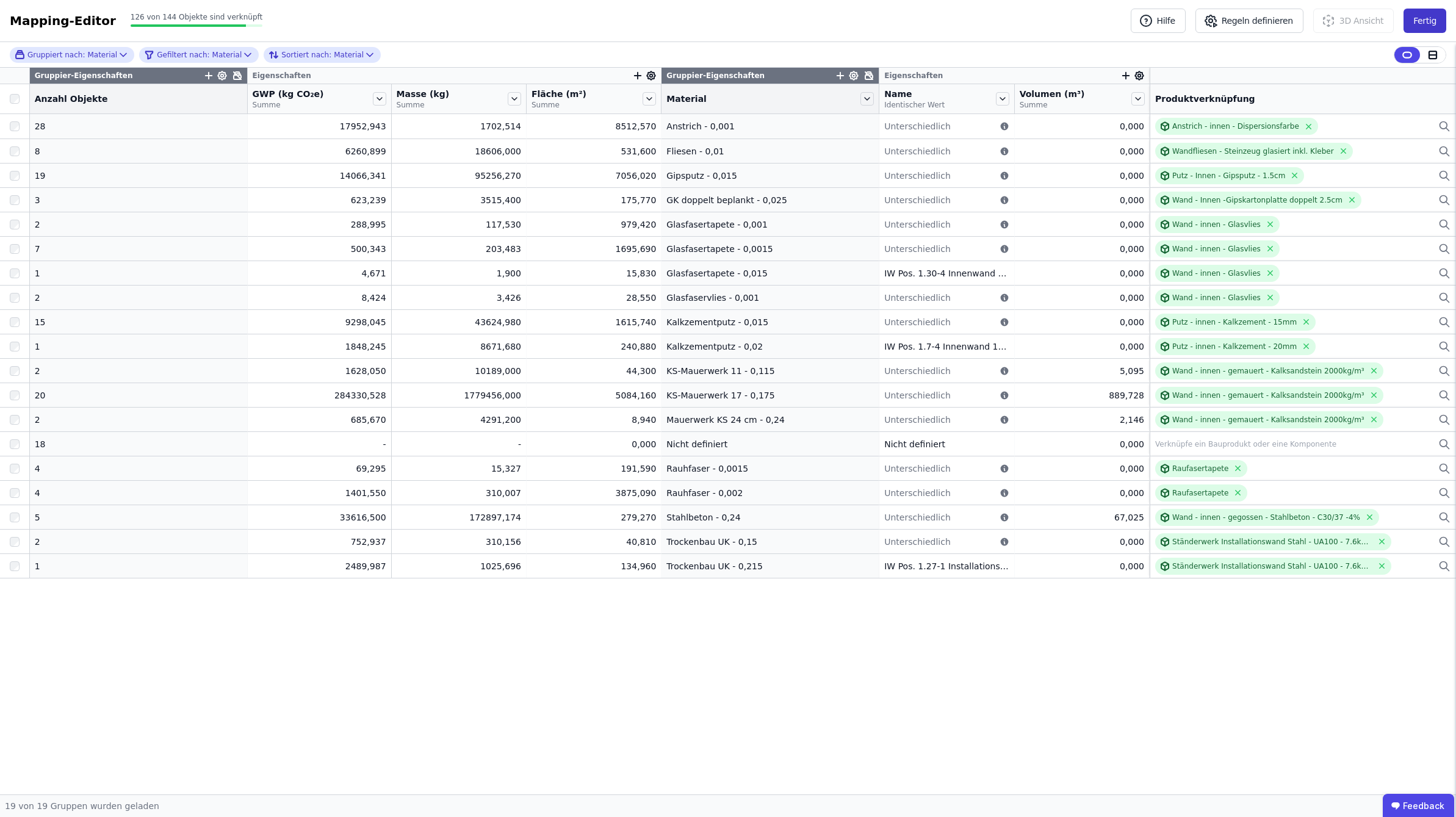
click at [894, 21] on button "Fertig" at bounding box center [1425, 21] width 43 height 25
